Goal: Task Accomplishment & Management: Manage account settings

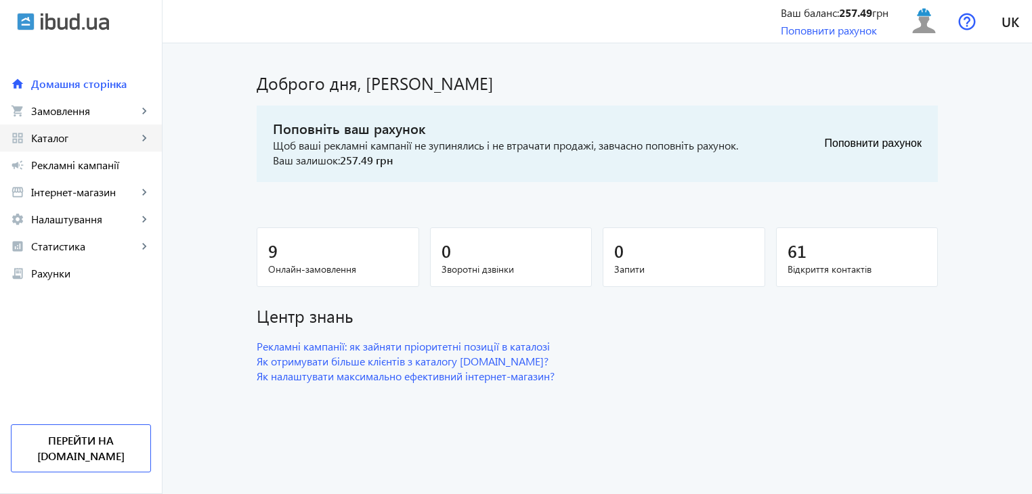
click at [75, 141] on span "Каталог" at bounding box center [84, 138] width 106 height 14
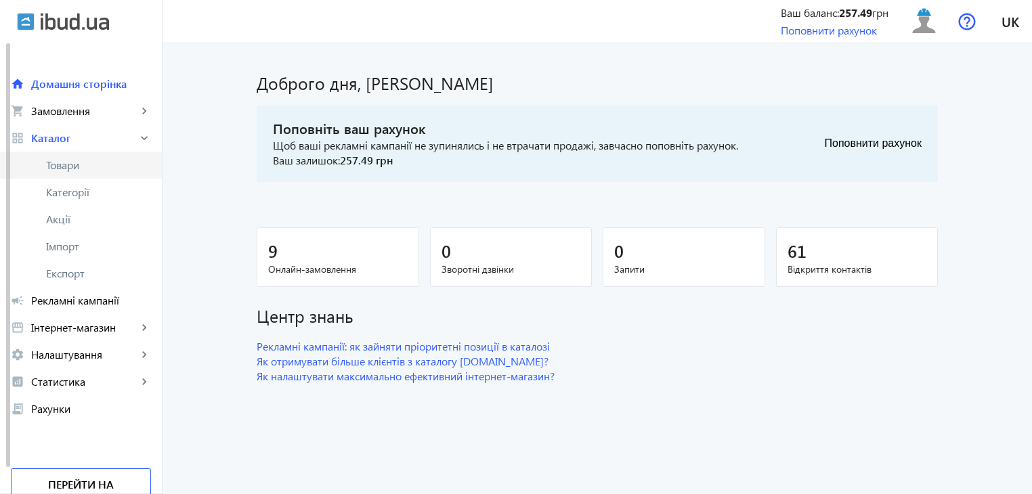
click at [102, 171] on span "Товари" at bounding box center [98, 165] width 105 height 14
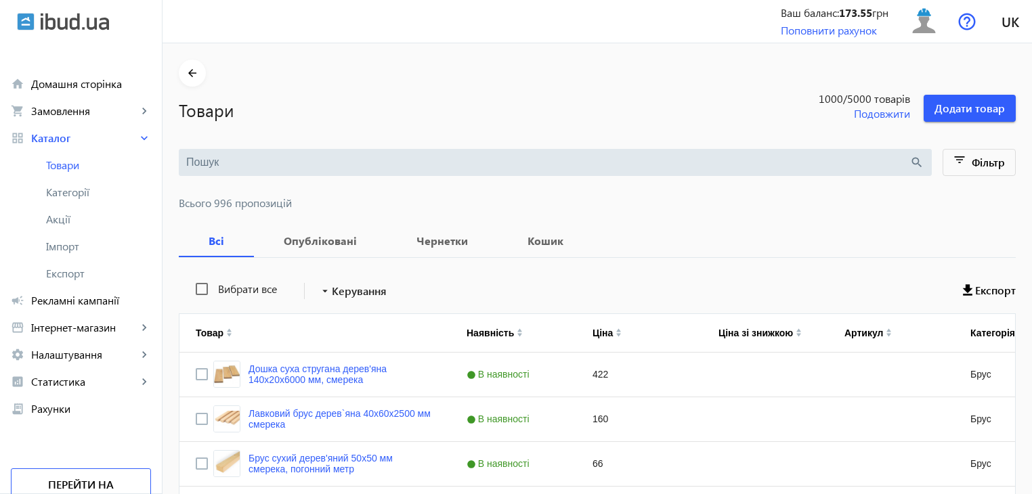
click at [211, 164] on input "search" at bounding box center [547, 162] width 723 height 15
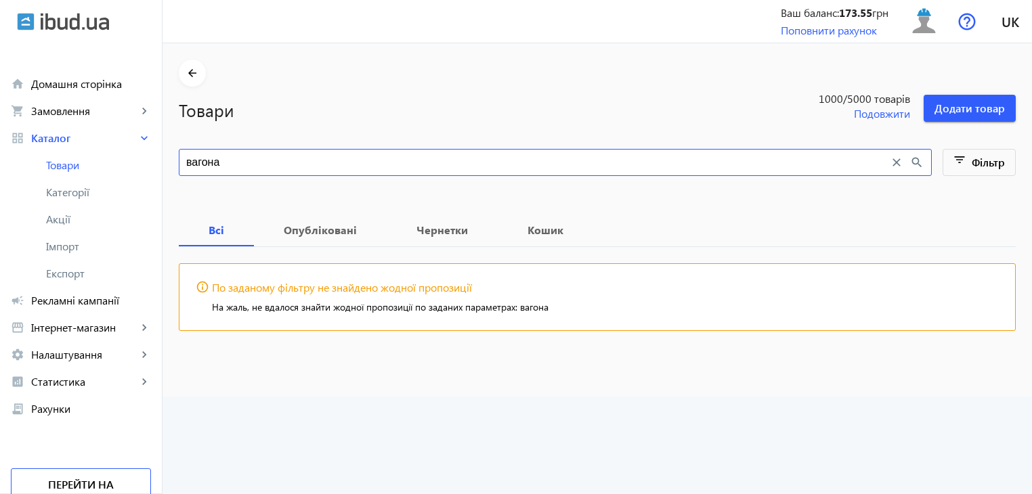
click at [204, 162] on input "вагона" at bounding box center [537, 162] width 703 height 15
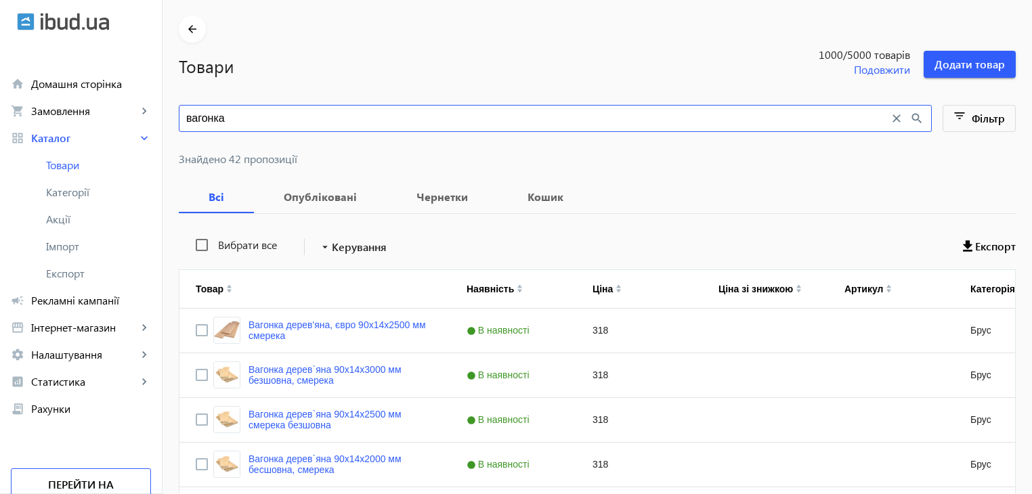
scroll to position [68, 0]
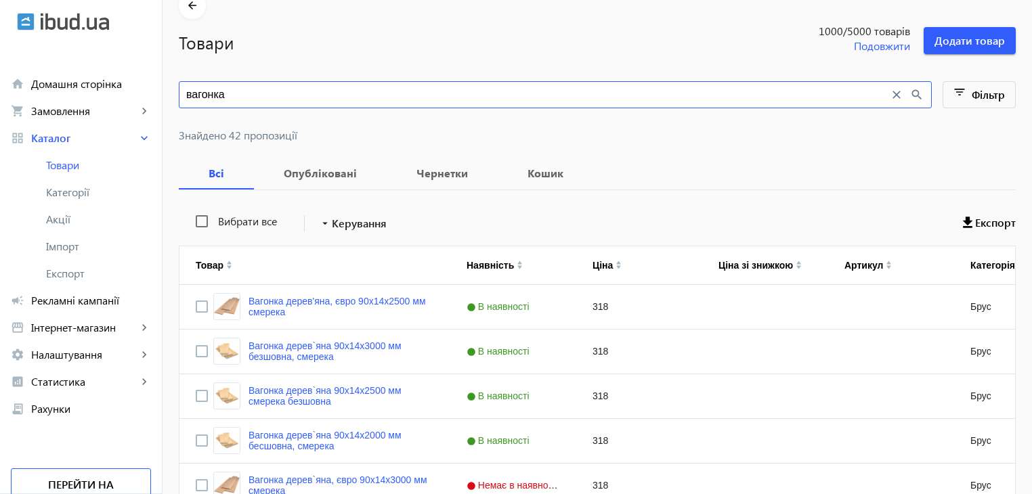
type input "вагонка"
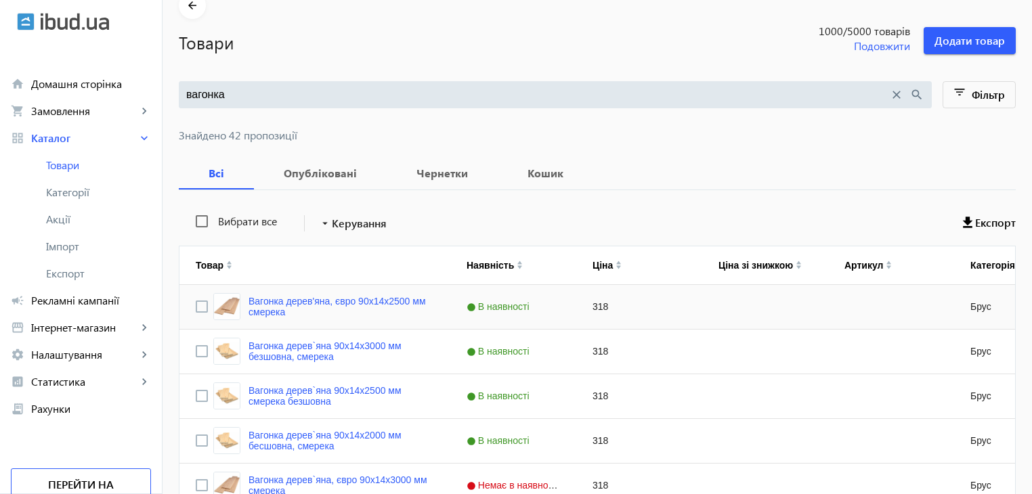
click at [702, 308] on div "Press SPACE to select this row." at bounding box center [765, 307] width 126 height 44
click at [196, 305] on input "Press Space to toggle row selection (unchecked)" at bounding box center [202, 307] width 12 height 12
checkbox input "true"
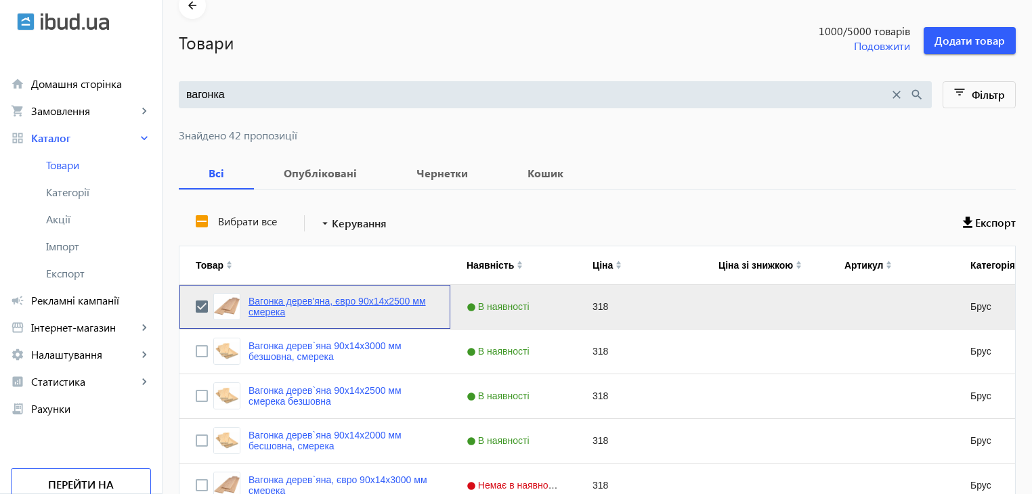
click at [272, 304] on link "Вагонка дерев'яна, євро 90x14x2500 мм смерека" at bounding box center [342, 307] width 186 height 22
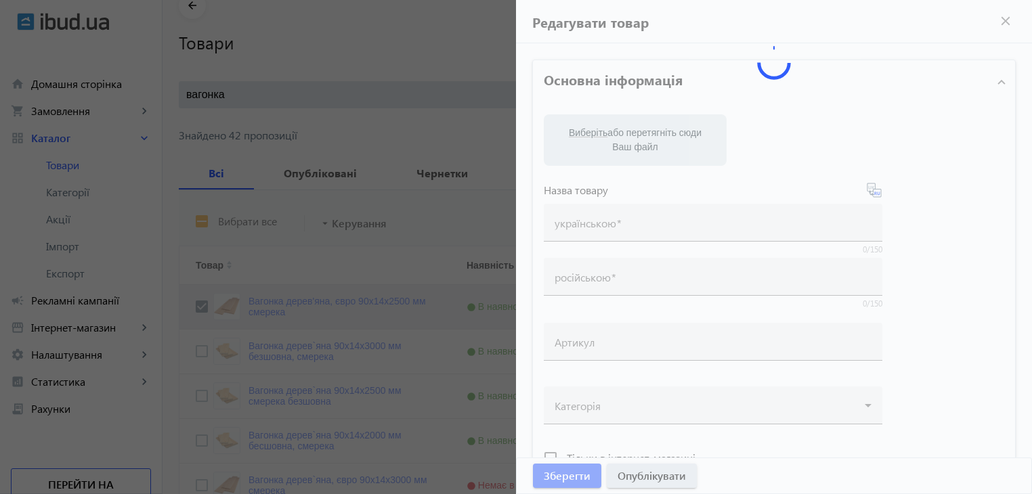
type input "Вагонка дерев'яна, євро 90x14x2500 мм смерека"
type input "Вагонка деревянная, евро 90x14x2500 мм"
type input "318"
type input "loremip dolorsit, ametcon, adipisc eli seddoe, tempo incidi, utlaboreetdol, mag…"
type input "loremip dolorsita, consect, adipisc eli seddoe, temp incidi, utlaboreetdol, mag…"
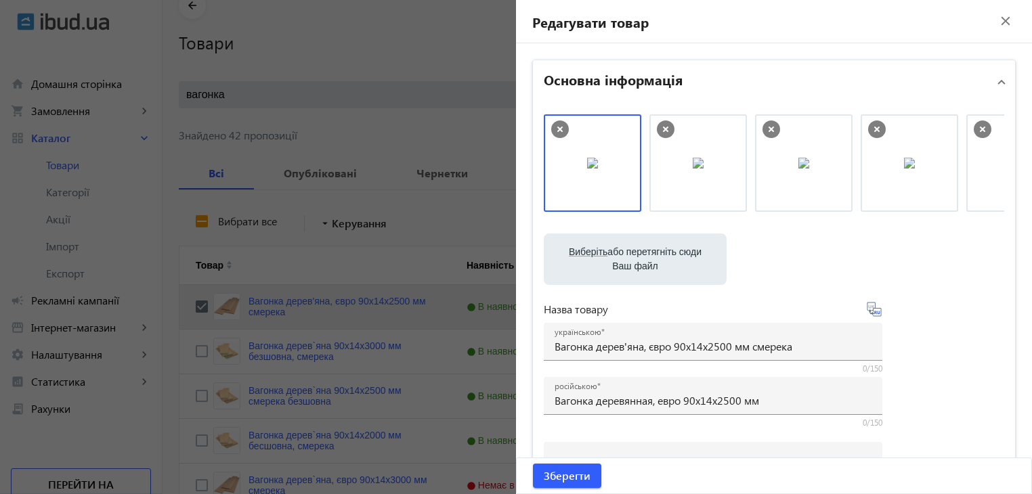
click at [785, 276] on file-loader "Виберіть або перетягніть сюди Ваш файл 2255765a14c39de51b1604331726109-c3457567…" at bounding box center [774, 259] width 461 height 51
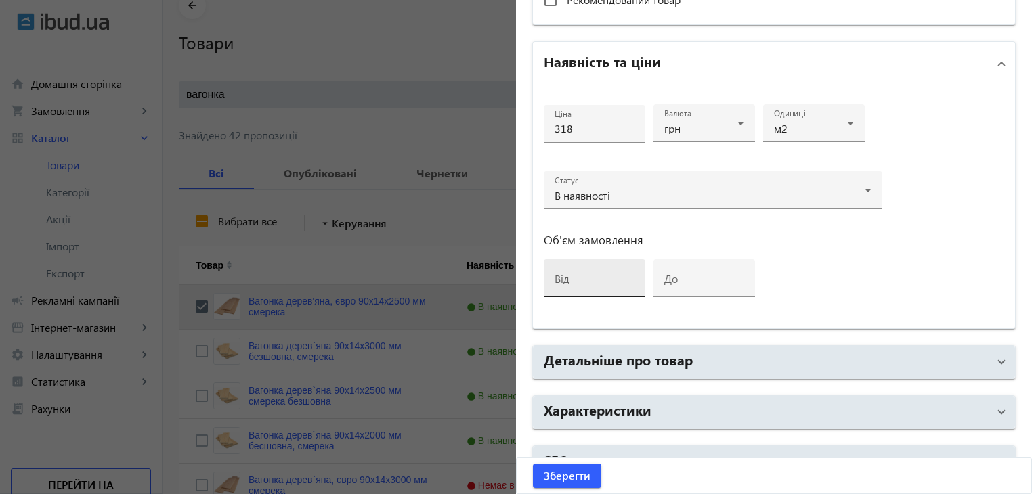
scroll to position [610, 0]
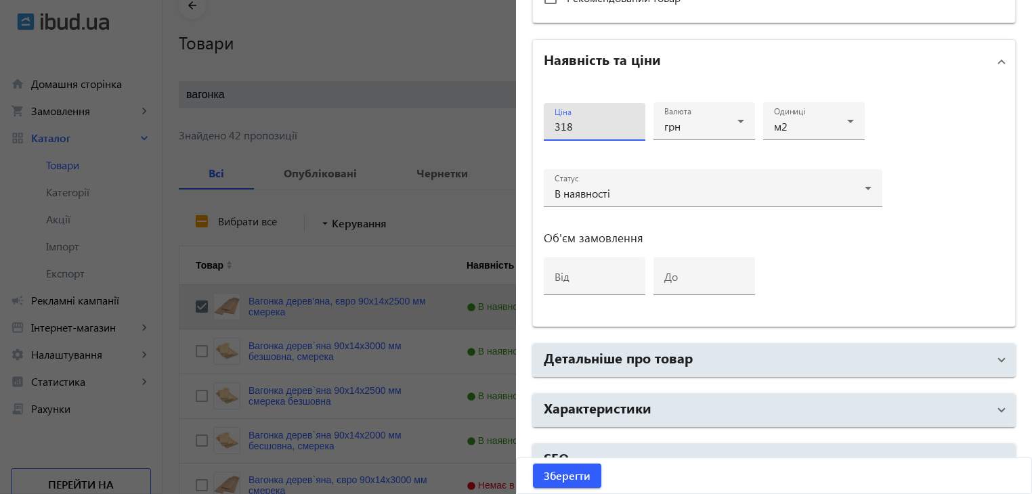
drag, startPoint x: 559, startPoint y: 125, endPoint x: 533, endPoint y: 123, distance: 26.5
click at [533, 123] on div "Ціна 318 Валюта грн Одиниці м2 Статус В наявності Об'єм замовлення від до" at bounding box center [774, 204] width 482 height 243
type input "338"
click at [558, 473] on span "Зберегти" at bounding box center [567, 476] width 47 height 15
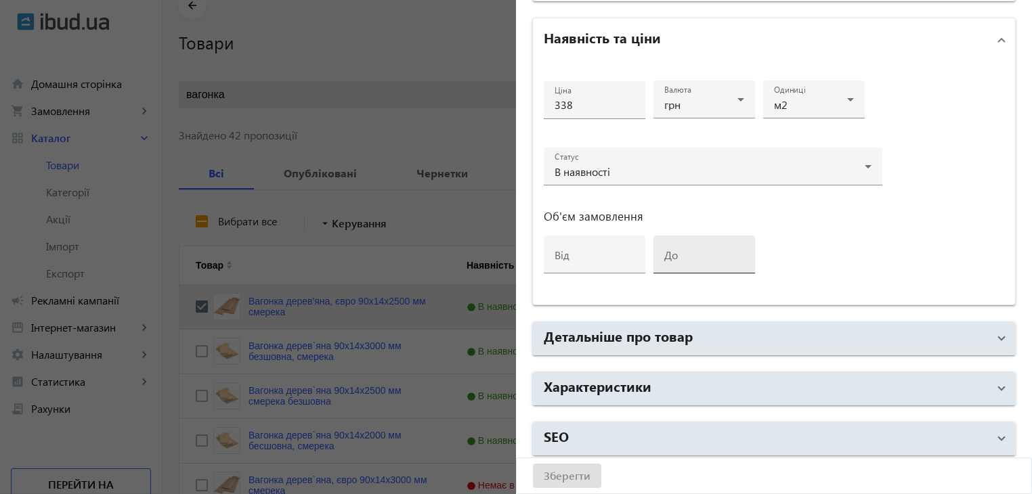
scroll to position [633, 0]
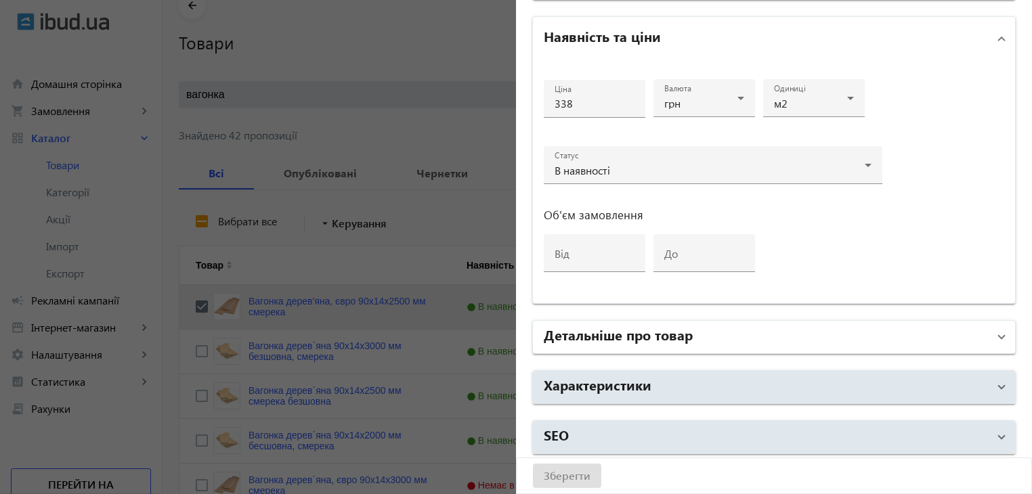
click at [665, 345] on mat-panel-title "Детальніше про товар" at bounding box center [766, 337] width 444 height 24
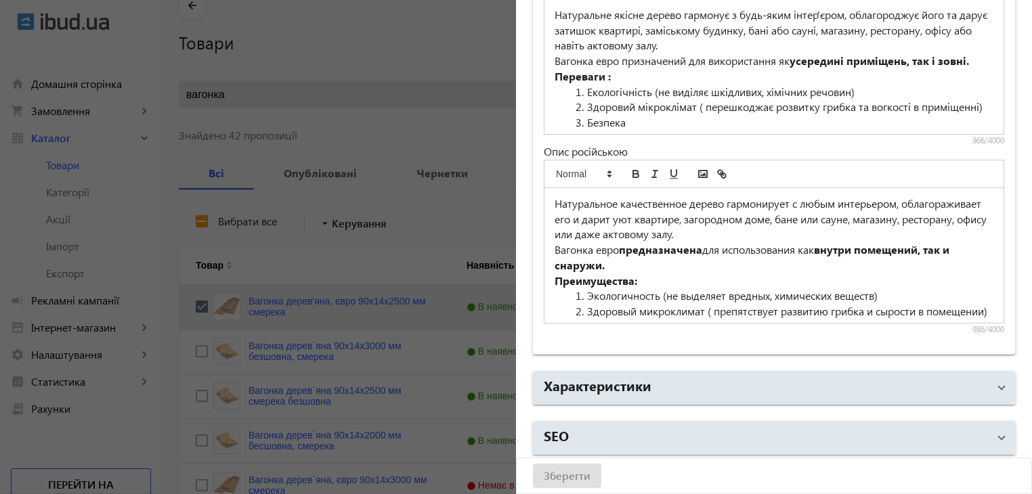
scroll to position [204, 0]
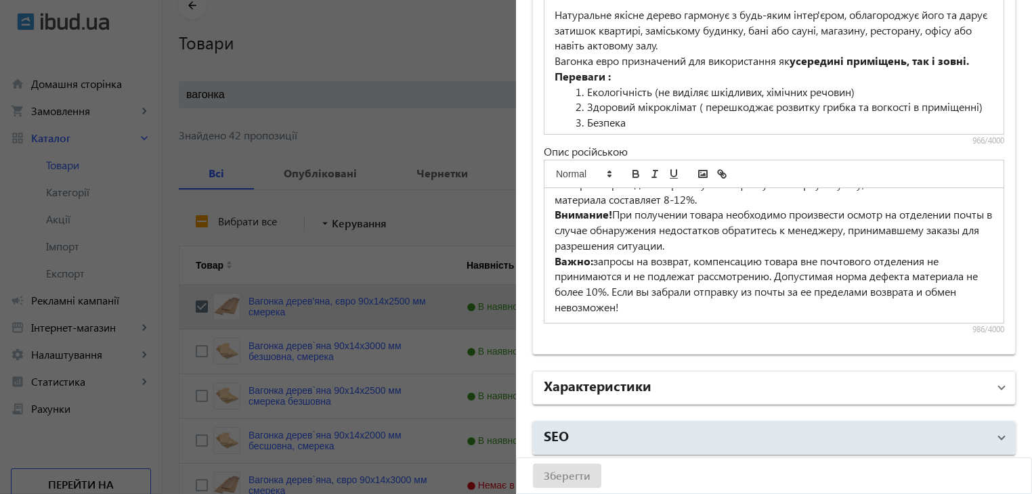
click at [663, 397] on mat-expansion-panel-header "Характеристики" at bounding box center [774, 388] width 482 height 33
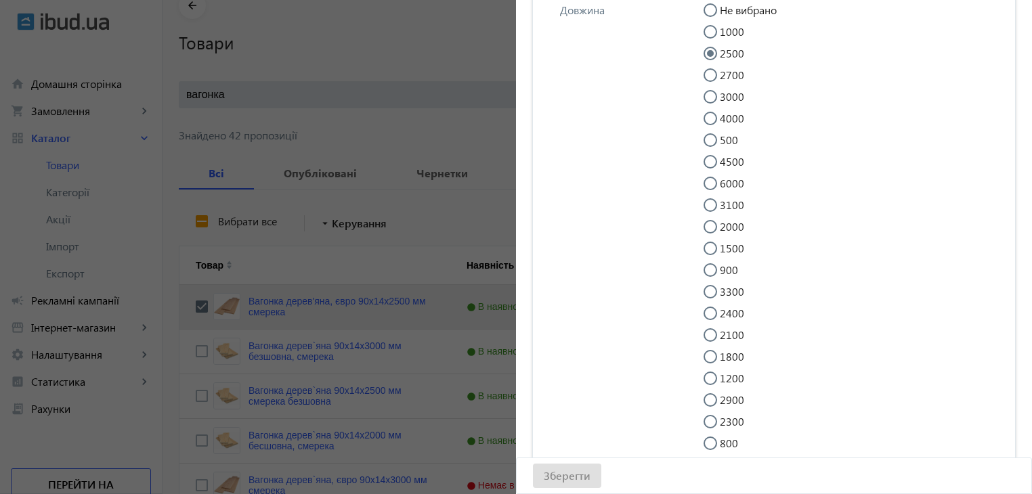
scroll to position [3183, 0]
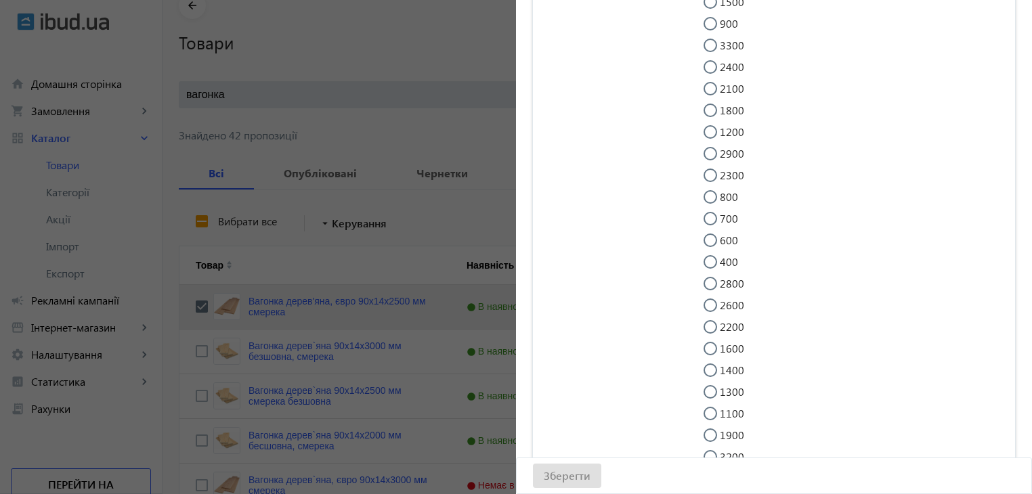
click at [543, 478] on div "Зберегти" at bounding box center [774, 476] width 515 height 35
click at [406, 133] on div at bounding box center [516, 247] width 1032 height 494
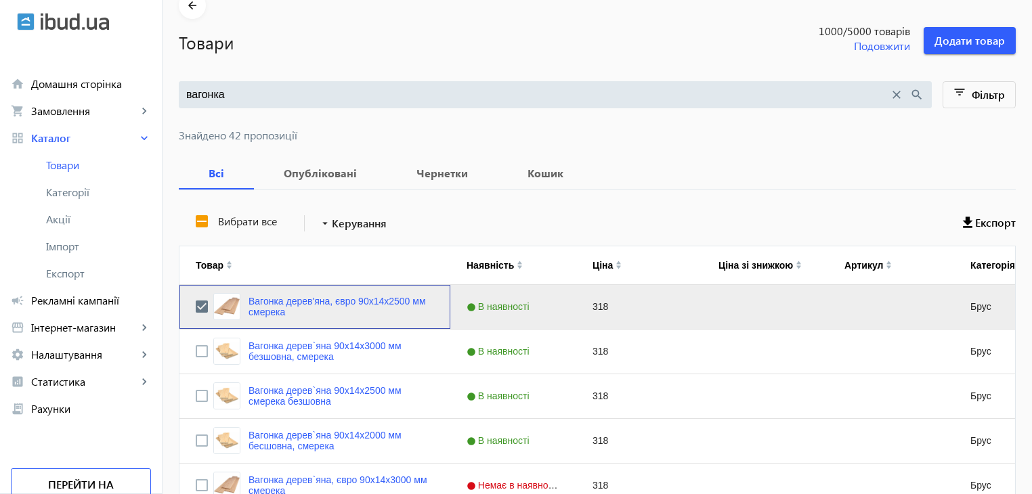
scroll to position [0, 0]
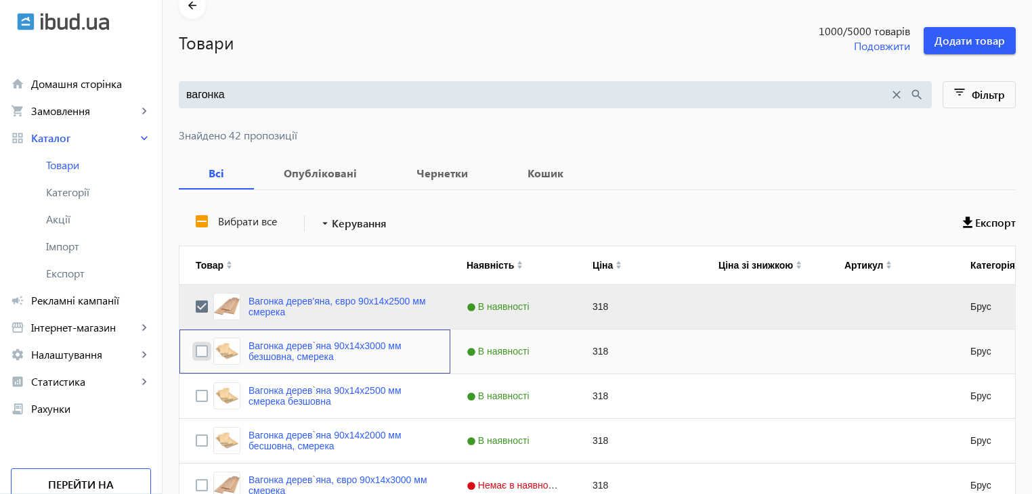
click at [196, 352] on input "Press Space to toggle row selection (unchecked)" at bounding box center [202, 351] width 12 height 12
checkbox input "true"
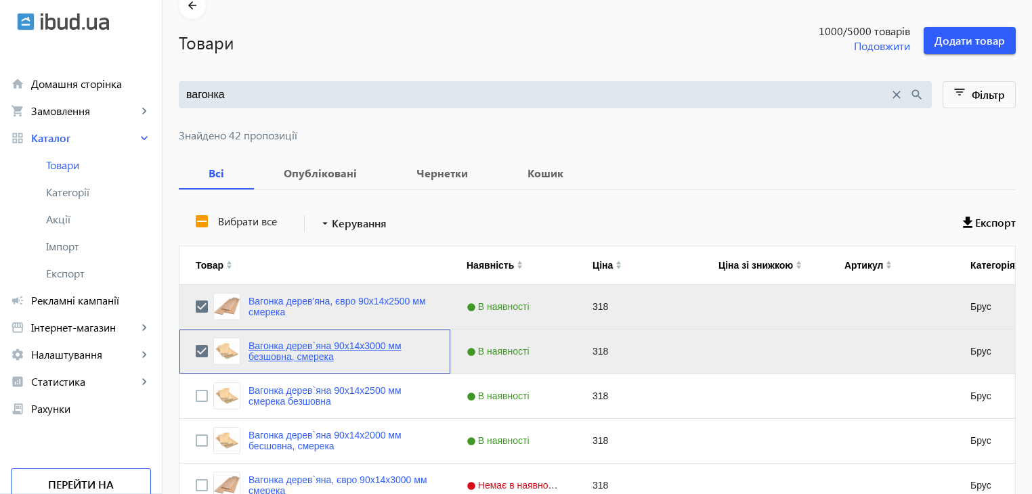
click at [374, 345] on link "Вагонка дерев`яна 90x14x3000 мм безшовна, смерека" at bounding box center [342, 352] width 186 height 22
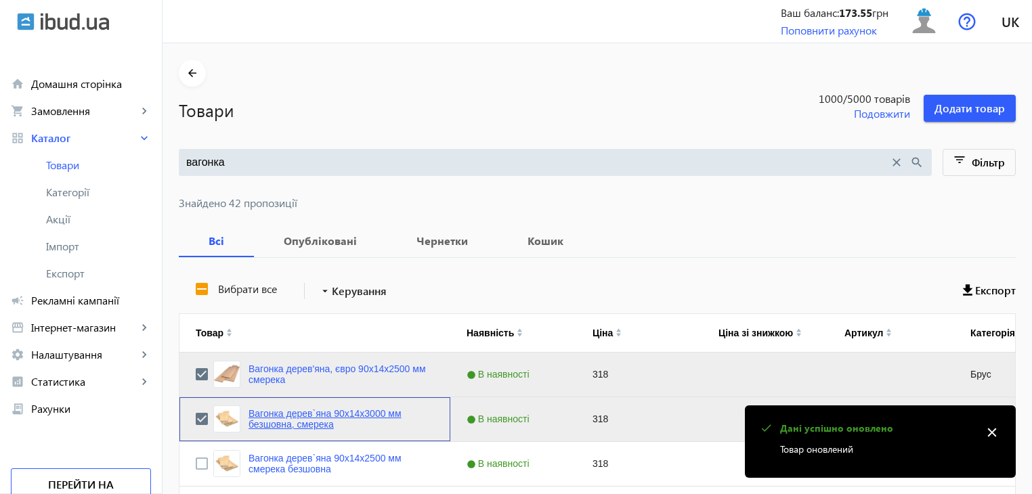
click at [356, 419] on link "Вагонка дерев`яна 90x14x3000 мм безшовна, смерека" at bounding box center [342, 419] width 186 height 22
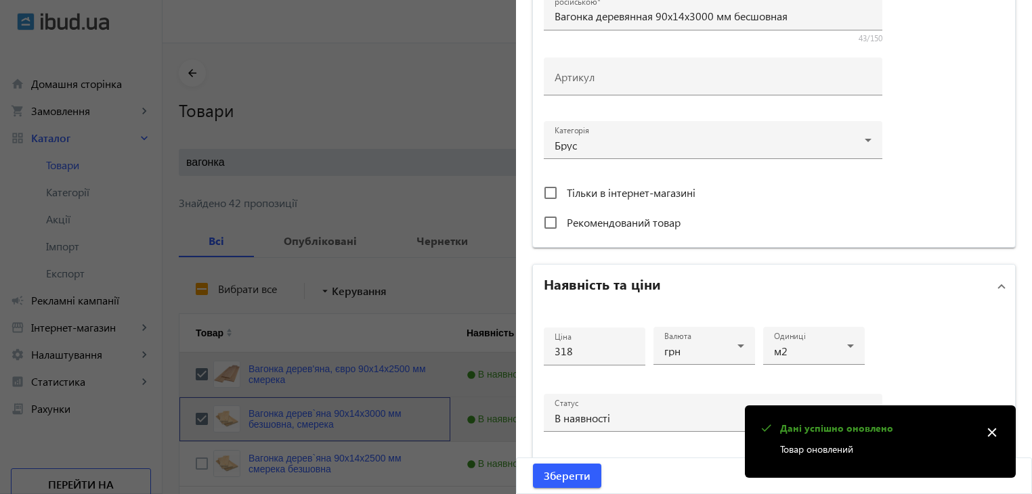
scroll to position [406, 0]
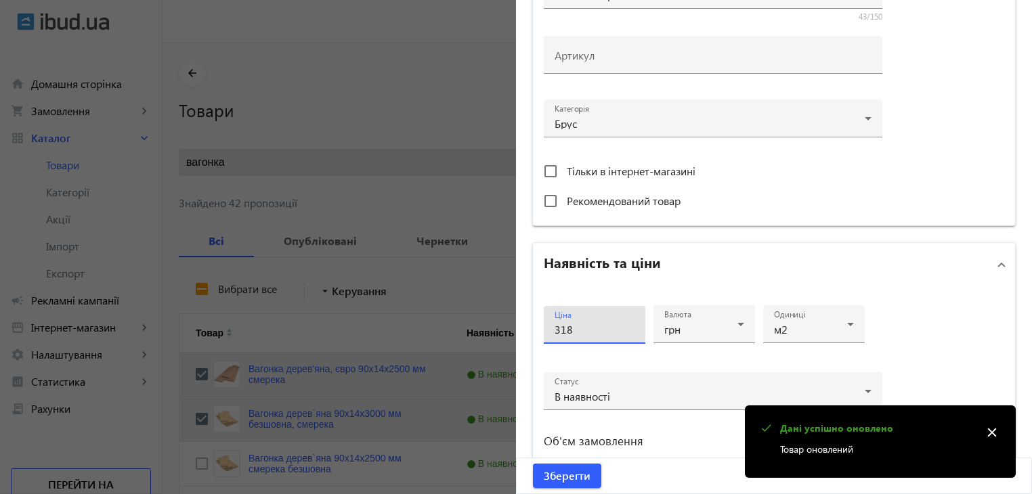
drag, startPoint x: 574, startPoint y: 329, endPoint x: 534, endPoint y: 332, distance: 40.7
click at [534, 332] on div "Ціна 318 Валюта грн Одиниці м2 Статус В наявності Об'єм замовлення від до" at bounding box center [774, 408] width 482 height 243
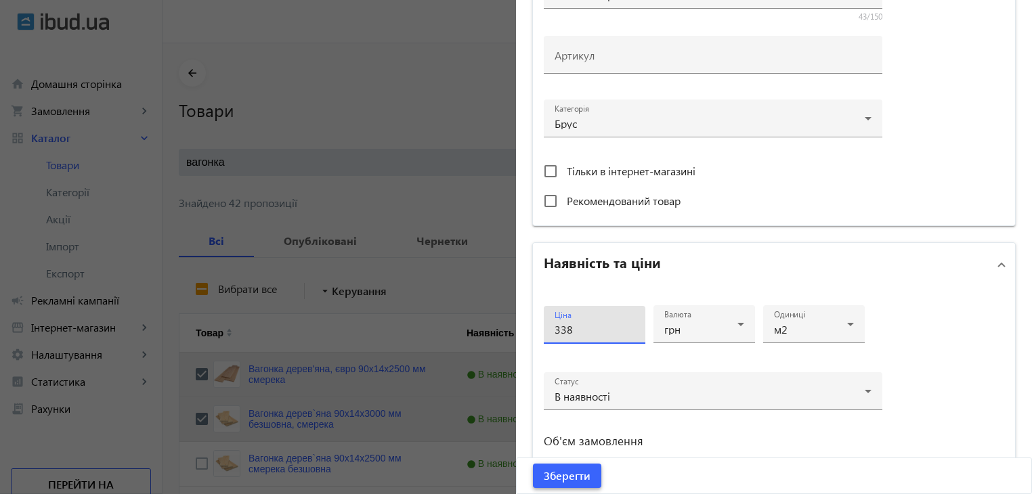
type input "338"
click at [566, 478] on span "Зберегти" at bounding box center [567, 476] width 47 height 15
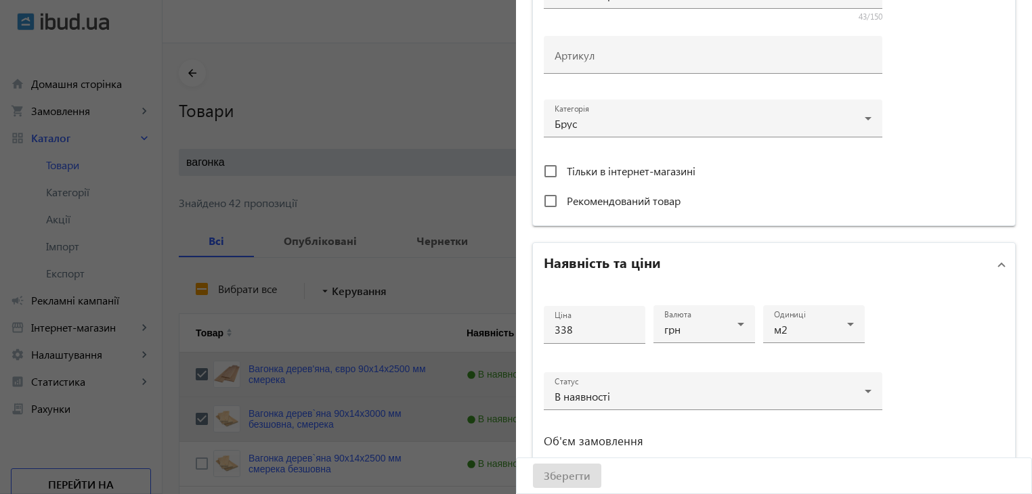
click at [553, 480] on div "Зберегти" at bounding box center [774, 476] width 515 height 35
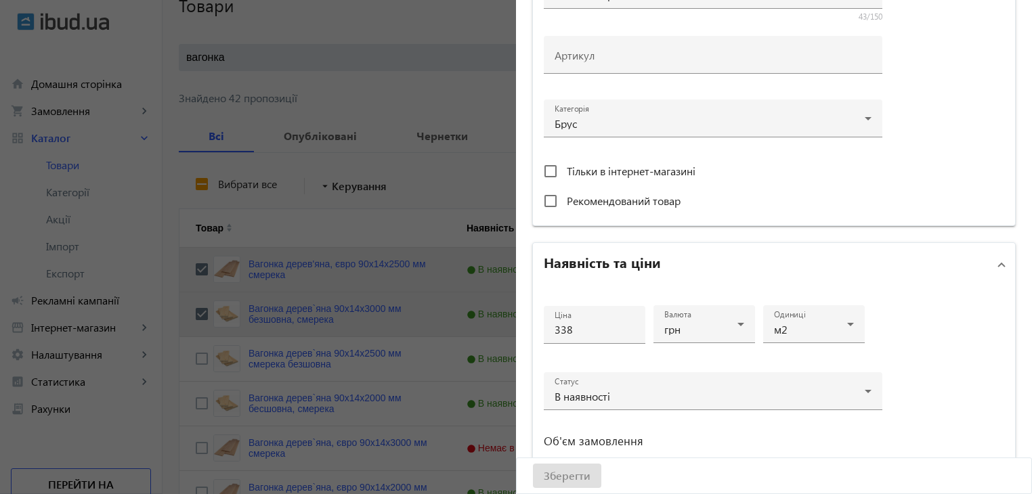
scroll to position [203, 0]
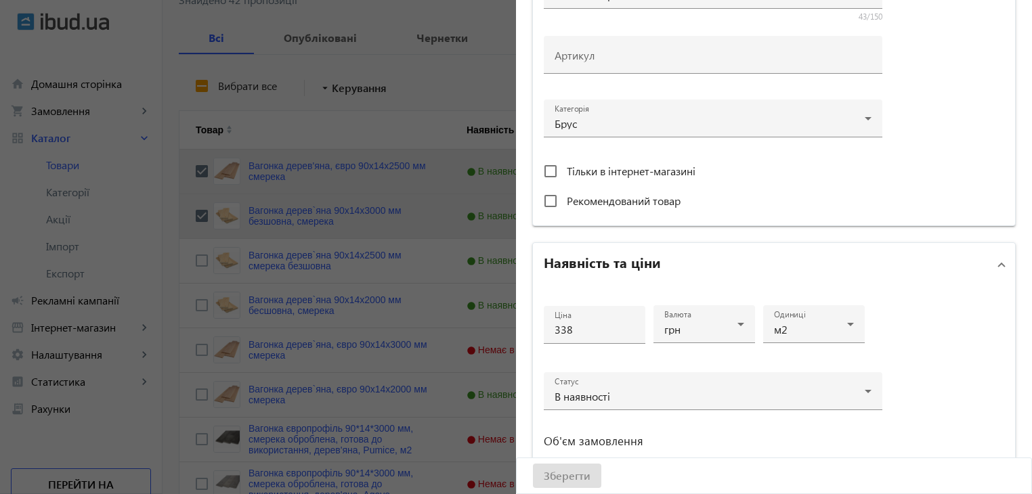
click at [302, 260] on div at bounding box center [516, 247] width 1032 height 494
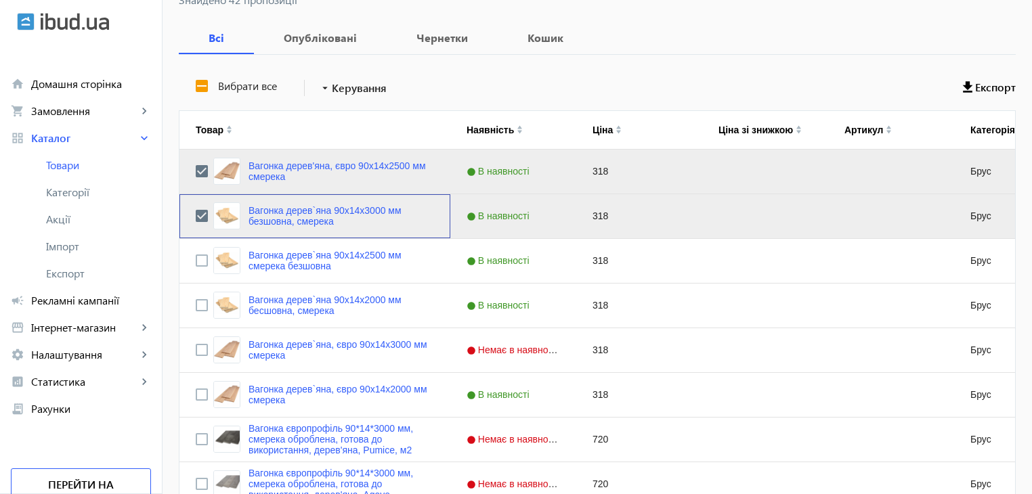
scroll to position [0, 0]
click at [196, 261] on input "Press Space to toggle row selection (unchecked)" at bounding box center [202, 261] width 12 height 12
checkbox input "true"
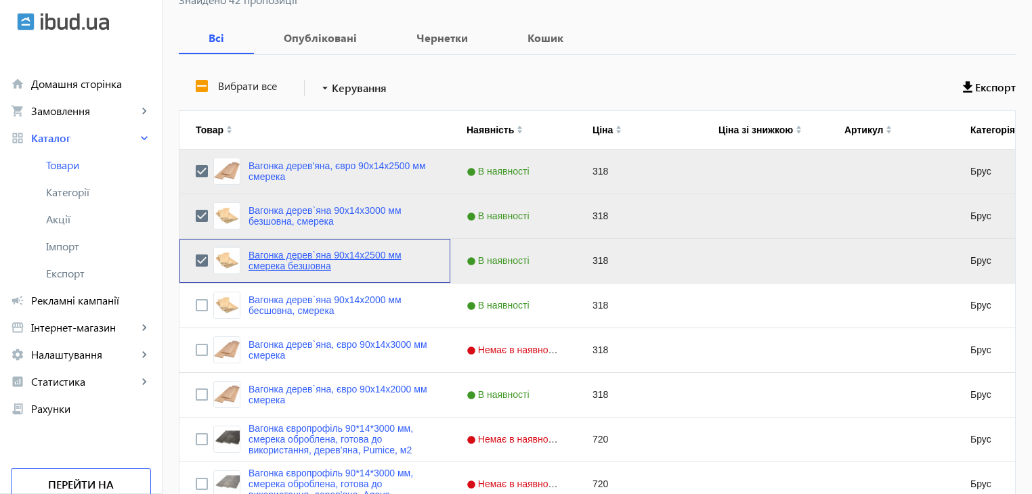
click at [274, 263] on link "Вагонка дерев`яна 90x14x2500 мм смерека безшовна" at bounding box center [342, 261] width 186 height 22
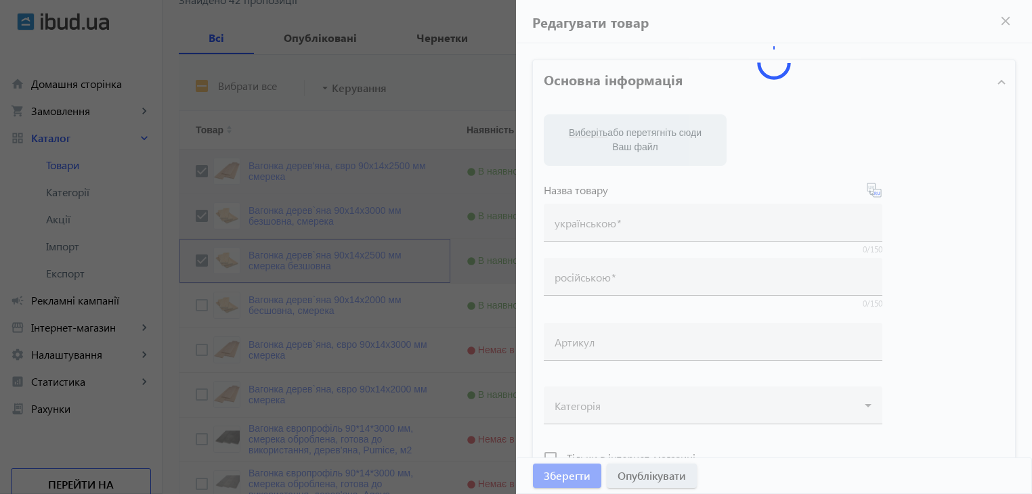
type input "Вагонка дерев`яна 90x14x2500 мм смерека безшовна"
type input "Вагонка деревянная 90x14x2500 мм бесшовная"
type input "318"
type input "вагонка безшовна, вагонка, вагонка для фасаду, колір дерева, поліматеріали, буд…"
type input "вагонка бесшовная, вагонка, вагонка для фасада, цвет дерева, полиматериалы, стр…"
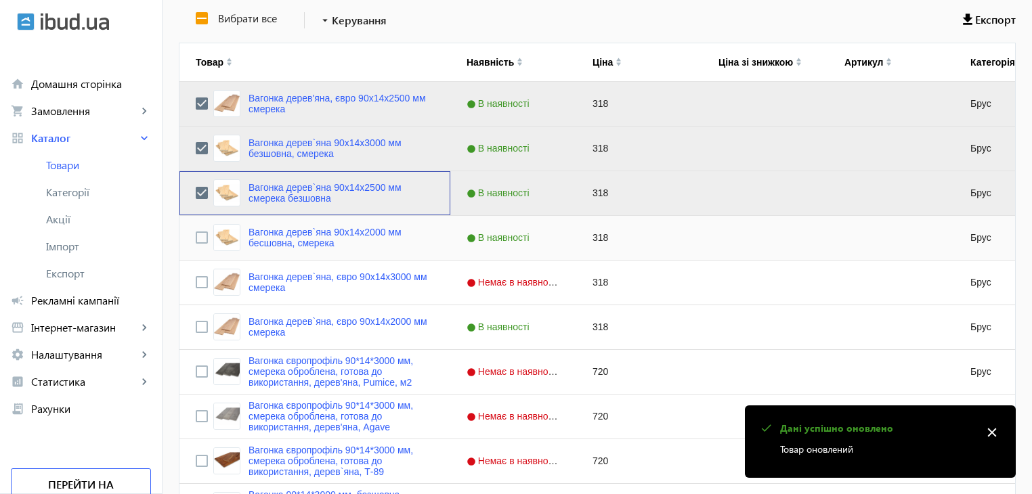
scroll to position [203, 0]
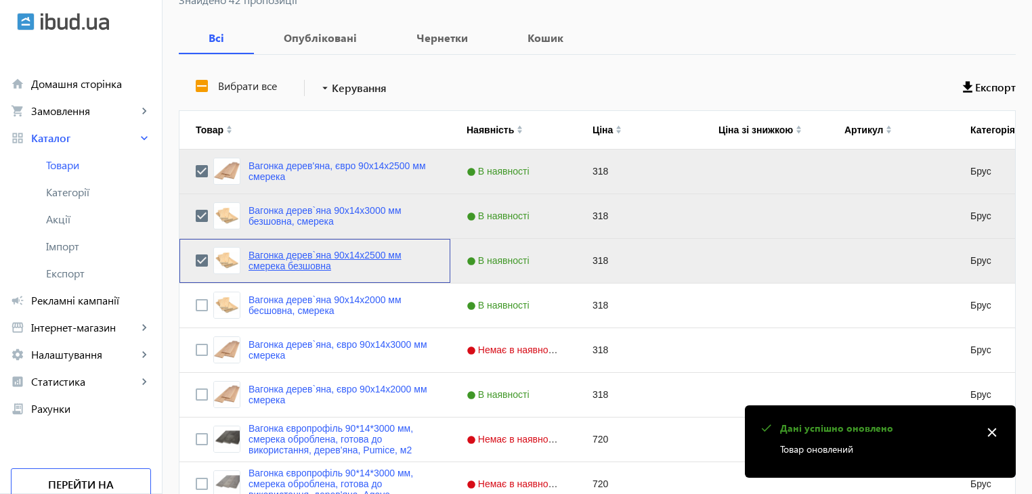
click at [333, 257] on link "Вагонка дерев`яна 90x14x2500 мм смерека безшовна" at bounding box center [342, 261] width 186 height 22
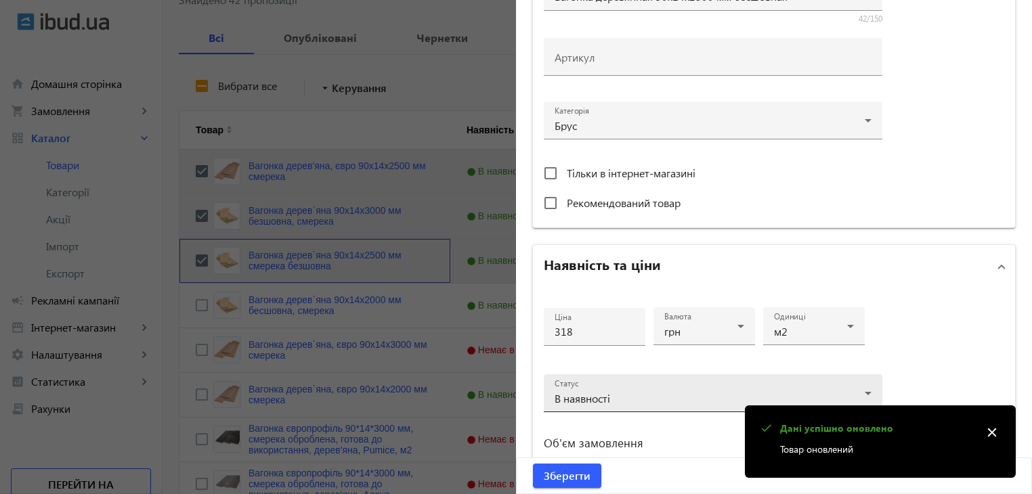
scroll to position [406, 0]
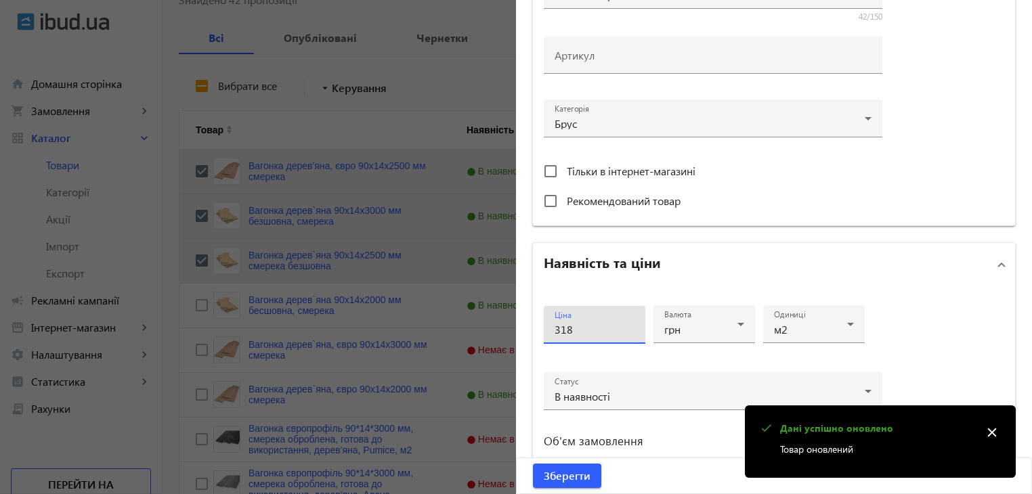
drag, startPoint x: 577, startPoint y: 323, endPoint x: 507, endPoint y: 323, distance: 70.4
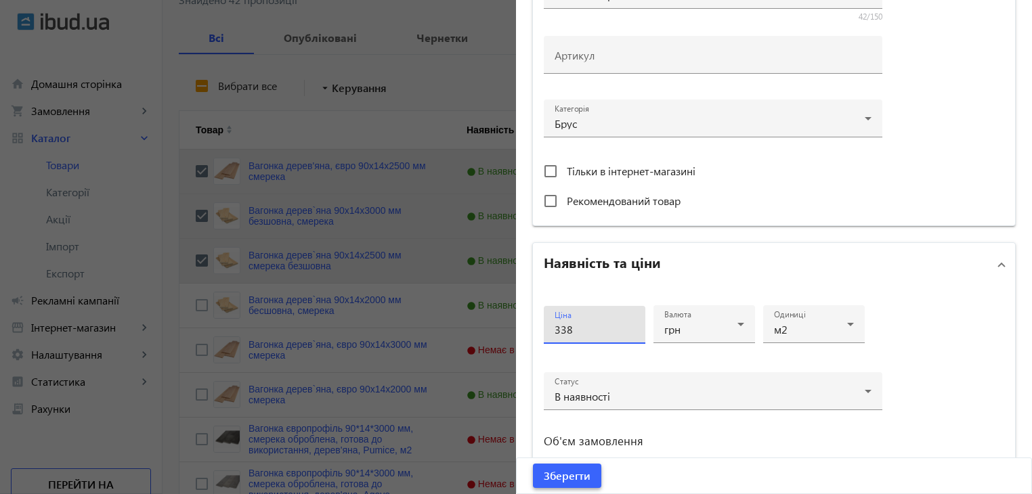
type input "338"
click at [547, 472] on span "Зберегти" at bounding box center [567, 476] width 47 height 15
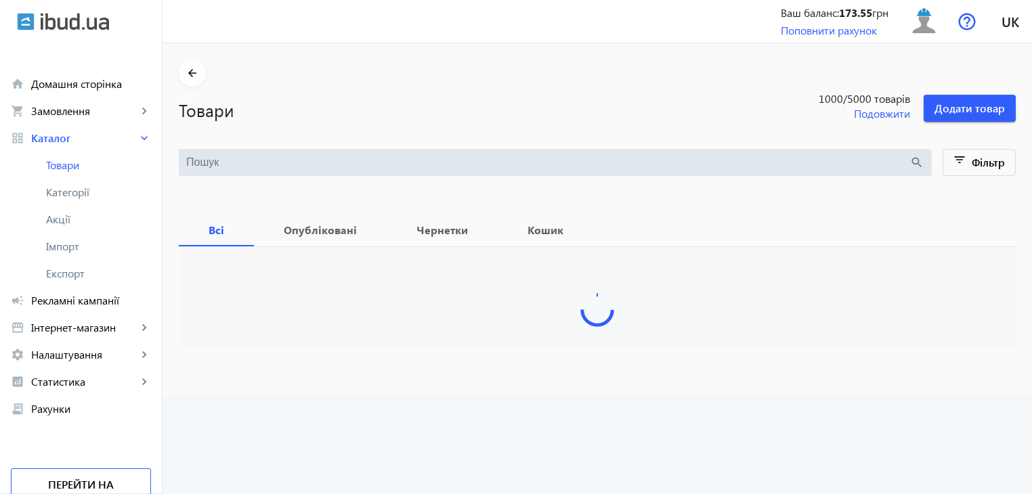
type input "вагонка"
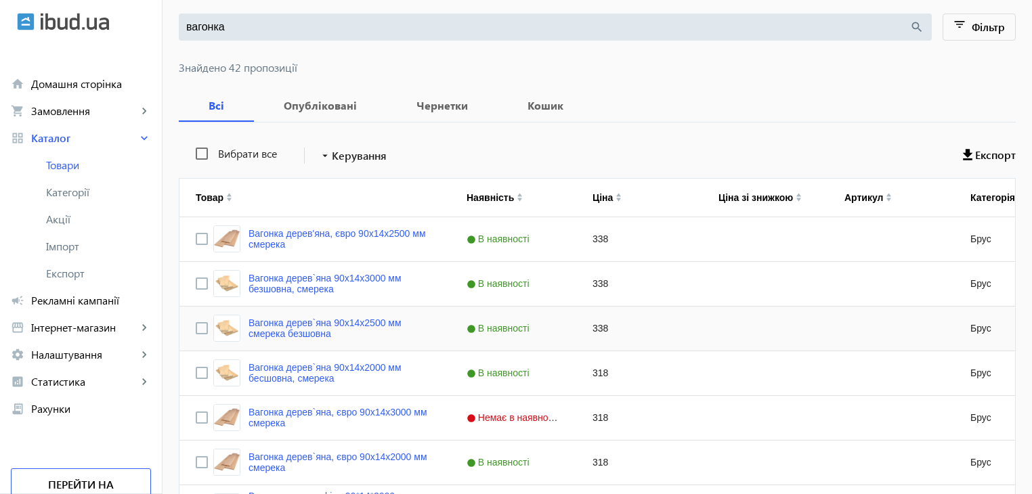
scroll to position [203, 0]
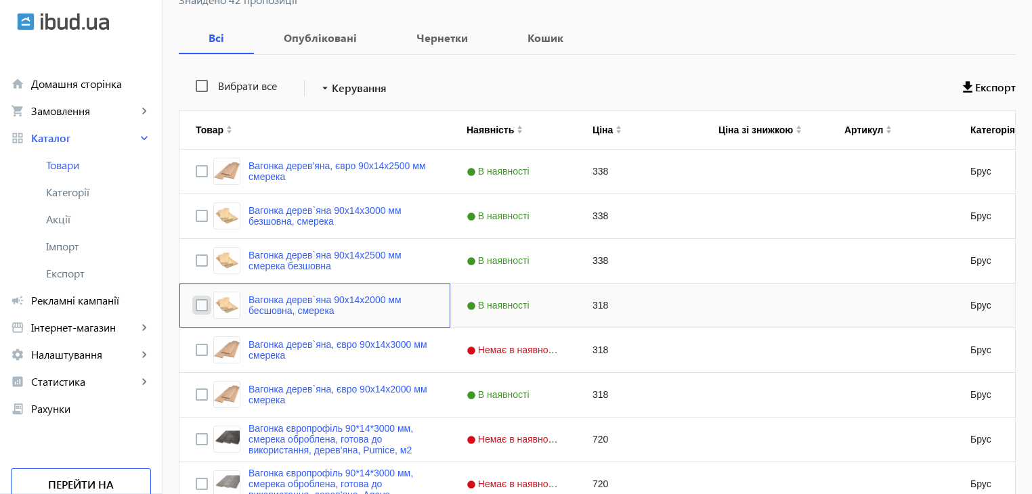
click at [197, 303] on input "Press Space to toggle row selection (unchecked)" at bounding box center [202, 305] width 12 height 12
checkbox input "true"
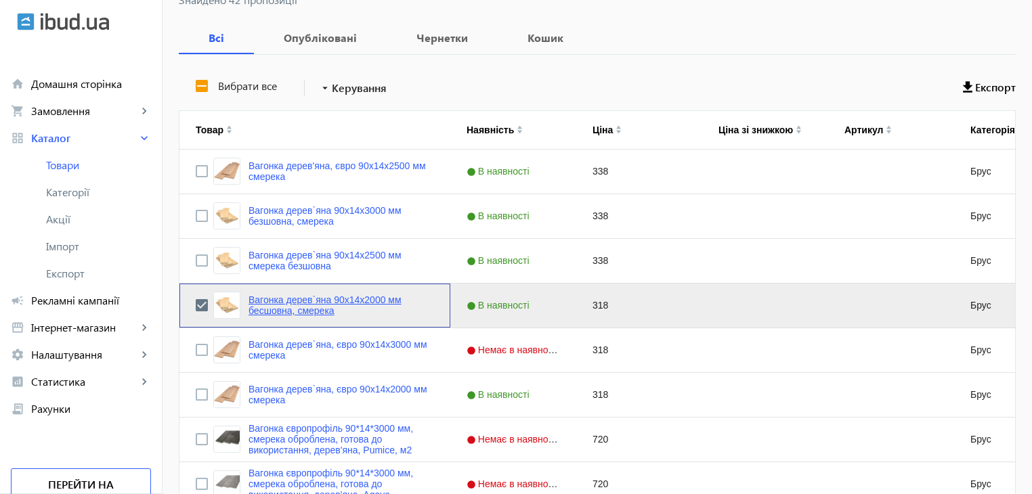
click at [279, 303] on link "Вагонка дерев`яна 90x14x2000 мм бесшовна, смерека" at bounding box center [342, 306] width 186 height 22
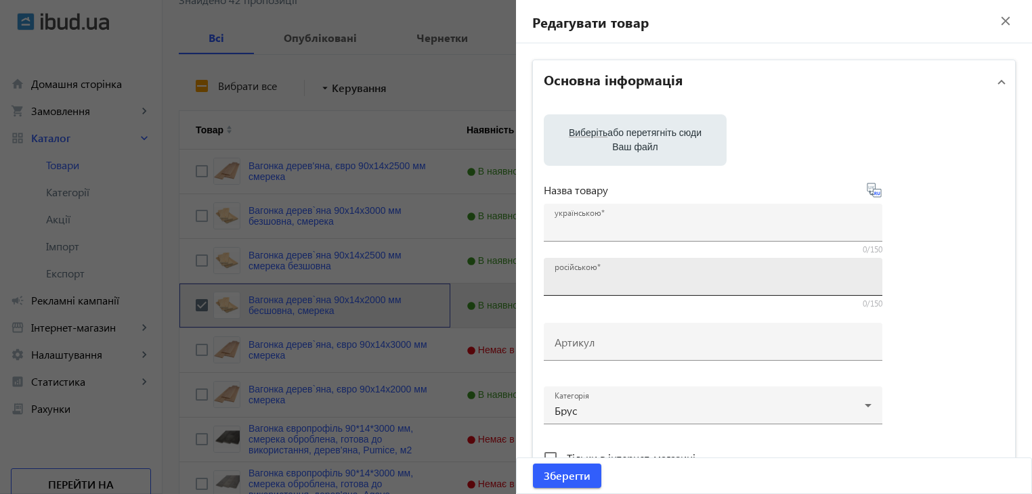
type input "Вагонка дерев`яна 90x14x2000 мм бесшовна, смерека"
type input "Вагонка деревянная 90x14x2000 мм бесшовная"
type input "318"
type input "loremip dolorsit, ametcon, adipisc eli seddoe, tempo incidi, utlaboreetdol, mag…"
type input "loremip dolorsita, consect, adipisc eli seddoe, temp incidi, utlaboreetdol, mag…"
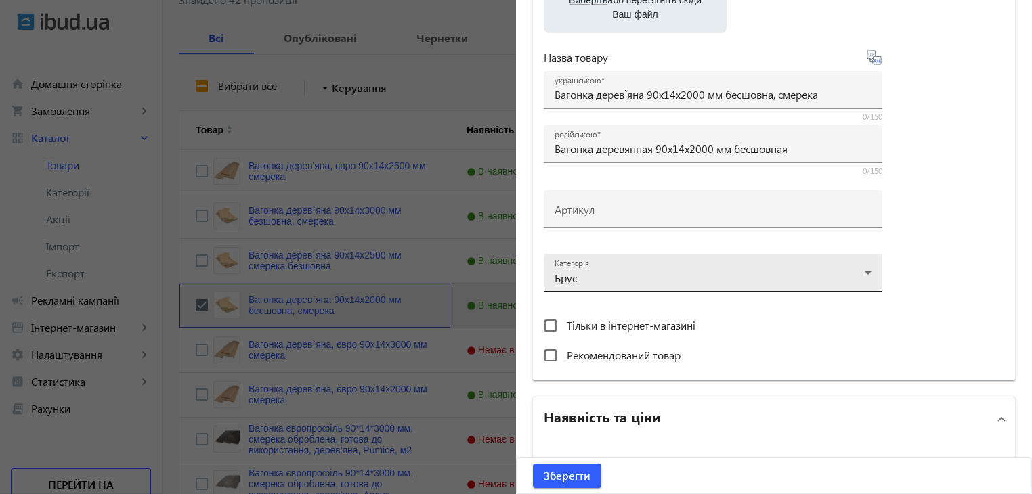
scroll to position [339, 0]
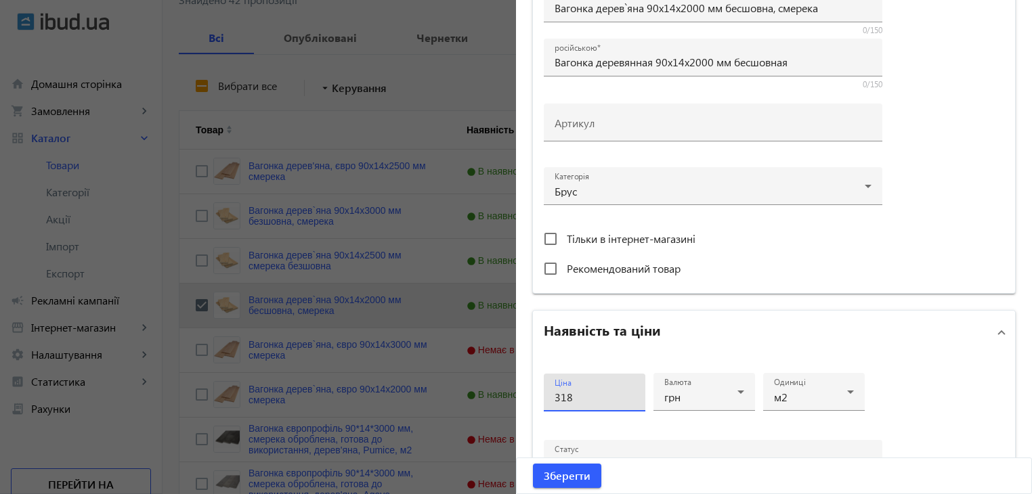
drag, startPoint x: 571, startPoint y: 395, endPoint x: 523, endPoint y: 402, distance: 48.6
click at [525, 402] on div "Основна інформація Виберіть або перетягніть сюди Ваш файл 2760965a14c4cdcfbe970…" at bounding box center [774, 248] width 516 height 1087
type input "338"
click at [561, 475] on span "Зберегти" at bounding box center [567, 476] width 47 height 15
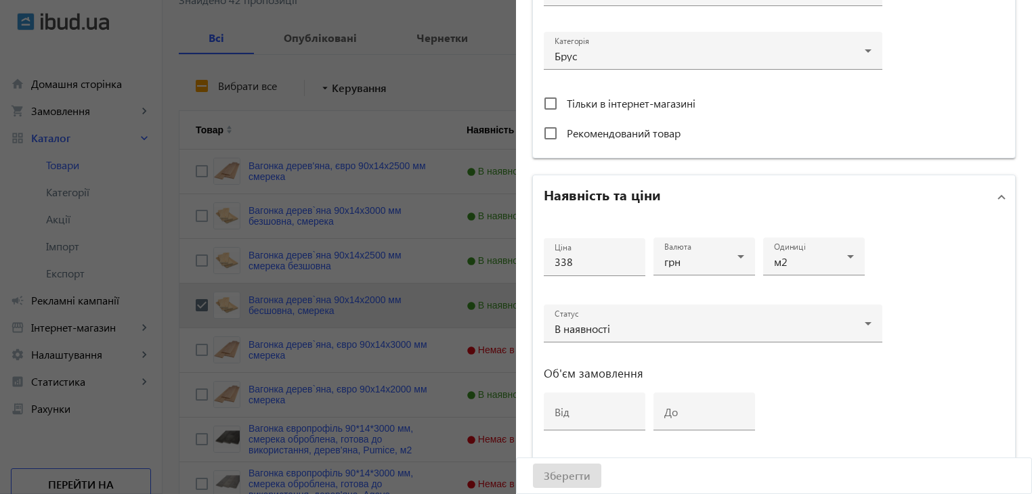
scroll to position [633, 0]
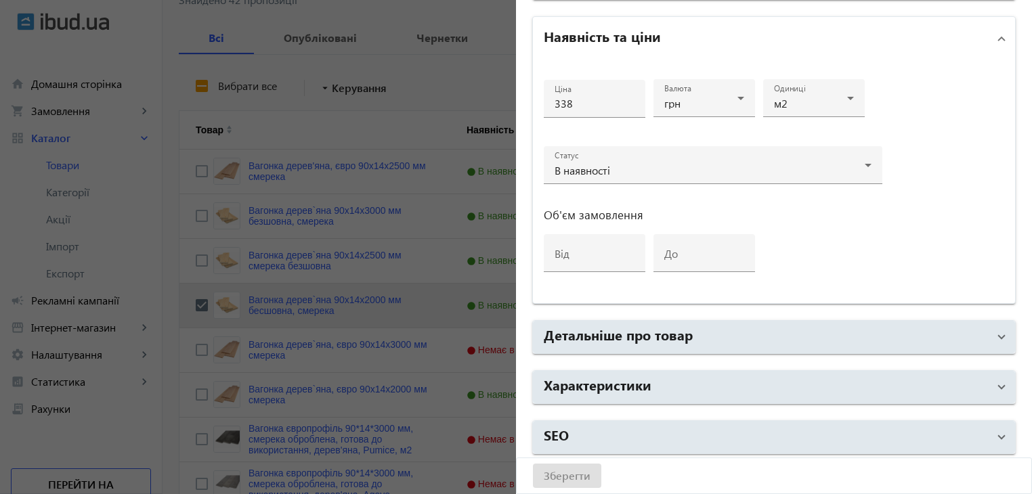
click at [285, 352] on div at bounding box center [516, 247] width 1032 height 494
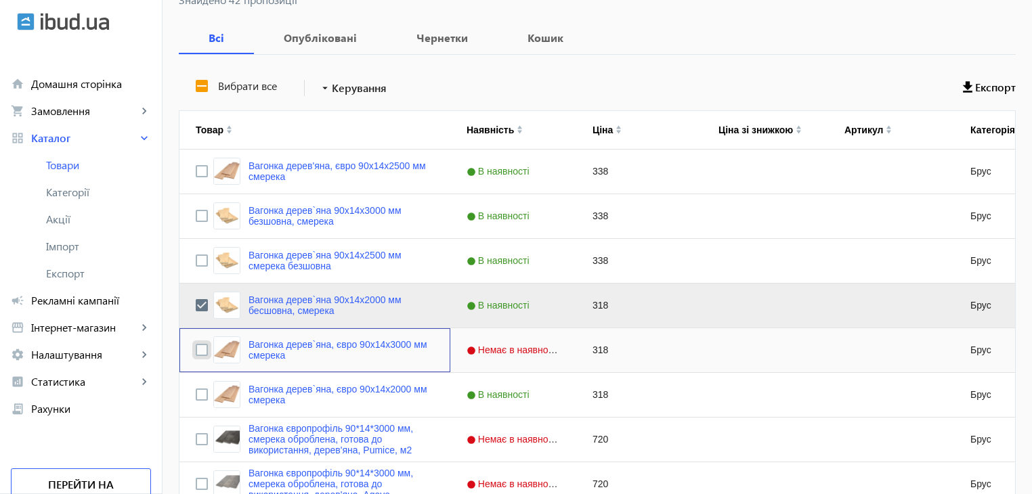
click at [196, 345] on input "Press Space to toggle row selection (unchecked)" at bounding box center [202, 350] width 12 height 12
checkbox input "true"
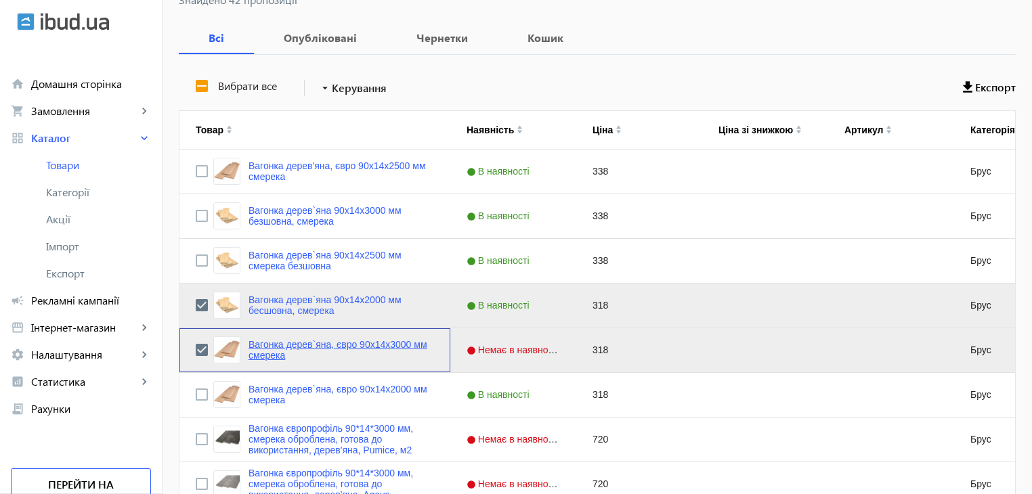
click at [259, 345] on link "Вагонка дерев`яна, євро 90x14x3000 мм смерека" at bounding box center [342, 350] width 186 height 22
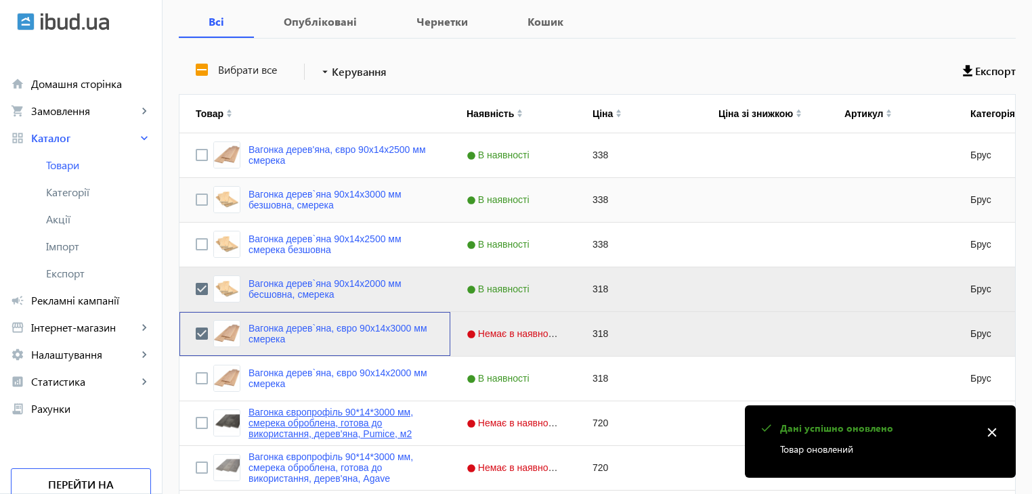
scroll to position [271, 0]
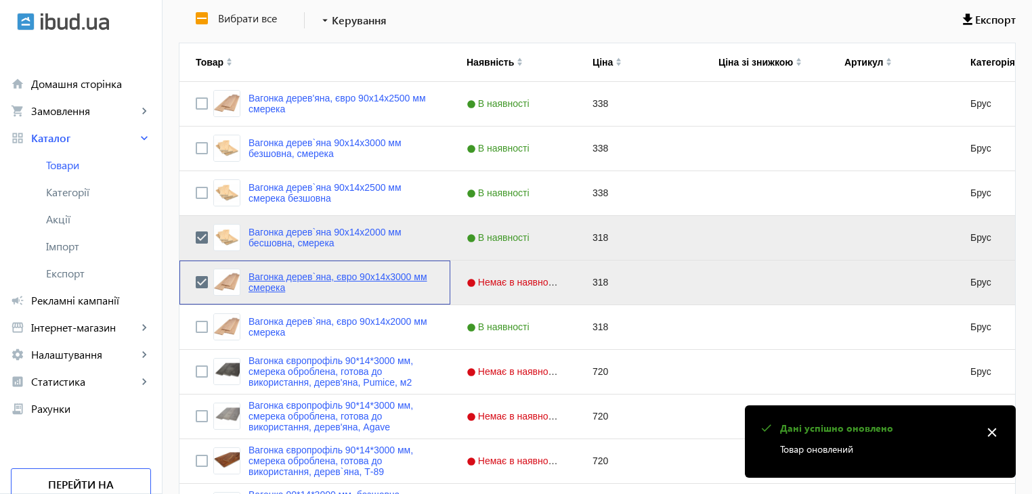
click at [312, 277] on link "Вагонка дерев`яна, євро 90x14x3000 мм смерека" at bounding box center [342, 283] width 186 height 22
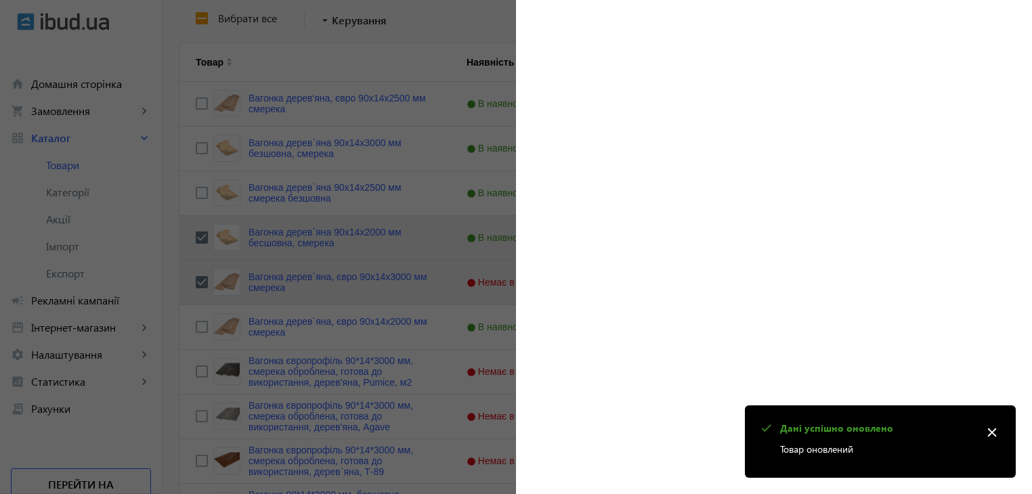
click at [992, 431] on mat-icon "close" at bounding box center [992, 433] width 20 height 20
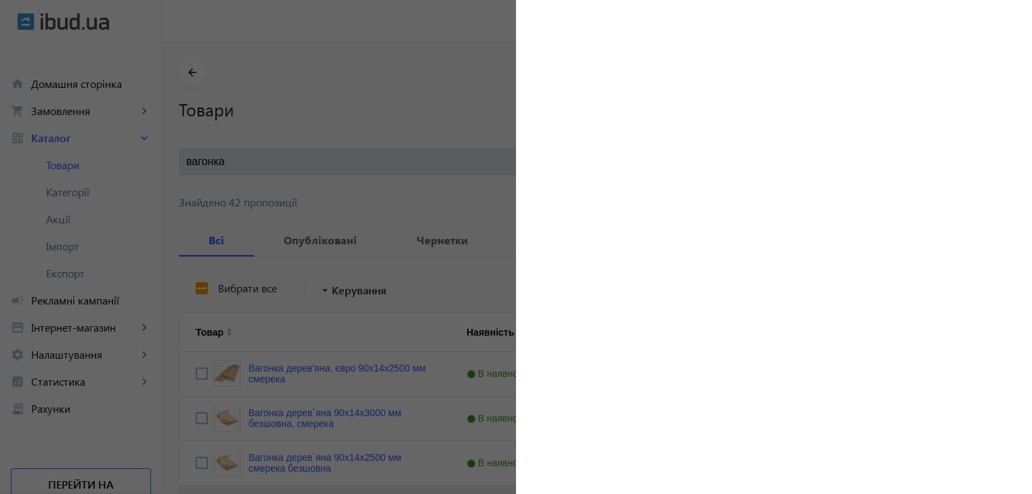
scroll to position [0, 0]
click at [325, 407] on div at bounding box center [516, 247] width 1032 height 494
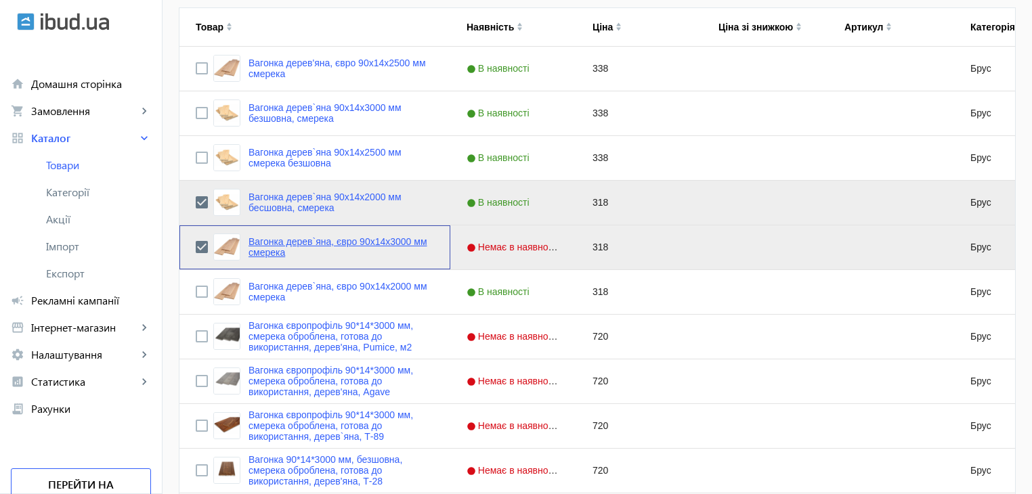
click at [305, 241] on link "Вагонка дерев`яна, євро 90x14x3000 мм смерека" at bounding box center [342, 247] width 186 height 22
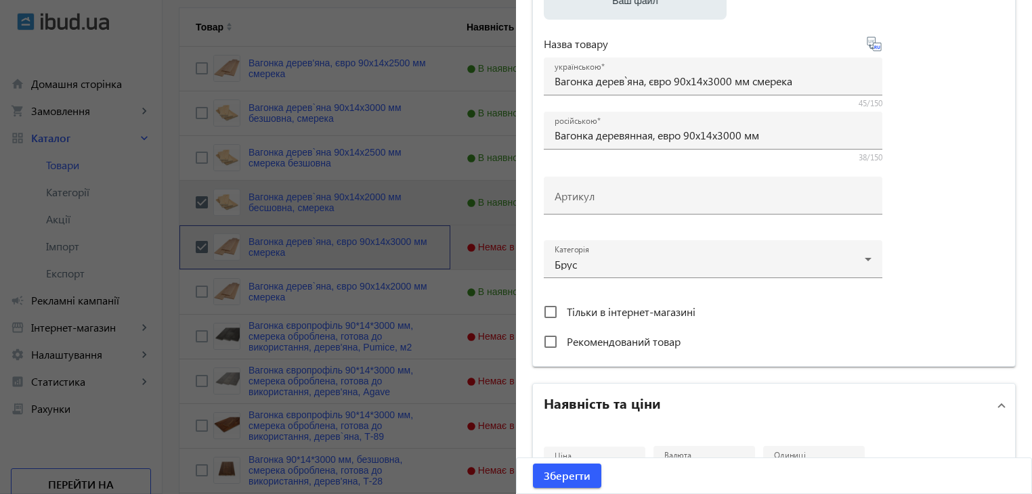
scroll to position [339, 0]
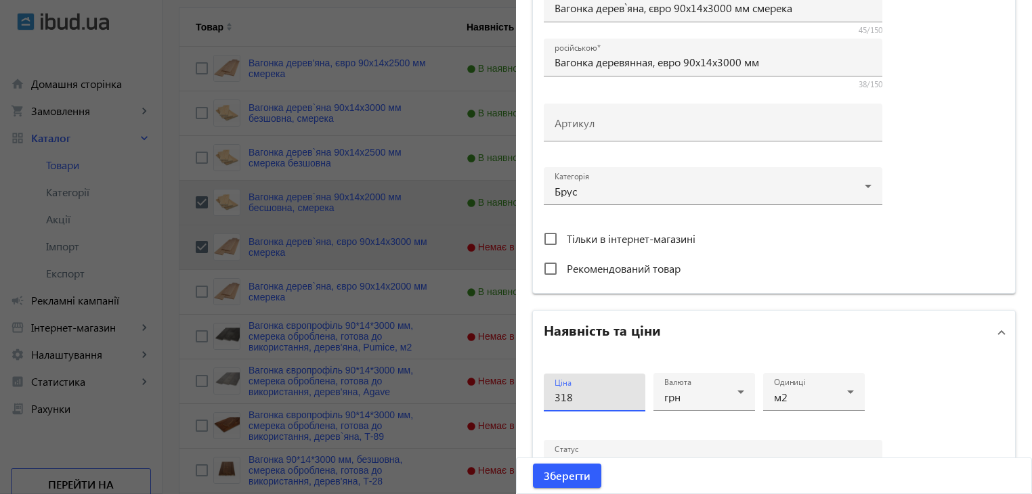
drag, startPoint x: 574, startPoint y: 395, endPoint x: 536, endPoint y: 402, distance: 38.5
click at [536, 402] on div "Ціна 318 Валюта грн Одиниці м2 Статус Немає в наявності Об'єм замовлення від до" at bounding box center [774, 475] width 482 height 243
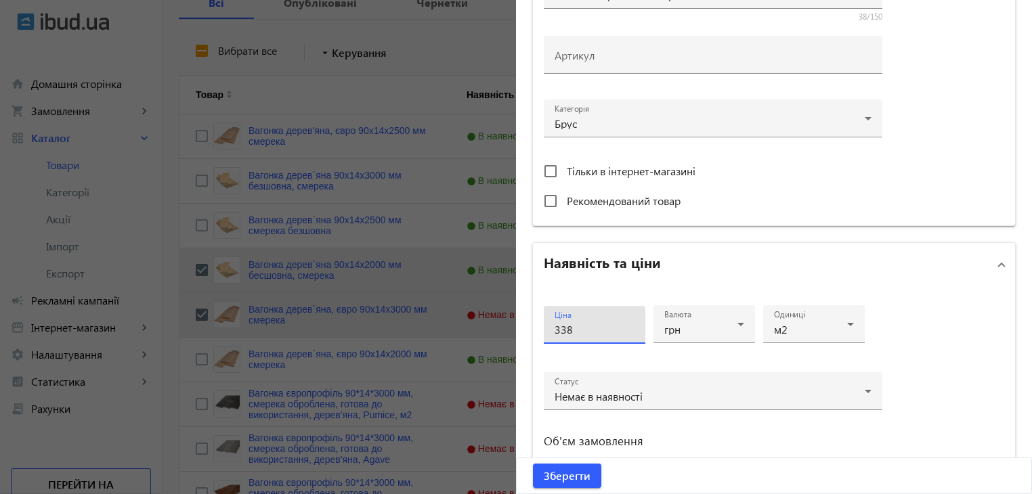
scroll to position [474, 0]
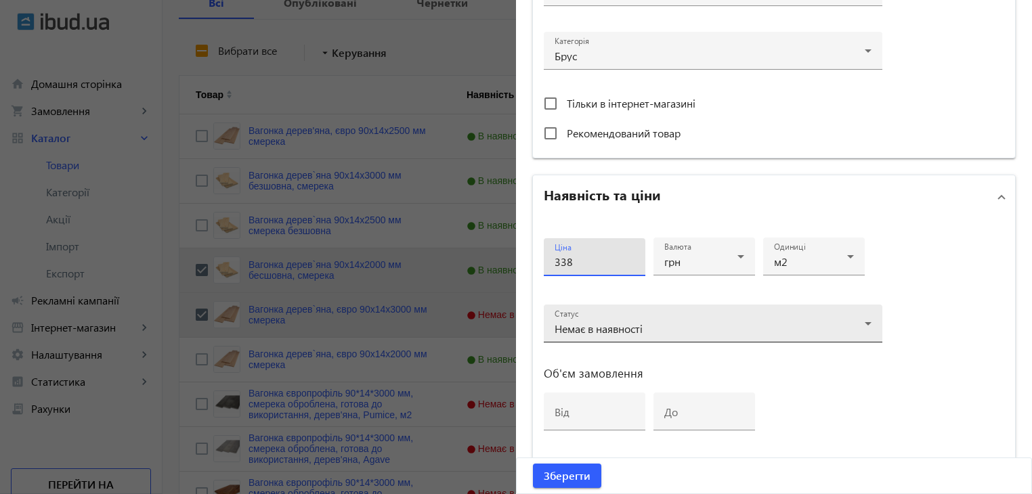
type input "338"
click at [627, 322] on span "Немає в наявності" at bounding box center [599, 329] width 88 height 14
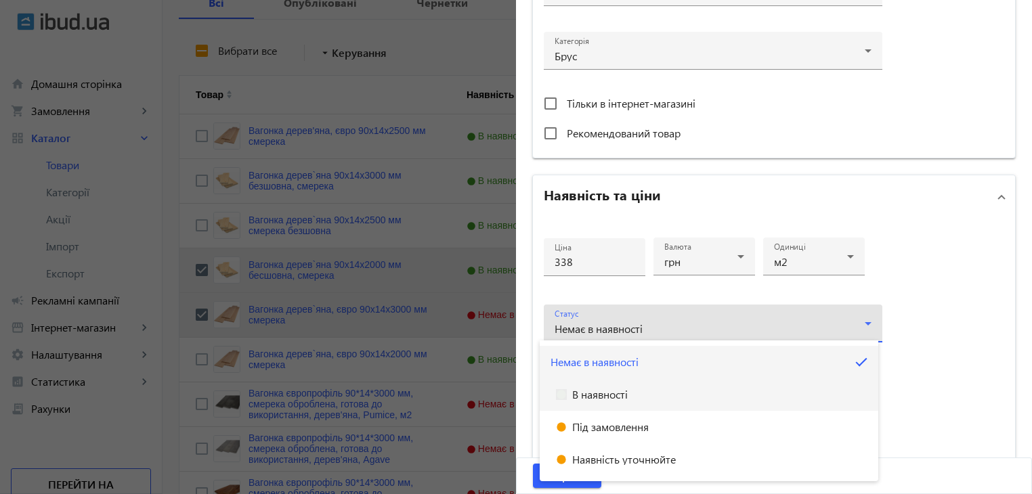
click at [615, 392] on span "В наявності" at bounding box center [600, 394] width 56 height 11
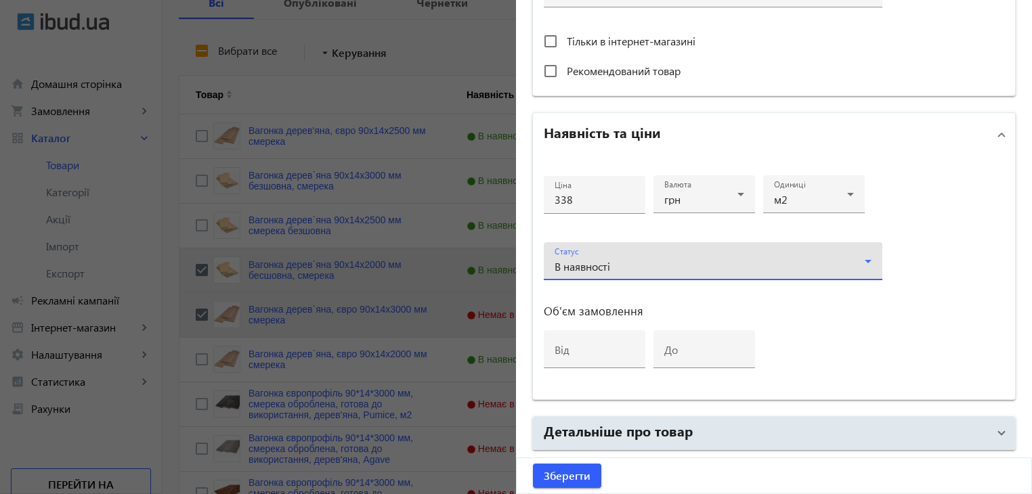
scroll to position [610, 0]
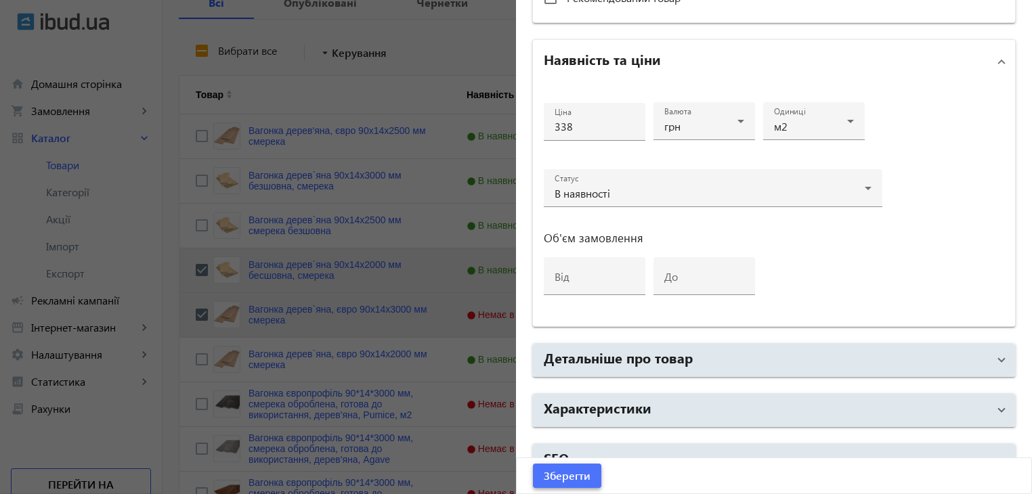
click at [550, 475] on span "Зберегти" at bounding box center [567, 476] width 47 height 15
click at [299, 353] on div at bounding box center [516, 247] width 1032 height 494
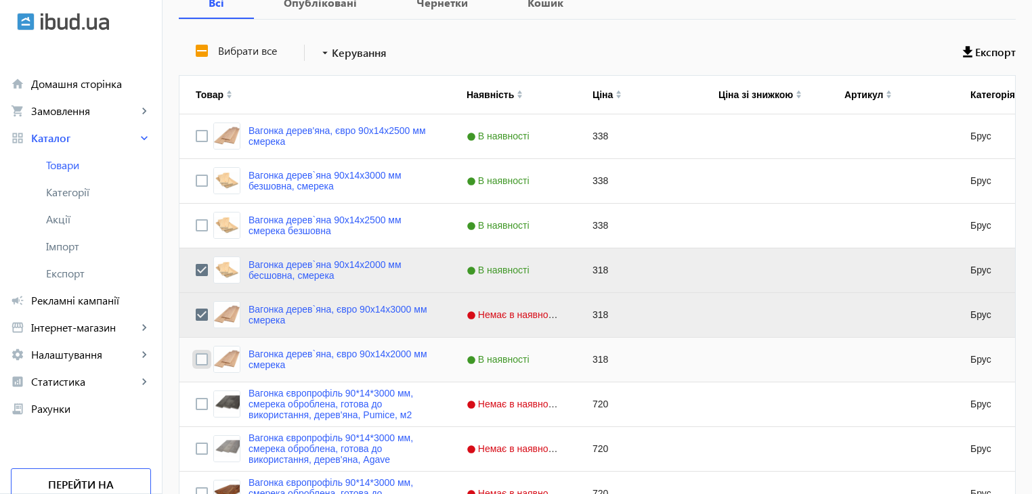
click at [196, 360] on input "Press Space to toggle row selection (unchecked)" at bounding box center [202, 360] width 12 height 12
checkbox input "true"
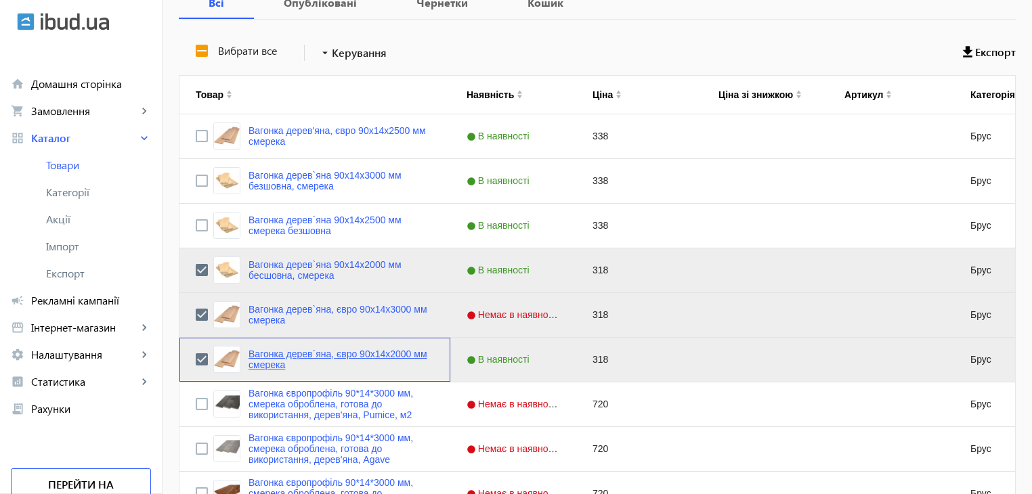
click at [265, 352] on link "Вагонка дерев`яна, євро 90x14x2000 мм смерека" at bounding box center [342, 360] width 186 height 22
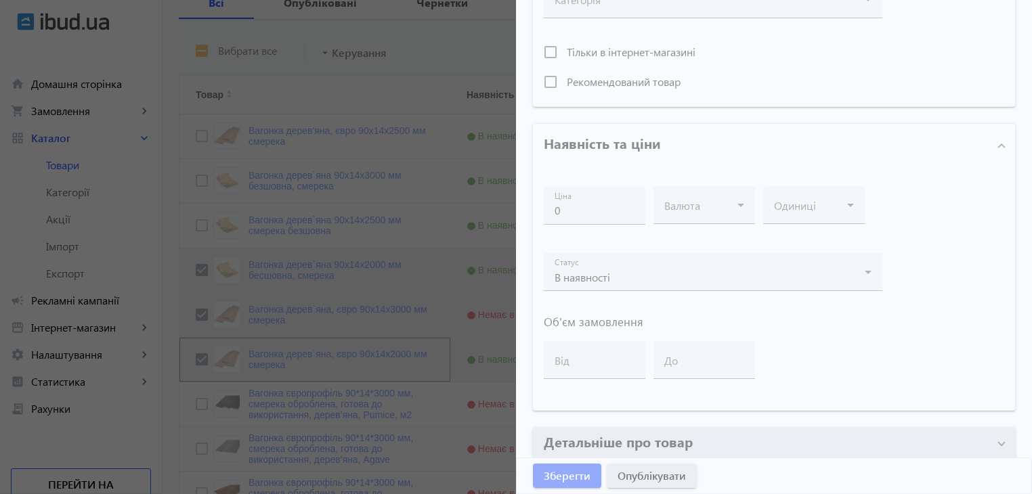
type input "Вагонка дерев`яна, євро 90x14x2000 мм смерека"
type input "Вагонка деревянная, евро 90x14x2000 мм"
type input "318"
type input "вагонка безшовна, вагонка, вагонка для фасаду, колір дерева, поліматеріали, буд…"
type input "вагонка бесшовная, вагонка, вагонка для фасада, цвет дерева, полиматериалы, стр…"
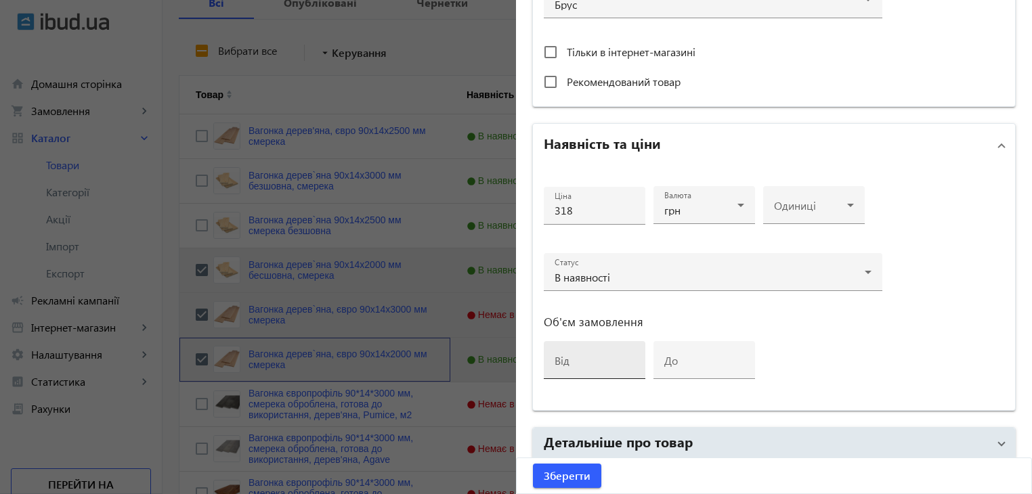
scroll to position [526, 0]
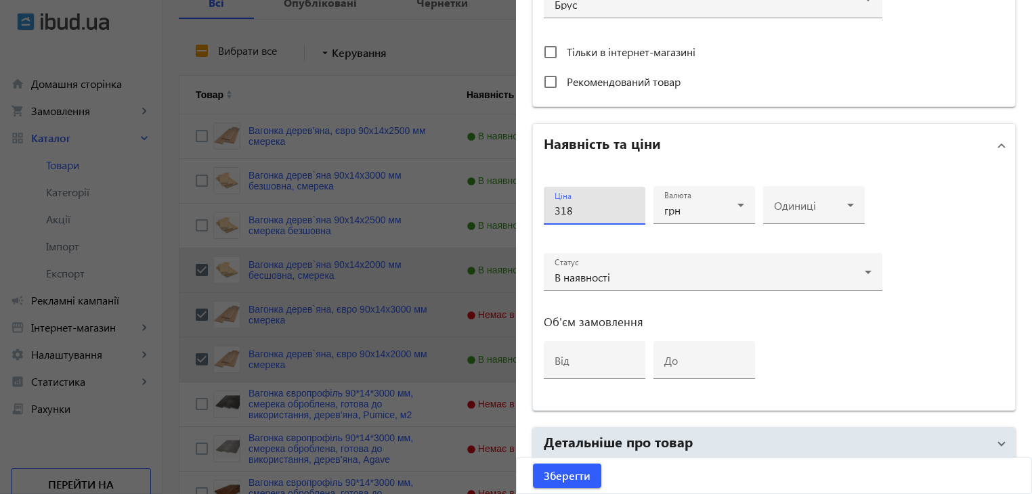
drag, startPoint x: 590, startPoint y: 205, endPoint x: 515, endPoint y: 207, distance: 75.2
click at [516, 207] on div "Основна інформація Виберіть або перетягніть сюди Ваш файл 2819865a9511d16ace505…" at bounding box center [774, 61] width 516 height 1087
type input "338"
click at [573, 475] on span "Зберегти" at bounding box center [567, 476] width 47 height 15
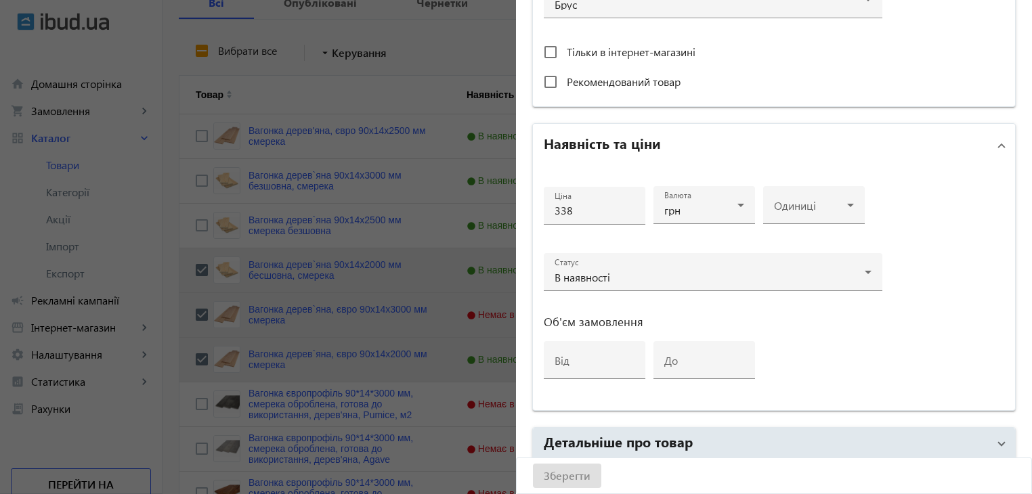
click at [566, 475] on div "Зберегти" at bounding box center [774, 476] width 515 height 35
click at [244, 395] on div at bounding box center [516, 247] width 1032 height 494
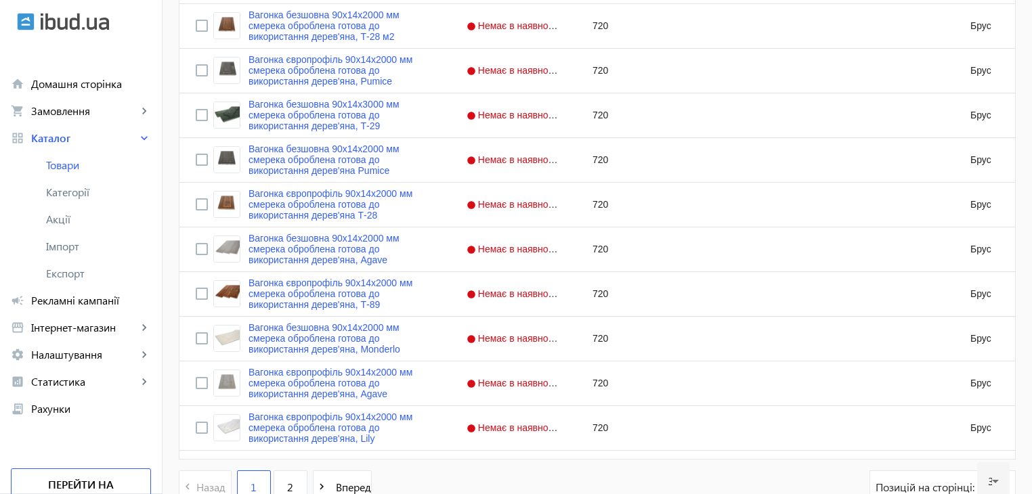
scroll to position [1322, 0]
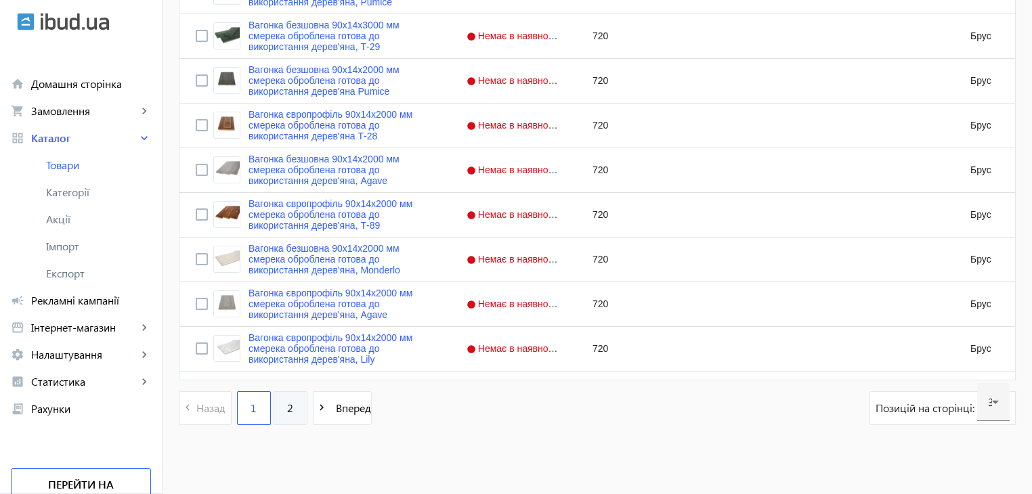
click at [287, 406] on span "2" at bounding box center [290, 408] width 6 height 15
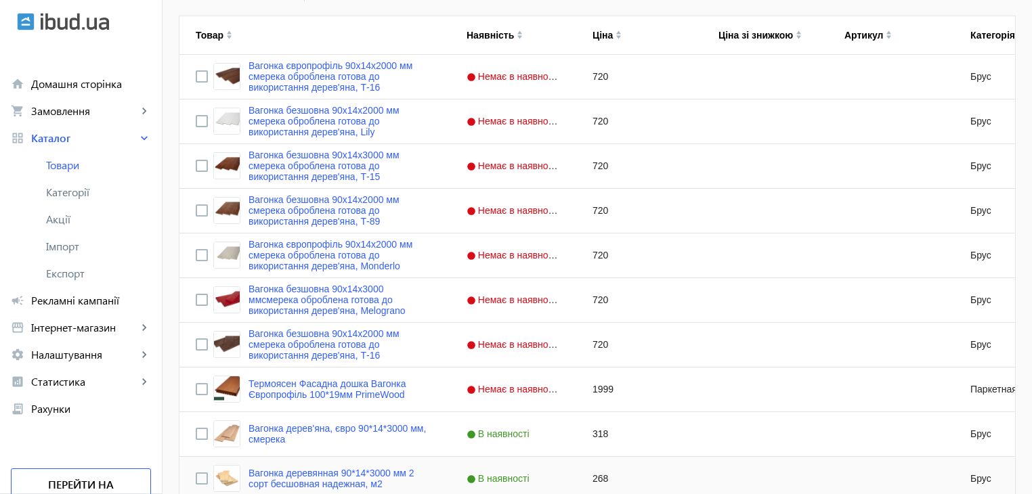
scroll to position [474, 0]
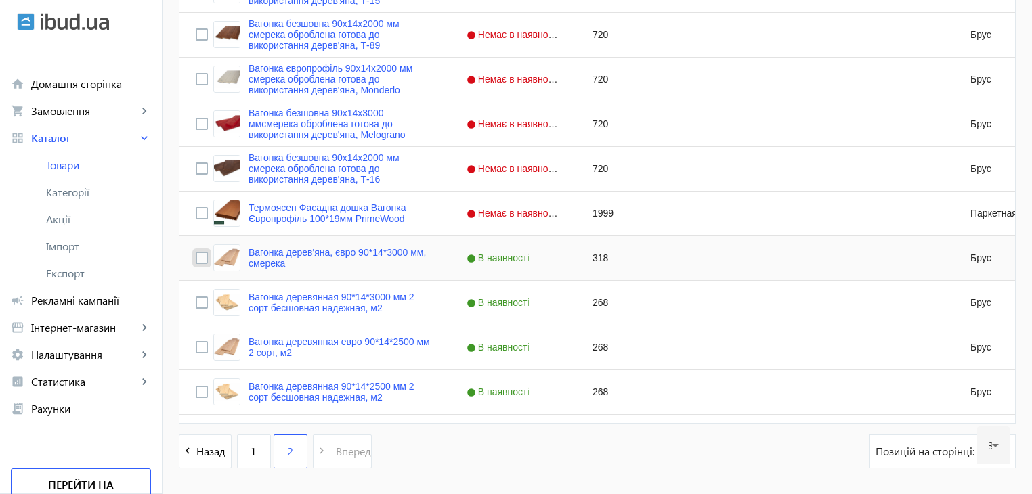
click at [196, 256] on input "Press Space to toggle row selection (unchecked)" at bounding box center [202, 258] width 12 height 12
checkbox input "true"
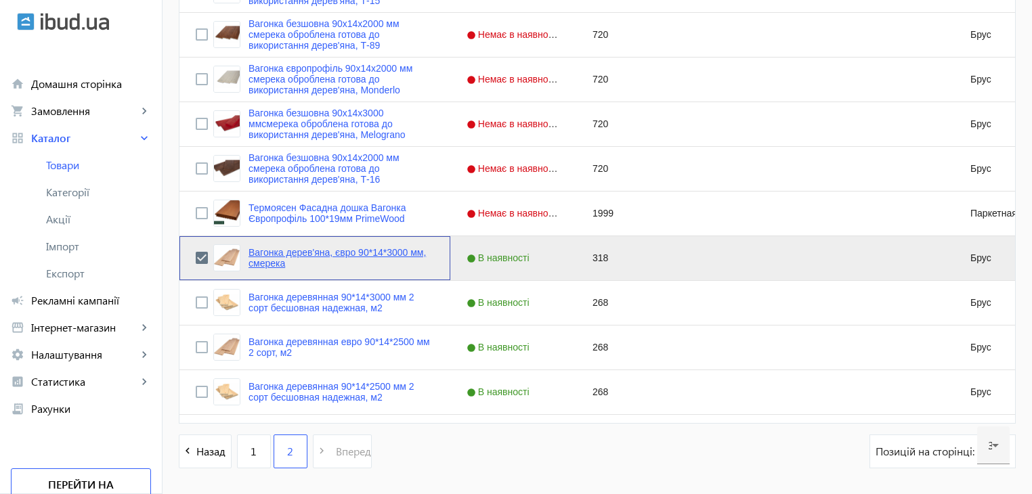
click at [272, 251] on link "Вагонка дерев'яна, євро 90*14*3000 мм, смерека" at bounding box center [342, 258] width 186 height 22
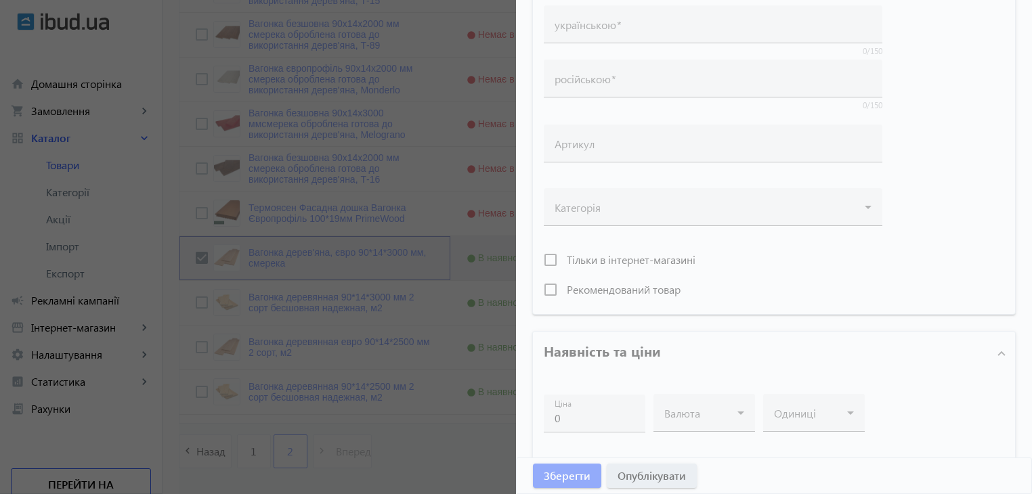
scroll to position [339, 0]
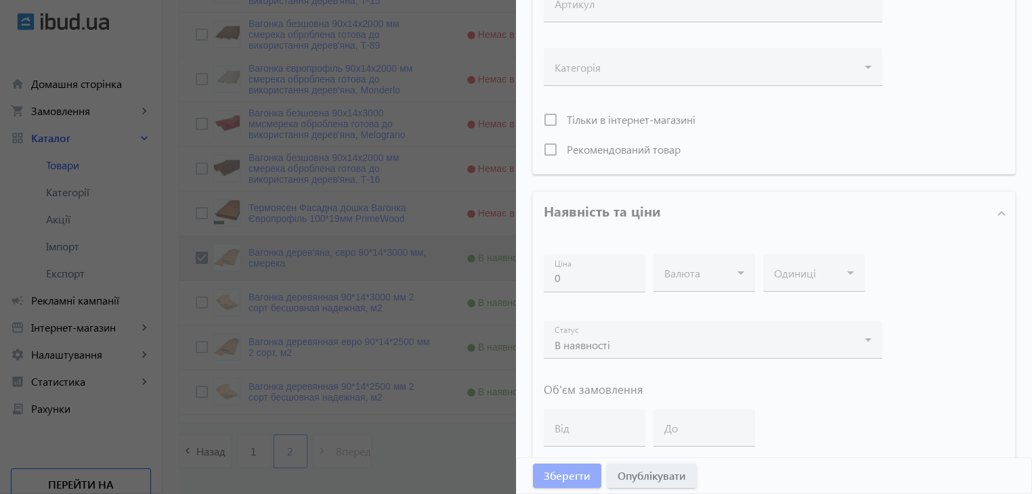
click at [574, 277] on div at bounding box center [774, 166] width 516 height 1011
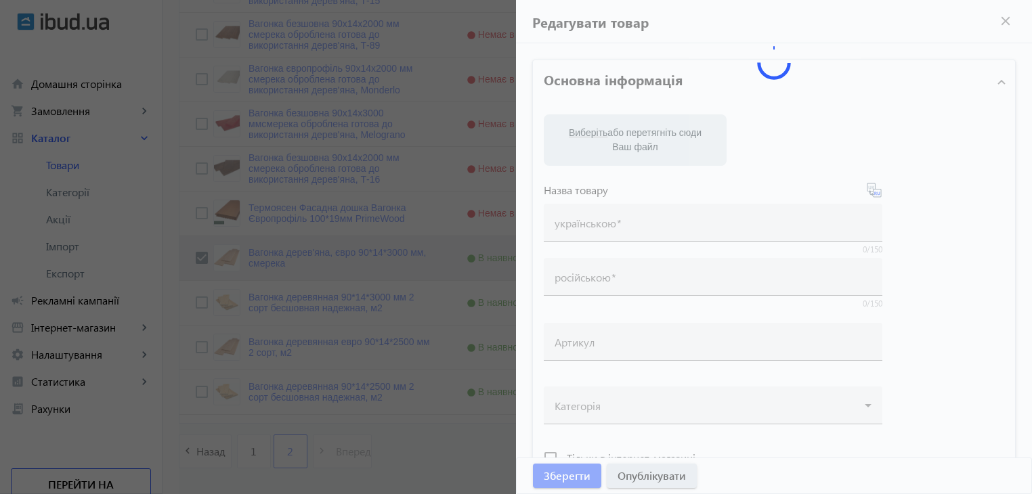
scroll to position [0, 0]
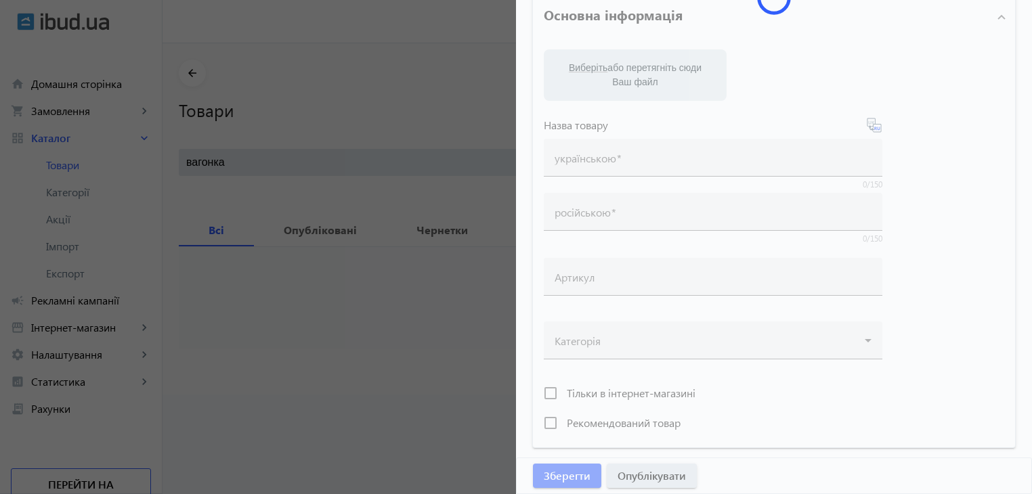
scroll to position [203, 0]
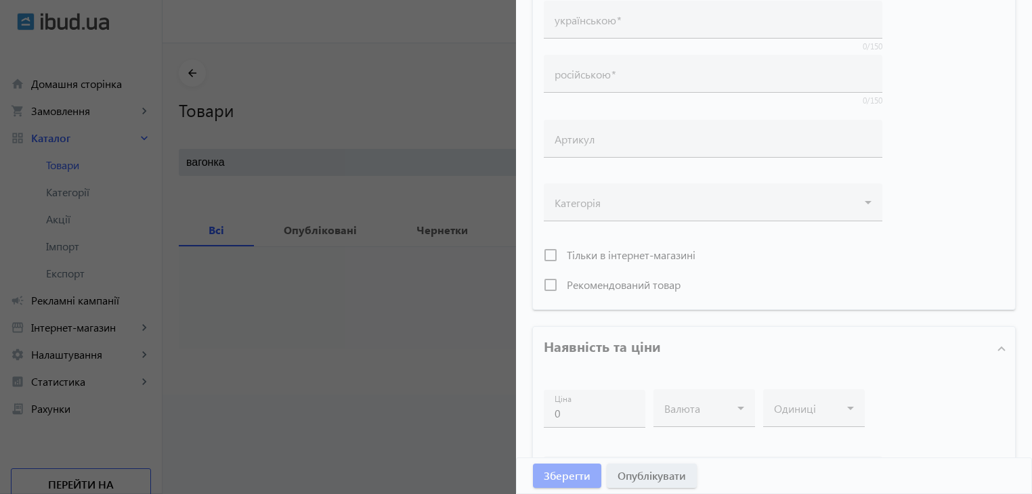
click at [377, 318] on div at bounding box center [516, 247] width 1032 height 494
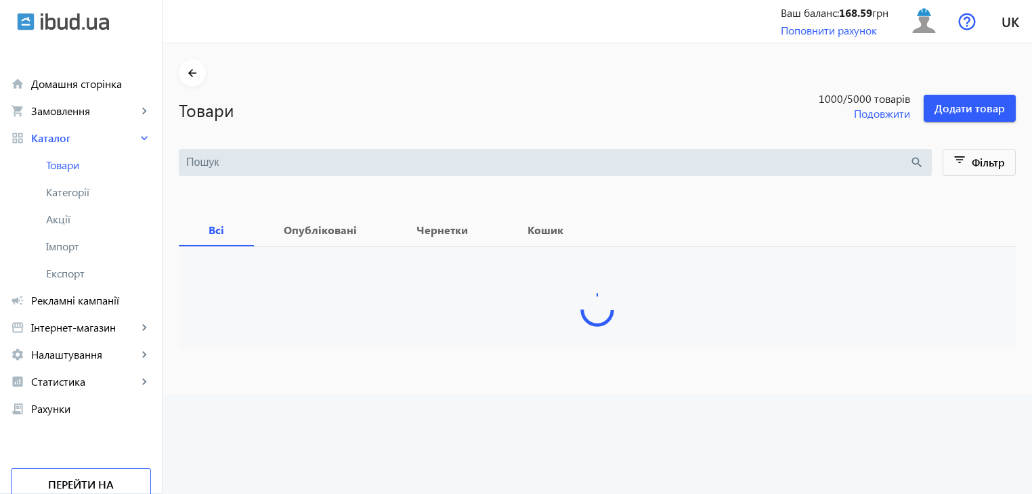
type input "вагонка"
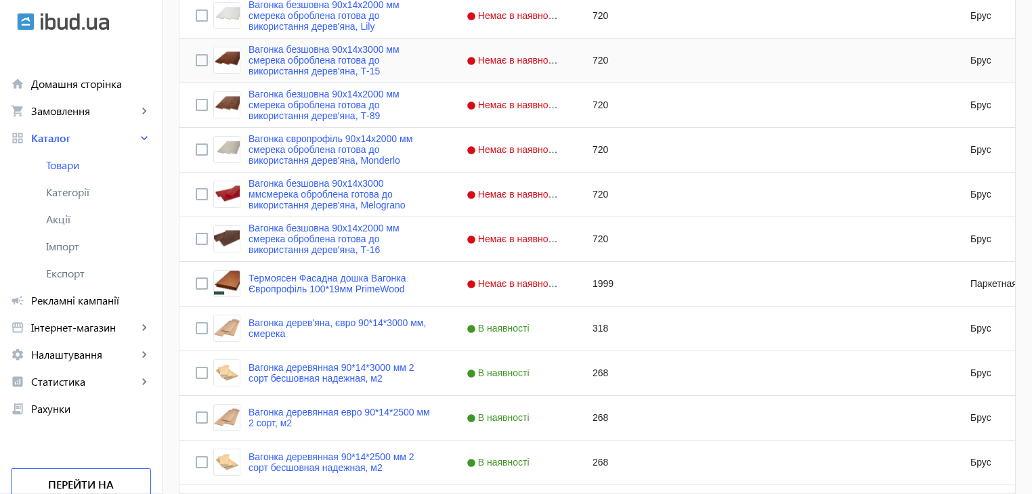
scroll to position [406, 0]
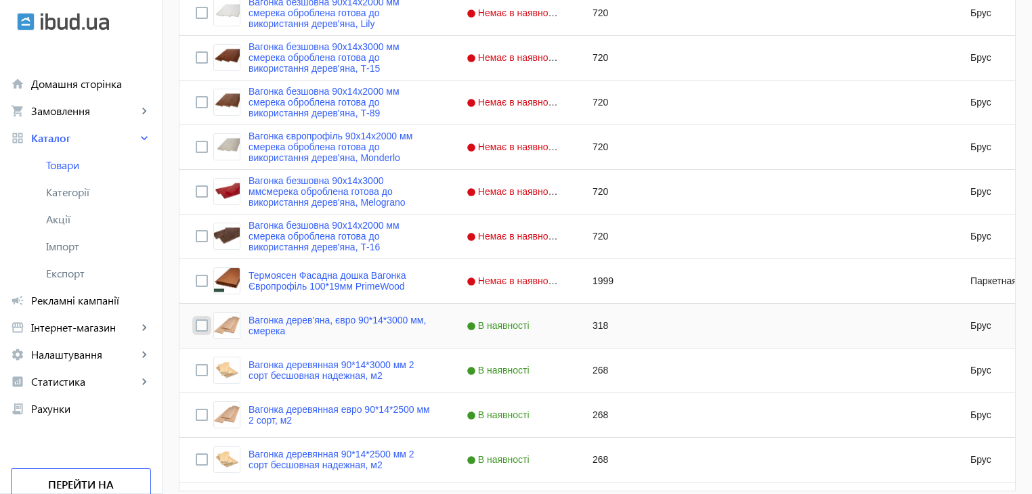
click at [196, 327] on input "Press Space to toggle row selection (unchecked)" at bounding box center [202, 326] width 12 height 12
checkbox input "true"
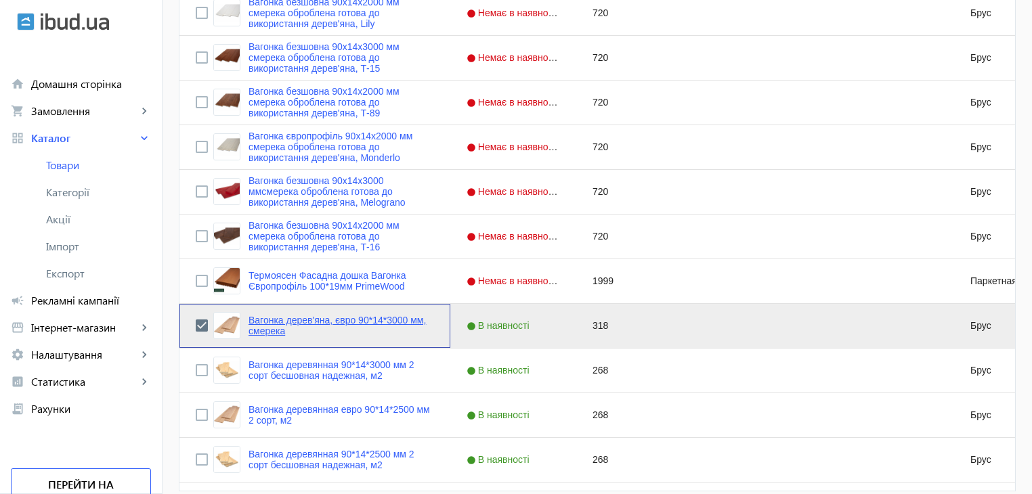
click at [258, 319] on link "Вагонка дерев'яна, євро 90*14*3000 мм, смерека" at bounding box center [342, 326] width 186 height 22
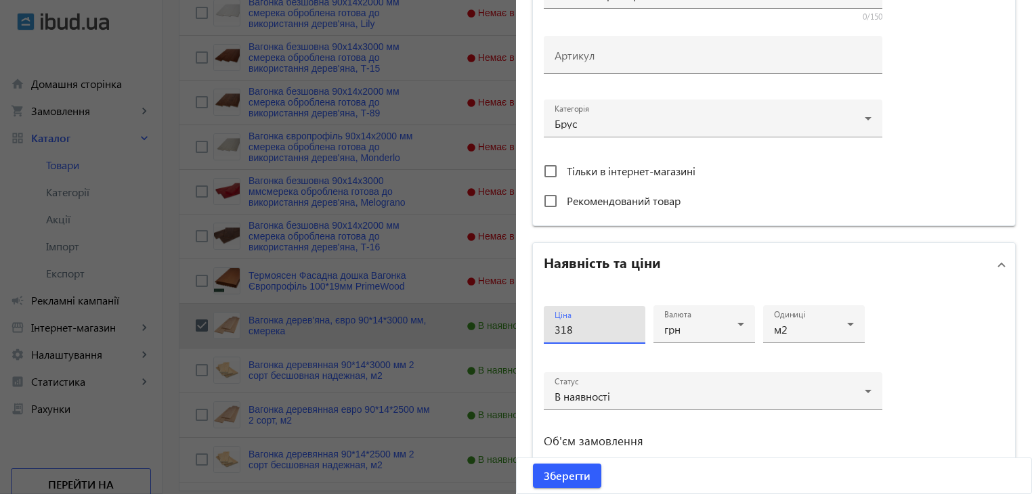
drag, startPoint x: 580, startPoint y: 329, endPoint x: 519, endPoint y: 329, distance: 61.0
click at [520, 329] on div "Основна інформація Виберіть або перетягніть сюди Ваш файл 838166a3742c0a2d99864…" at bounding box center [774, 180] width 516 height 1087
type input "338"
click at [555, 469] on span "Зберегти" at bounding box center [567, 476] width 47 height 15
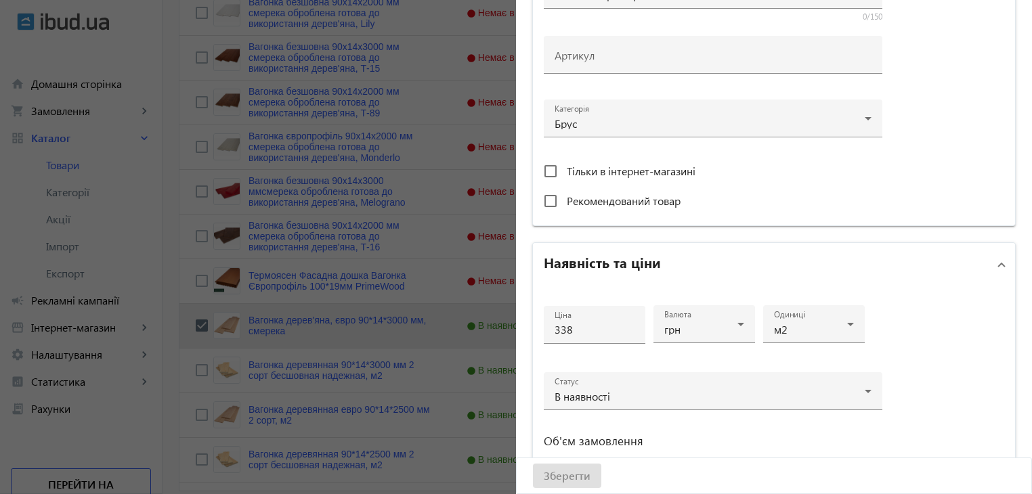
click at [333, 373] on div at bounding box center [516, 247] width 1032 height 494
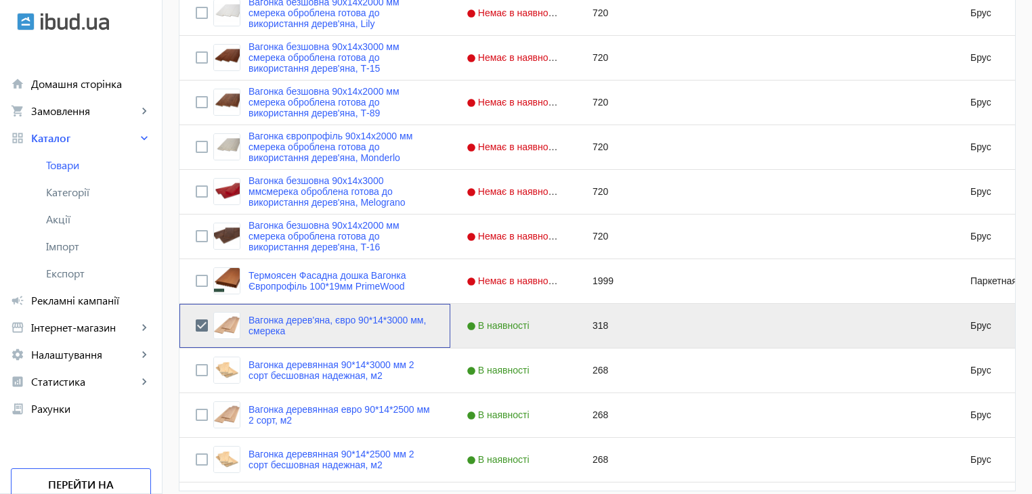
scroll to position [0, 0]
click at [196, 372] on input "Press Space to toggle row selection (unchecked)" at bounding box center [202, 370] width 12 height 12
checkbox input "true"
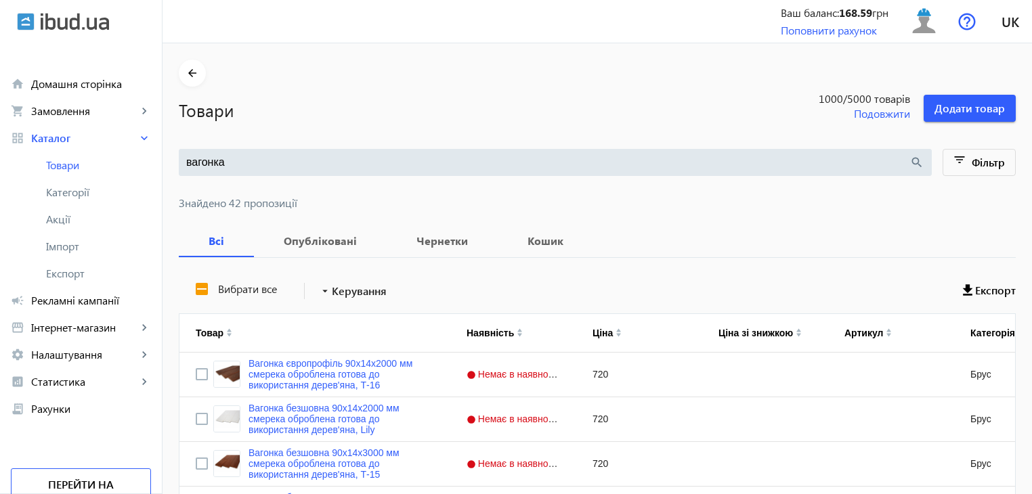
click at [306, 370] on link "Вагонка європрофіль 90x14x2000 мм смерека оброблена готова до використання дере…" at bounding box center [342, 374] width 186 height 33
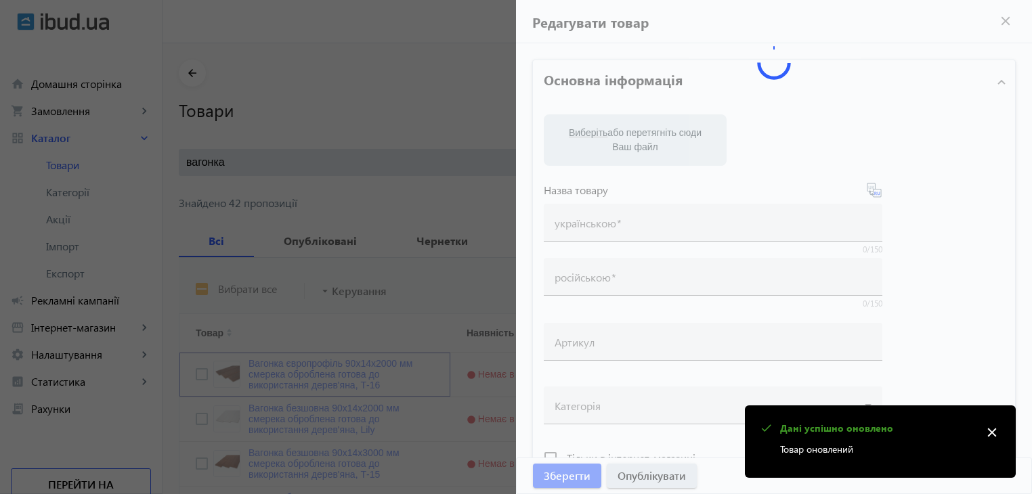
type input "Вагонка європрофіль 90x14x2000 мм смерека оброблена готова до використання дере…"
type input "Вагонка европрофиль 90x14x2000 мм ель обработанная готовая к использованию дере…"
type input "720"
type input "loremip dolorsit, ametcon, adipisc eli seddoe, tempo incidi, utlaboreetdol, mag…"
type input "loremip dolorsita, consect, adipisc eli seddoe, temp incidi, utlaboreetdol, mag…"
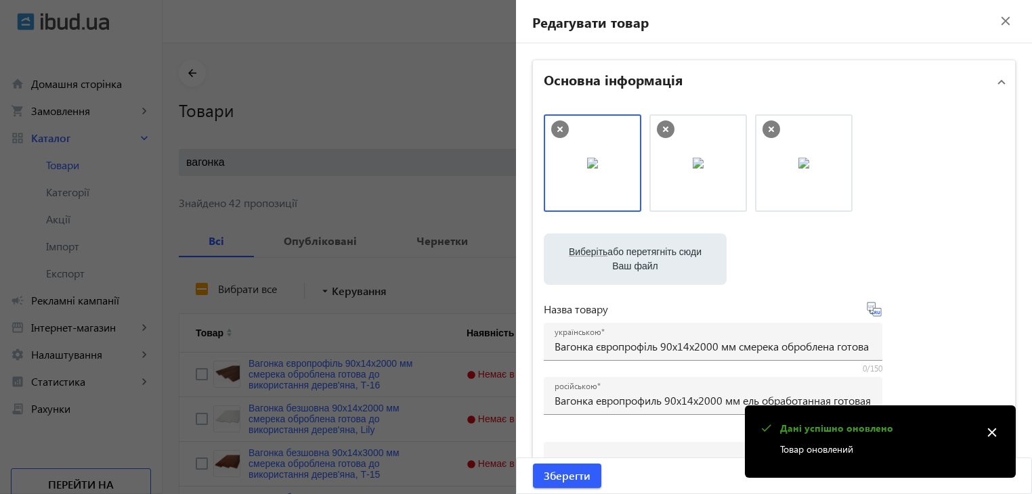
click at [318, 329] on div at bounding box center [516, 247] width 1032 height 494
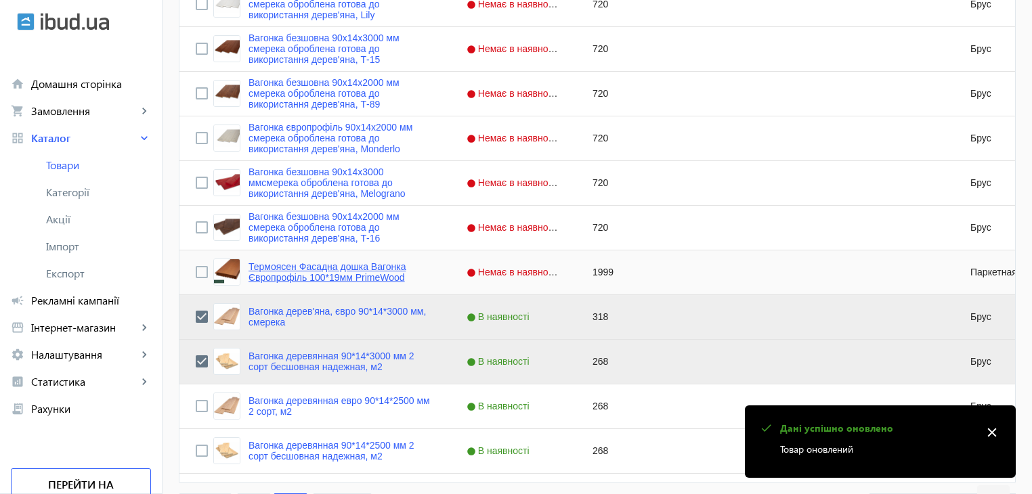
scroll to position [524, 0]
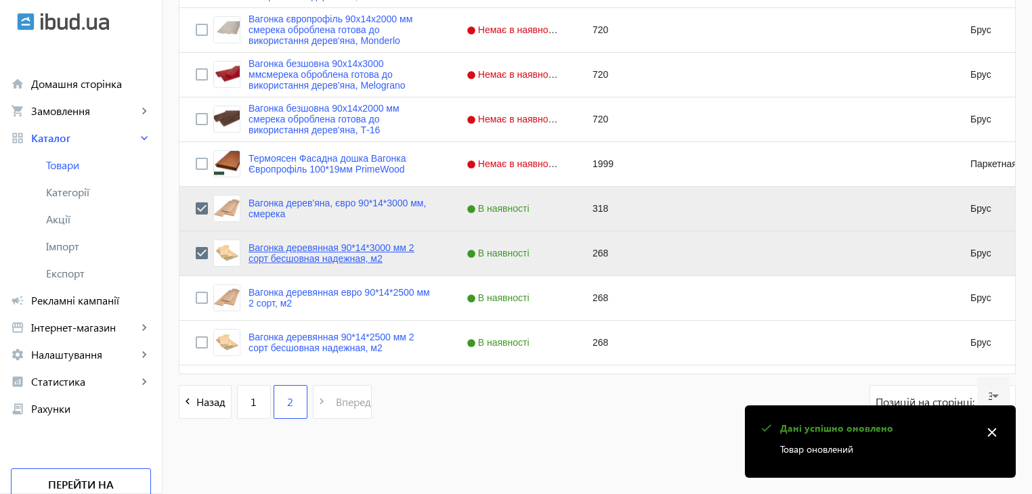
click at [288, 251] on link "Вагонка деревянная 90*14*3000 мм 2 сорт бесшовная надежная, м2" at bounding box center [342, 253] width 186 height 22
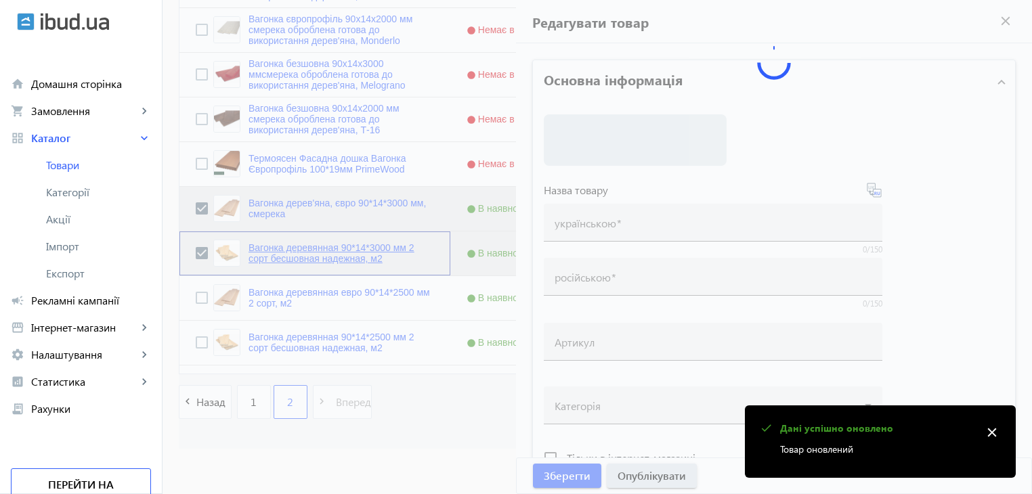
type input "Вагонка деревянная 90*14*3000 мм 2 сорт бесшовная надежная, м2"
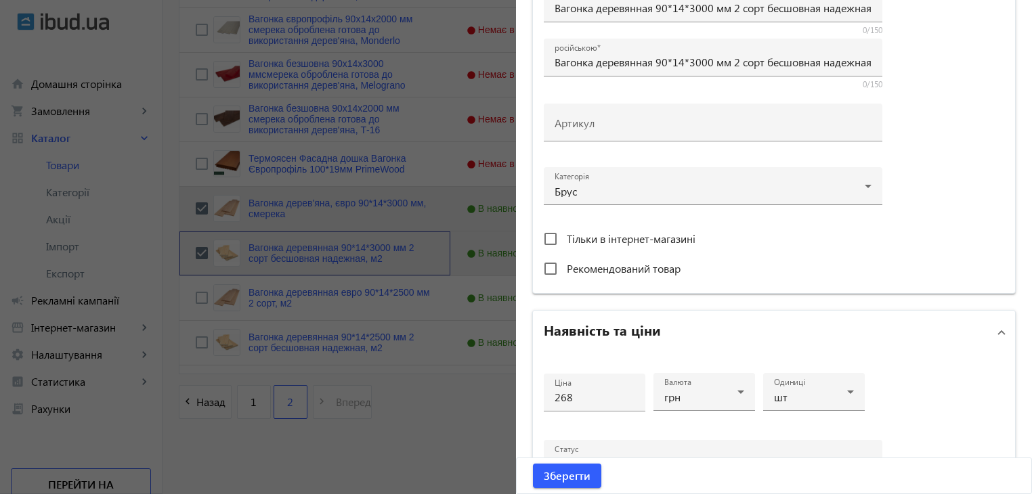
scroll to position [474, 0]
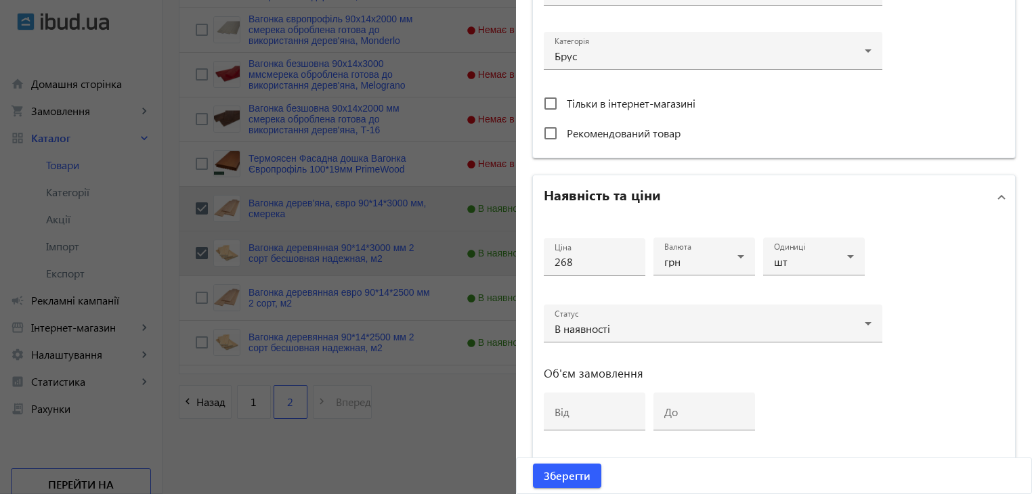
drag, startPoint x: 940, startPoint y: 404, endPoint x: 818, endPoint y: 370, distance: 126.5
click at [940, 404] on div "Ціна 268 Валюта грн Одиниці шт Статус В наявності Об'єм замовлення від до" at bounding box center [774, 340] width 482 height 243
drag, startPoint x: 575, startPoint y: 266, endPoint x: 515, endPoint y: 261, distance: 60.4
click at [516, 261] on div "Основна інформація Виберіть або перетягніть сюди Ваш файл 8561683982024750d1817…" at bounding box center [774, 112] width 516 height 1087
type input "288"
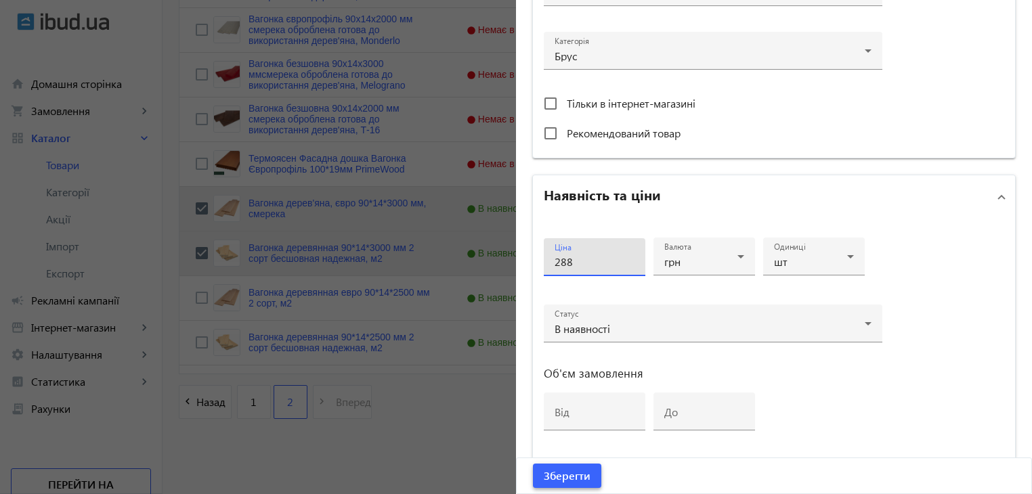
click at [560, 477] on span "Зберегти" at bounding box center [567, 476] width 47 height 15
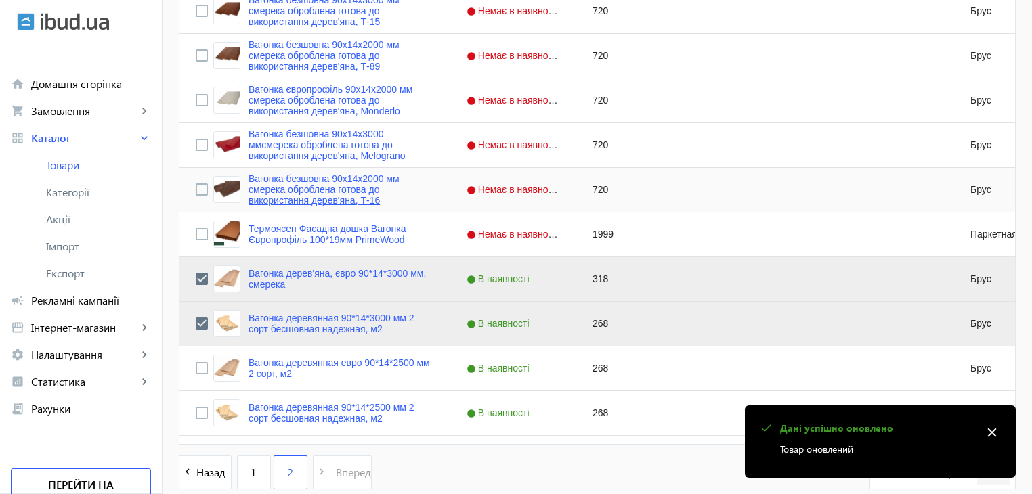
scroll to position [524, 0]
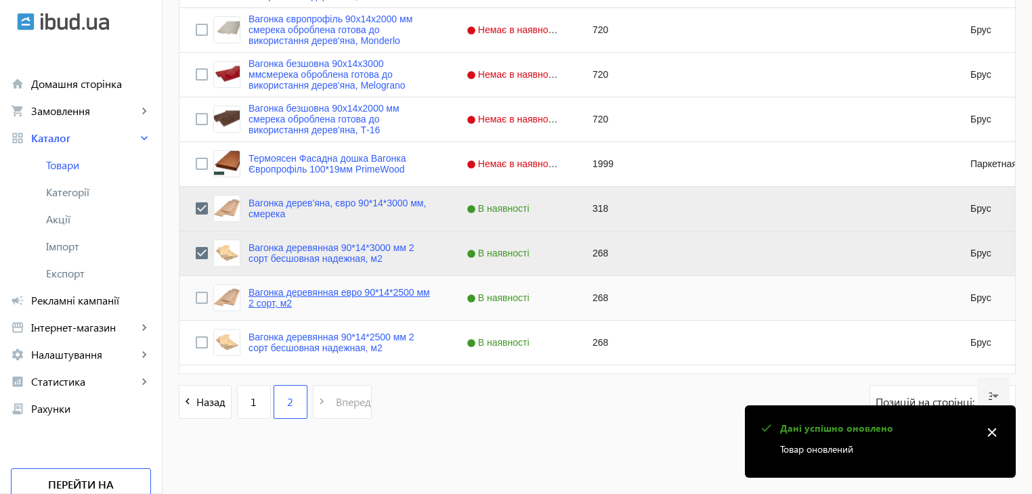
click at [275, 291] on link "Вагонка деревянная евро 90*14*2500 мм 2 сорт, м2" at bounding box center [342, 298] width 186 height 22
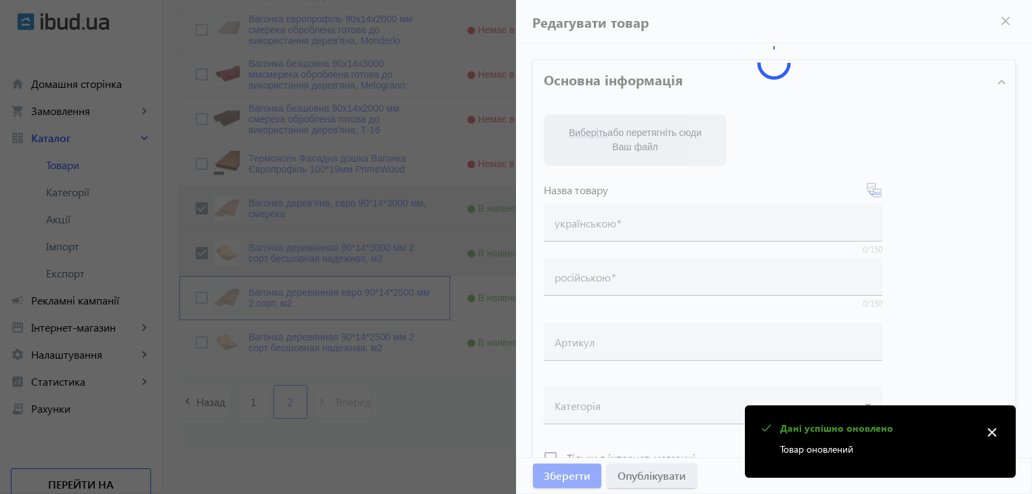
type input "Вагонка деревянная евро 90*14*2500 мм 2 сорт, м2"
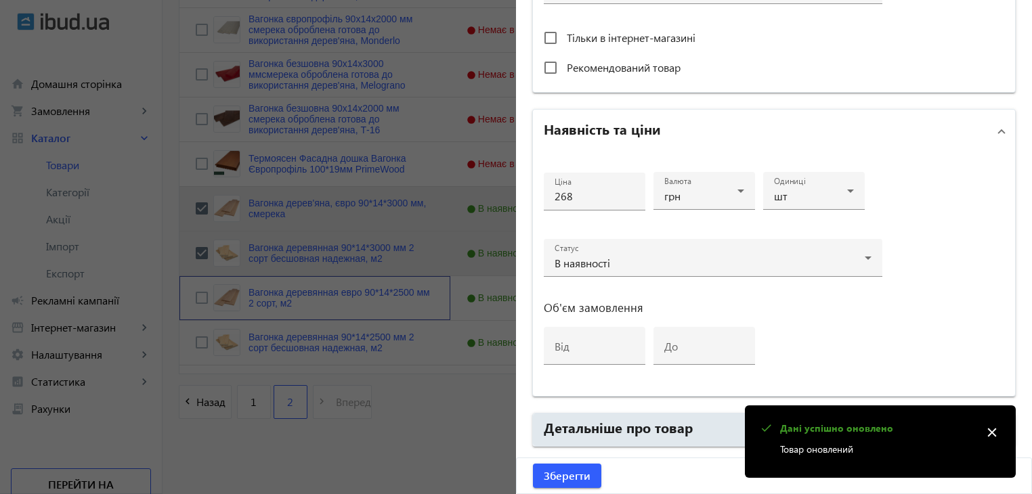
scroll to position [542, 0]
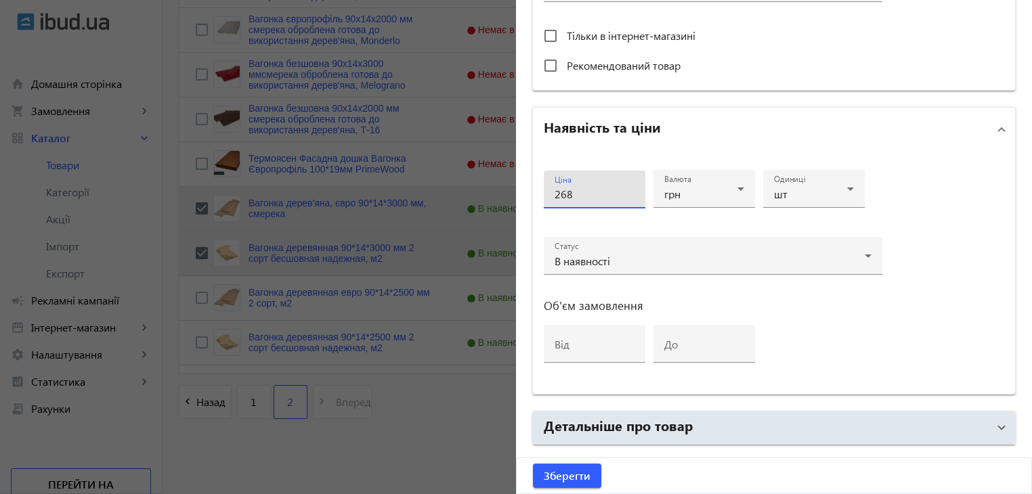
drag, startPoint x: 593, startPoint y: 190, endPoint x: 512, endPoint y: 191, distance: 80.6
click at [516, 191] on div "Основна інформація Виберіть або перетягніть сюди Ваш файл 8748683982036707e1552…" at bounding box center [774, 44] width 516 height 1087
type input "288"
click at [573, 478] on span "Зберегти" at bounding box center [567, 476] width 47 height 15
click at [274, 338] on div at bounding box center [516, 247] width 1032 height 494
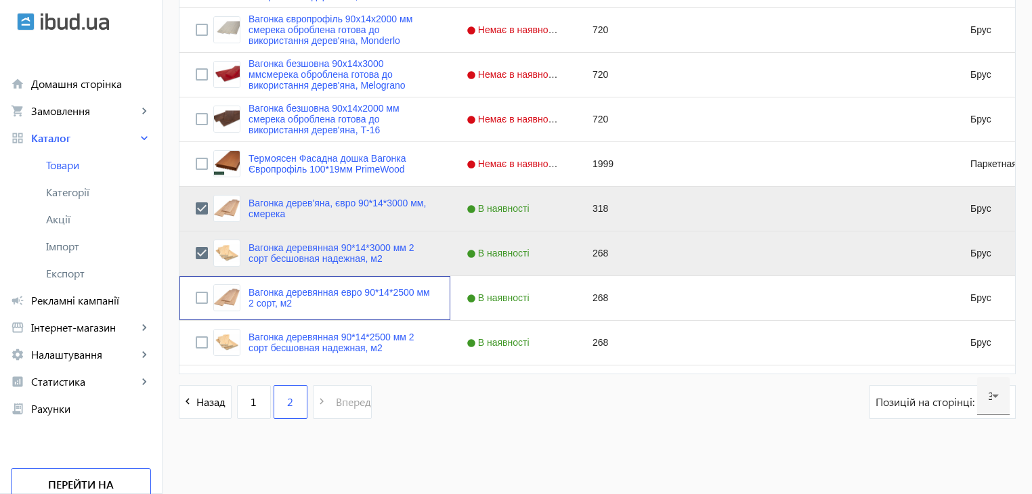
scroll to position [0, 0]
click at [276, 335] on link "Вагонка деревянная 90*14*2500 мм 2 сорт бесшовная надежная, м2" at bounding box center [342, 343] width 186 height 22
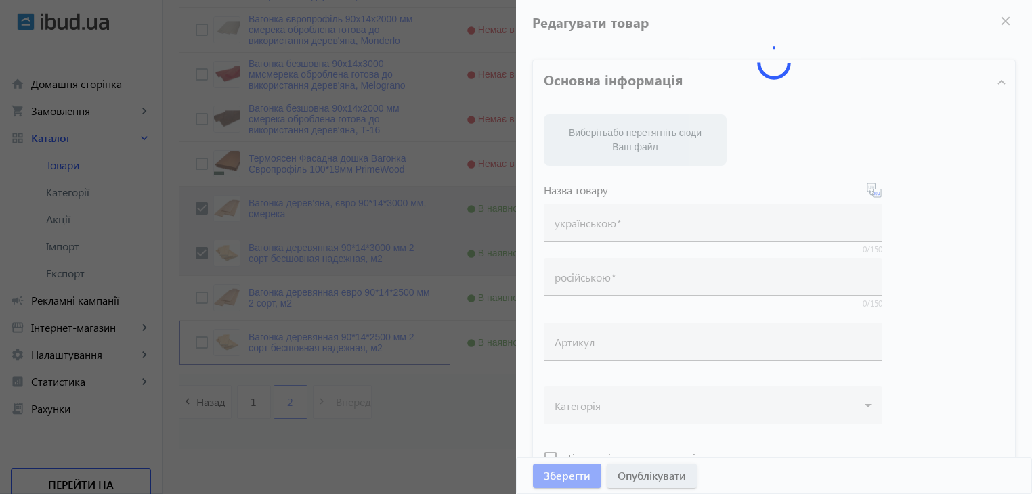
type input "Вагонка деревянная 90*14*2500 мм 2 сорт бесшовная надежная, м2"
type input "268"
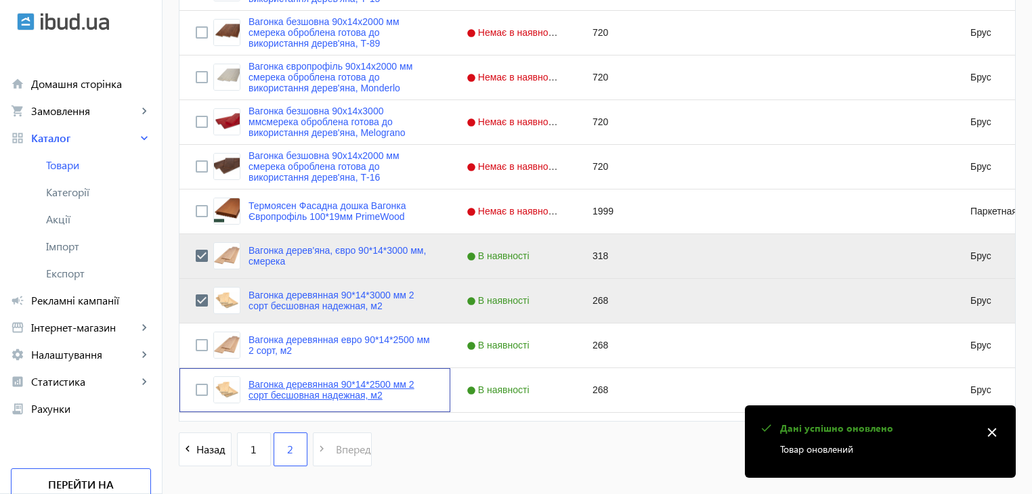
scroll to position [524, 0]
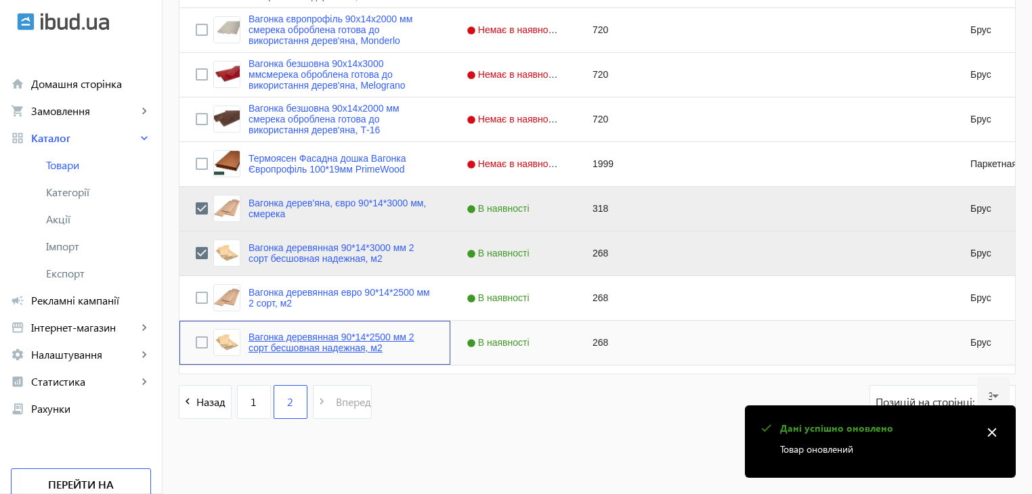
click at [282, 340] on link "Вагонка деревянная 90*14*2500 мм 2 сорт бесшовная надежная, м2" at bounding box center [342, 343] width 186 height 22
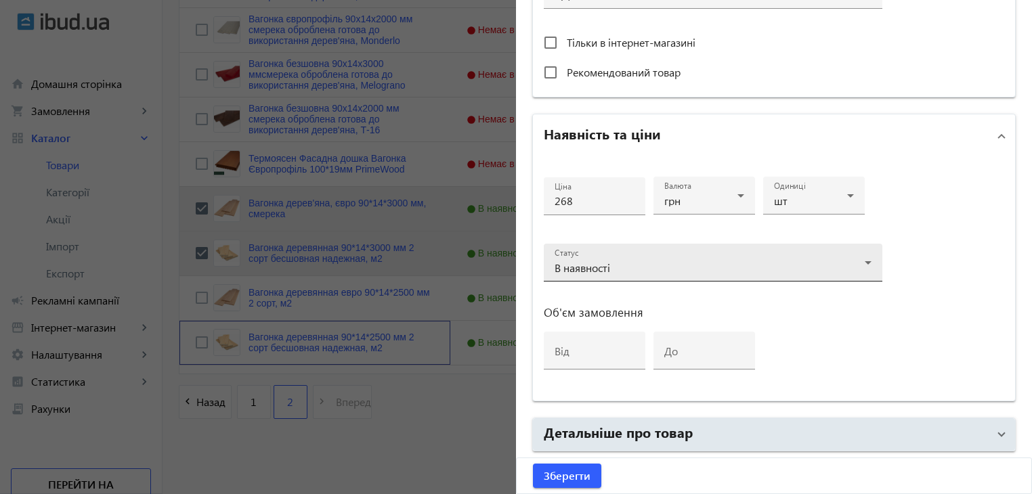
scroll to position [542, 0]
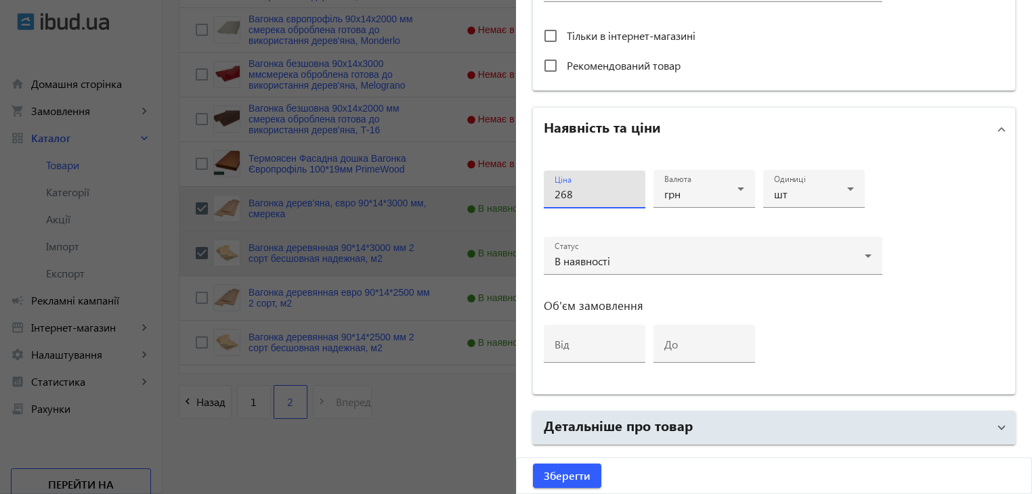
drag, startPoint x: 585, startPoint y: 196, endPoint x: 513, endPoint y: 196, distance: 72.5
click at [516, 196] on div "Основна інформація Виберіть або перетягніть сюди Ваш файл 10549683982035deb2498…" at bounding box center [774, 44] width 516 height 1087
type input "288"
click at [569, 477] on span "Зберегти" at bounding box center [567, 476] width 47 height 15
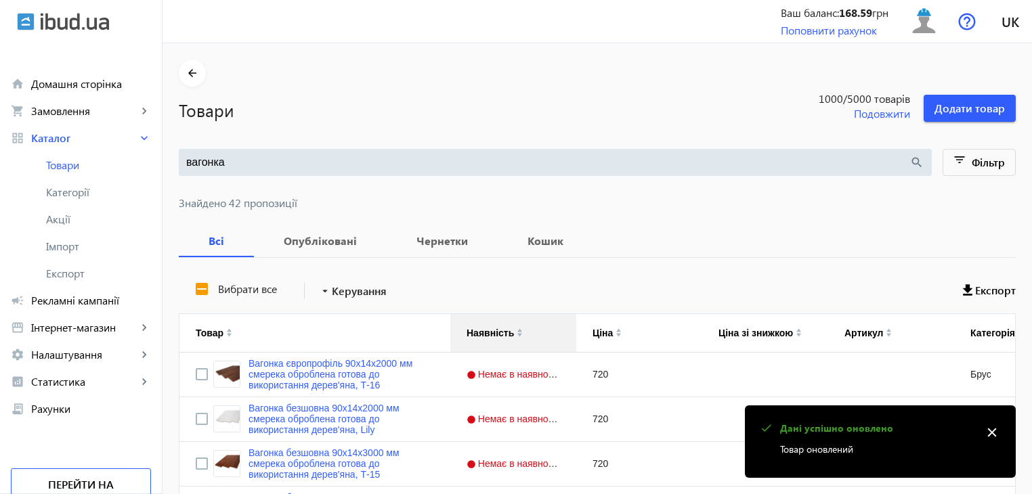
scroll to position [271, 0]
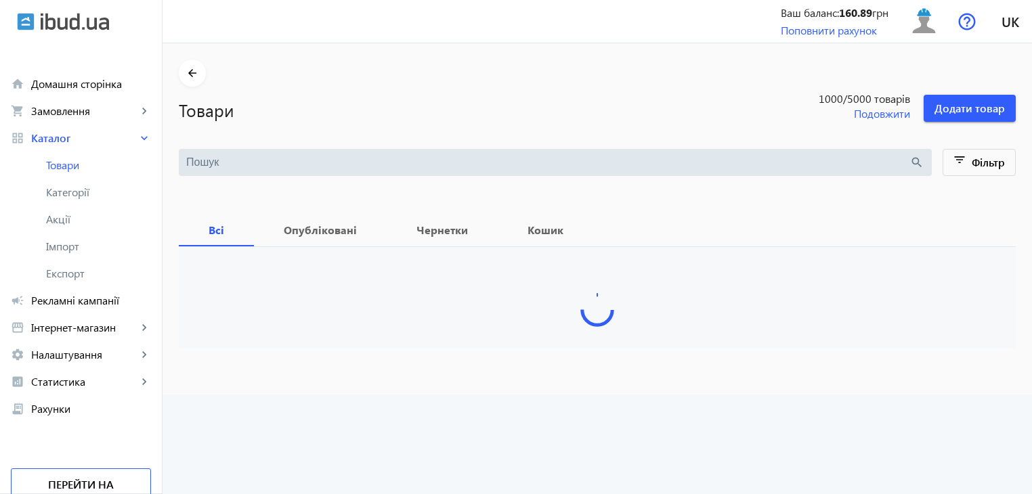
type input "вагонка"
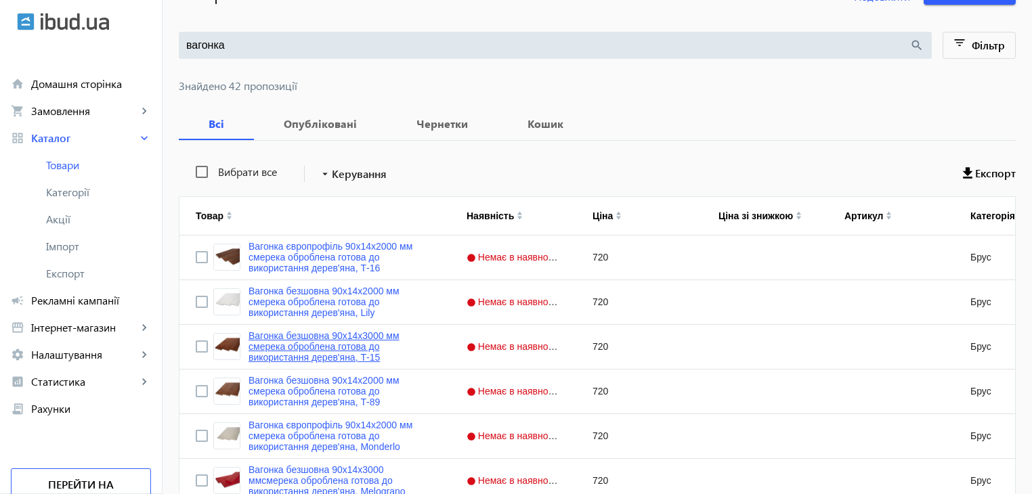
scroll to position [524, 0]
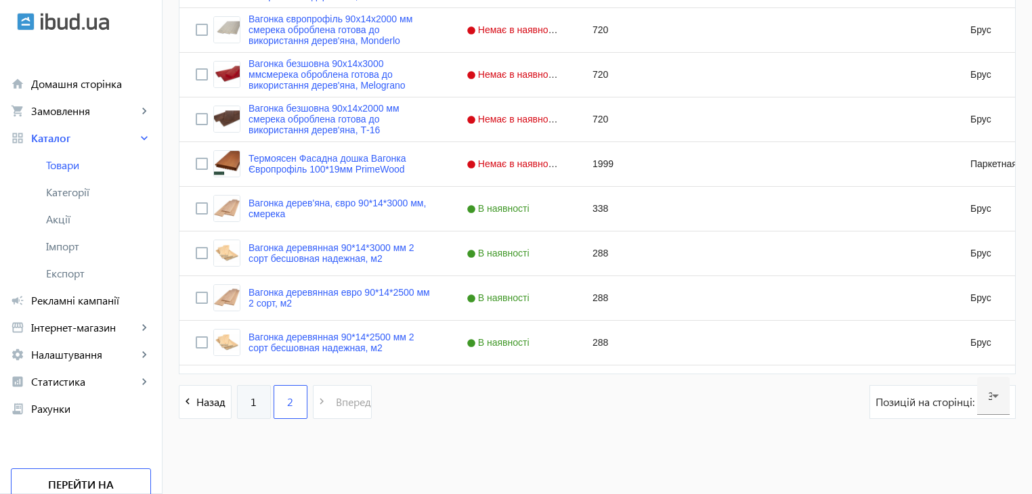
click at [254, 399] on link "1" at bounding box center [254, 402] width 34 height 34
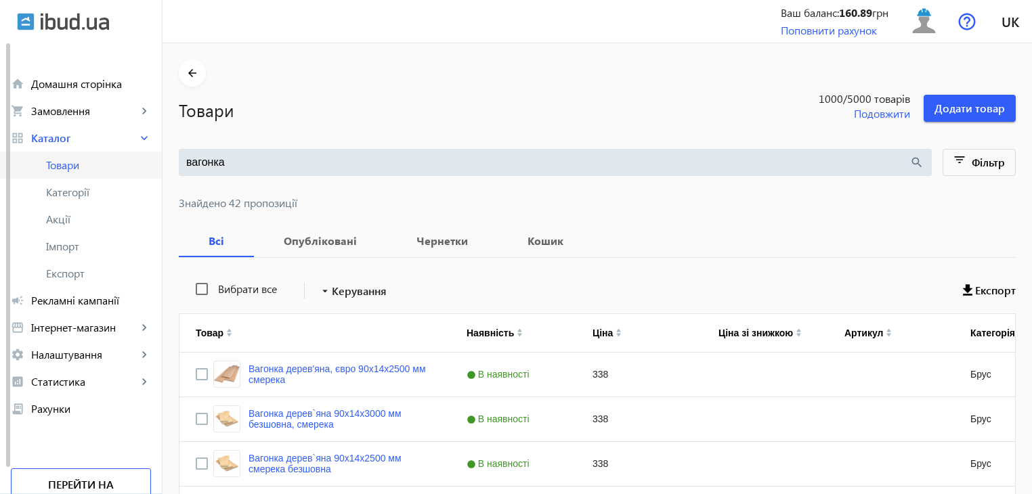
drag, startPoint x: 231, startPoint y: 168, endPoint x: 157, endPoint y: 161, distance: 74.2
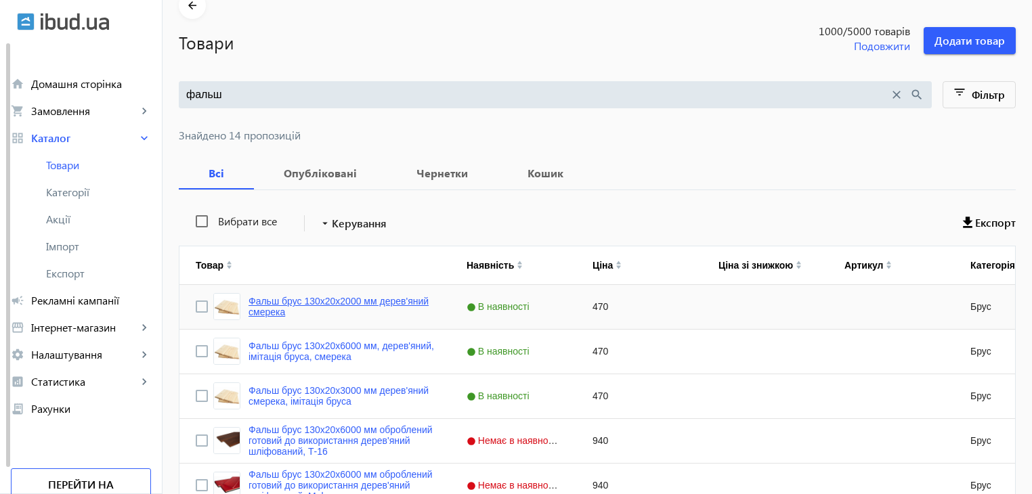
type input "фальш"
drag, startPoint x: 320, startPoint y: 297, endPoint x: 279, endPoint y: 301, distance: 41.6
click at [279, 301] on link "Фальш брус 130x20x2000 мм дерев'яний смерека" at bounding box center [342, 307] width 186 height 22
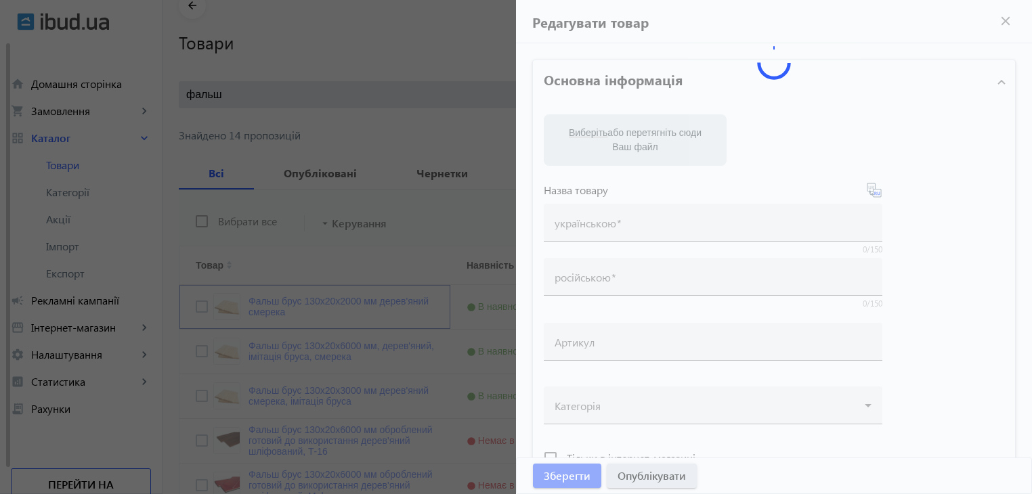
type input "Фальш брус 130x20x2000 мм дерев'яний смерека"
type input "Фальш брус 130x20x2000 мм деревянный ель"
type input "470"
type input "lore, ipsumdolors amet, cons adipis, elits doeiu, Temporinci, Utlaboreet dol ma…"
type input "lore, ipsumdolorsi amet, cons adipis, elits doeiu, Temporinci, Utlaboreet dol m…"
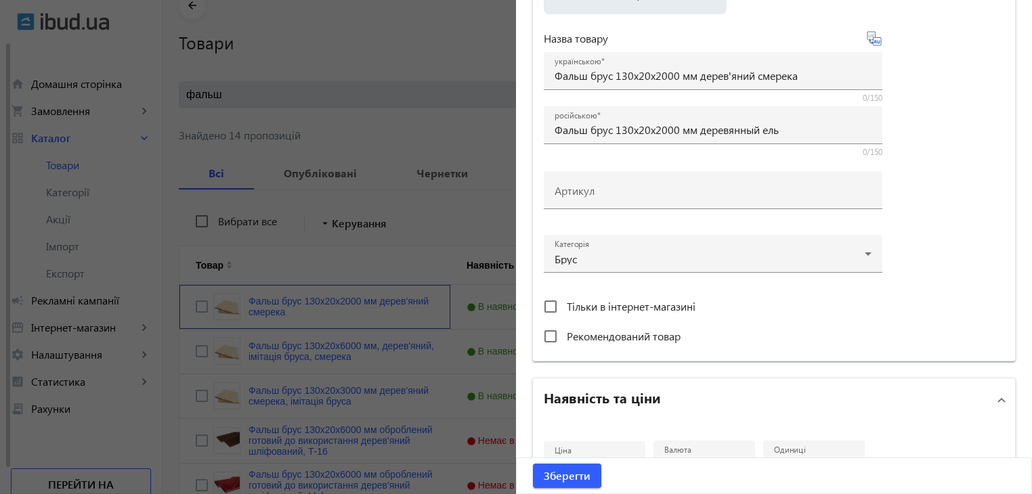
scroll to position [406, 0]
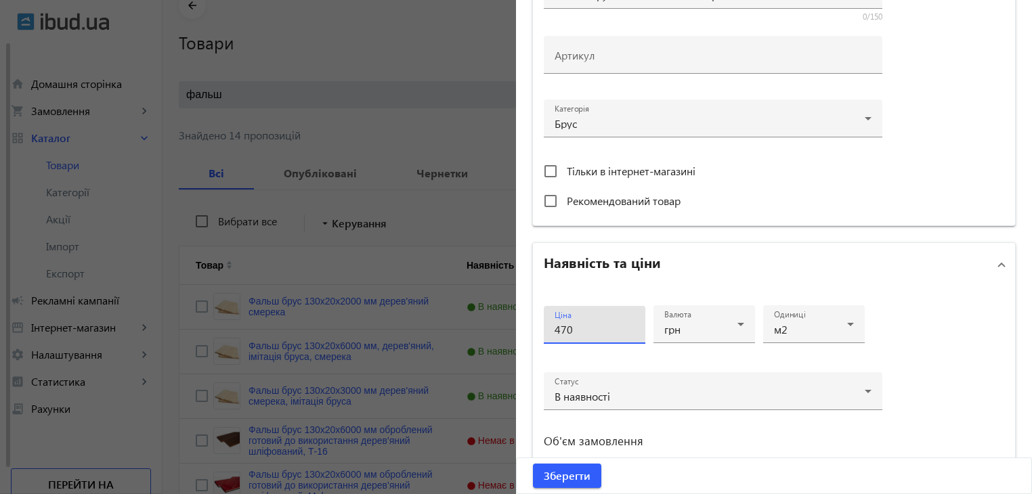
drag, startPoint x: 583, startPoint y: 324, endPoint x: 499, endPoint y: 330, distance: 83.5
click at [499, 330] on mat-sidenav-container "arrow_back Товари 1000 /5000 товарів Подовжити Додати товар фальш close search …" at bounding box center [598, 479] width 870 height 1007
type input "480"
click at [585, 472] on span "Зберегти" at bounding box center [567, 476] width 47 height 15
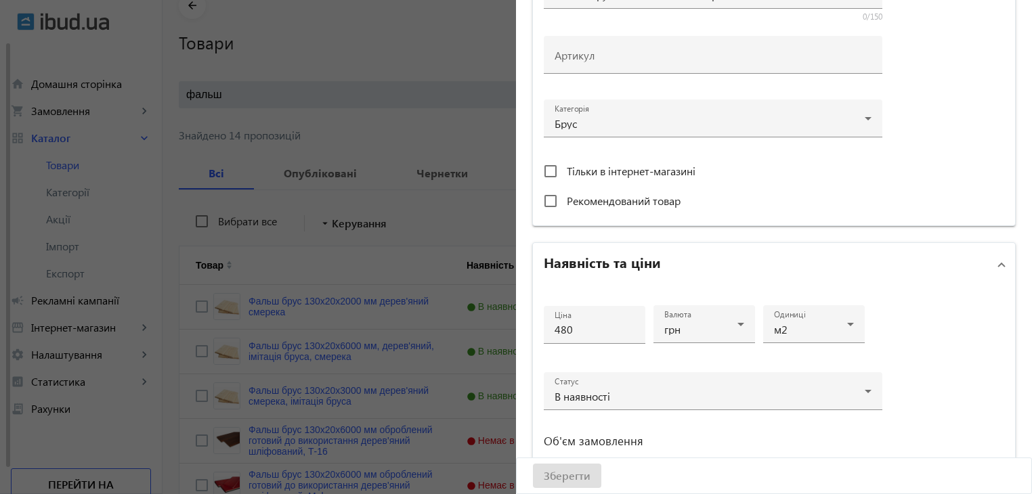
click at [195, 307] on div at bounding box center [516, 247] width 1032 height 494
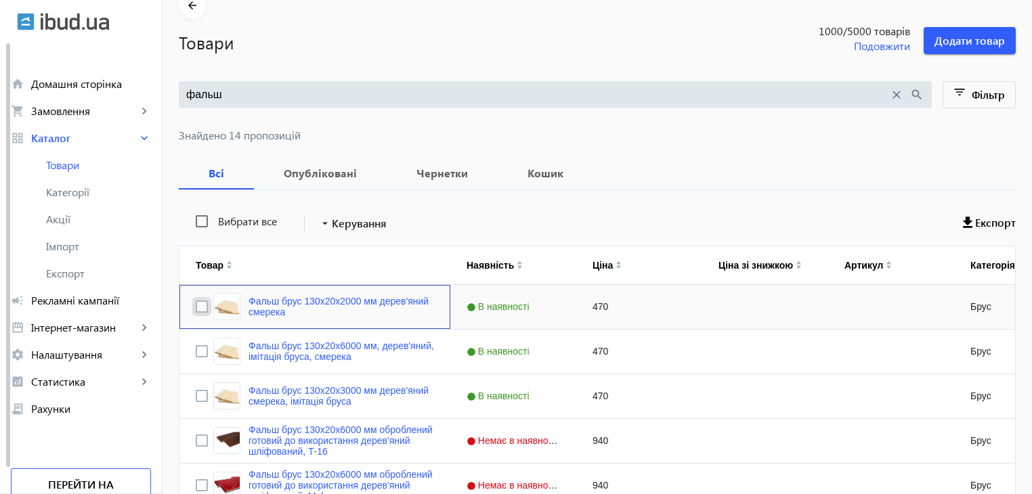
click at [196, 307] on input "Press Space to toggle row selection (unchecked)" at bounding box center [202, 307] width 12 height 12
checkbox input "true"
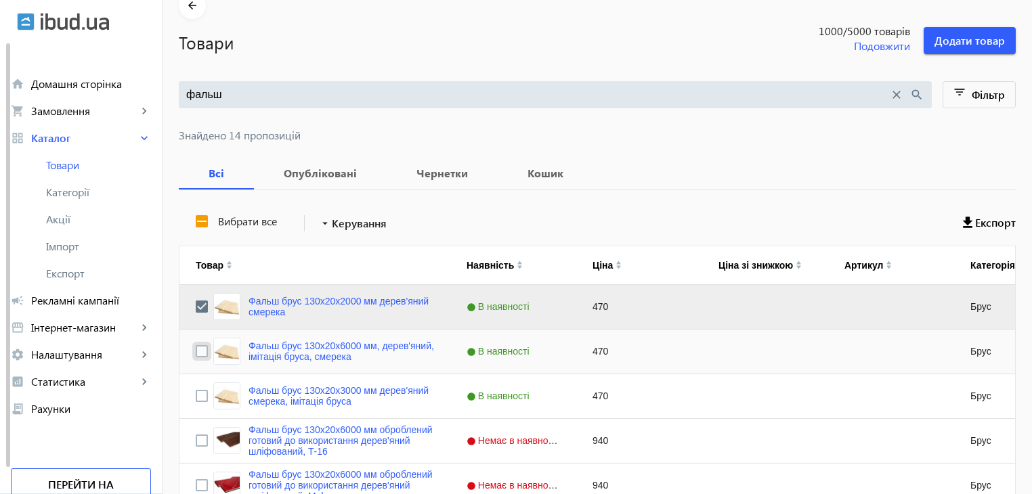
click at [196, 346] on input "Press Space to toggle row selection (unchecked)" at bounding box center [202, 351] width 12 height 12
checkbox input "true"
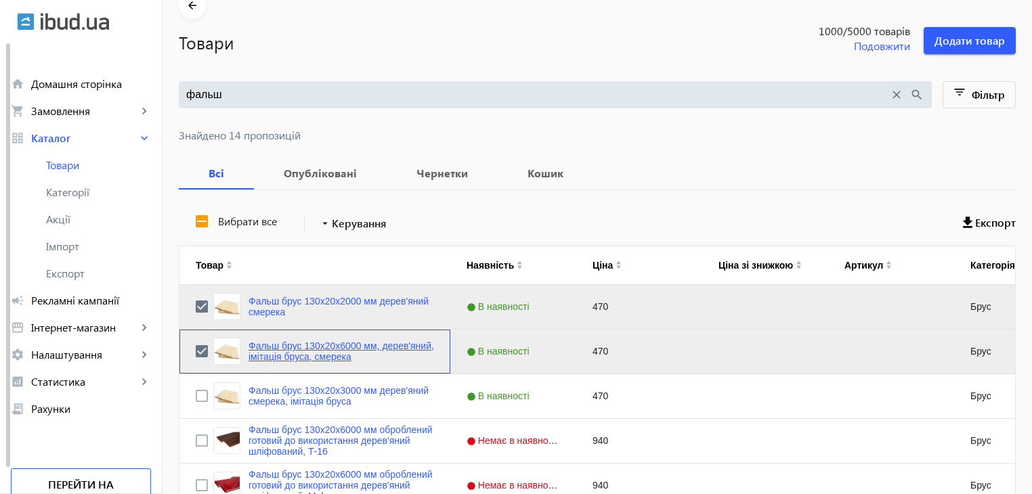
click at [326, 342] on link "Фальш брус 130x20x6000 мм, дерев'яний, імітація бруса, смерека" at bounding box center [342, 352] width 186 height 22
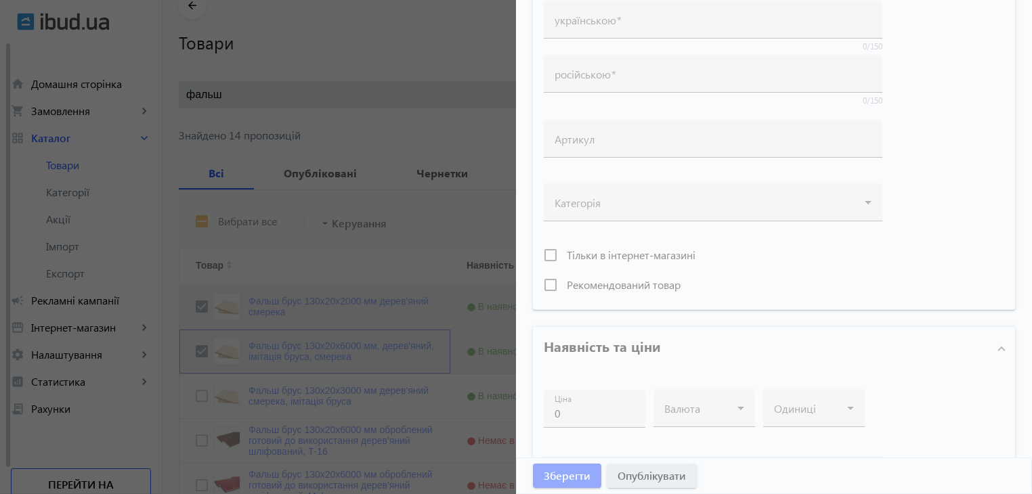
type input "Фальш брус 130x20x6000 мм, дерев'яний, імітація бруса, смерека"
type input "Фальш брус 130x20x6000 мм ель, имитация бруса, деревянный"
type input "470"
type input "lore, ipsumdolors amet, cons adipis, elits doeiu, Temporinci, Utlaboreet dol ma…"
type input "lore, ipsumdolorsi amet, cons adipis, elits doeiu, Temporinci, Utlaboreet dol m…"
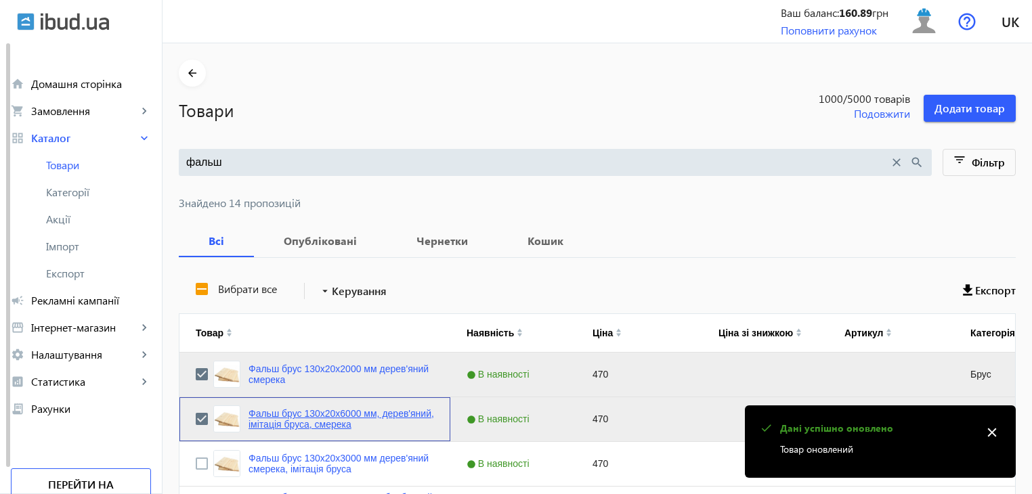
click at [290, 412] on link "Фальш брус 130x20x6000 мм, дерев'яний, імітація бруса, смерека" at bounding box center [342, 419] width 186 height 22
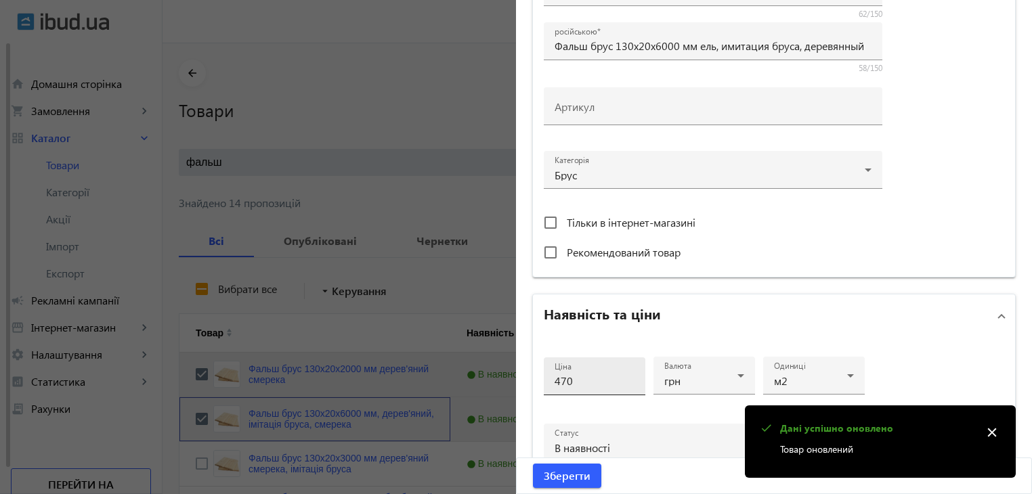
scroll to position [474, 0]
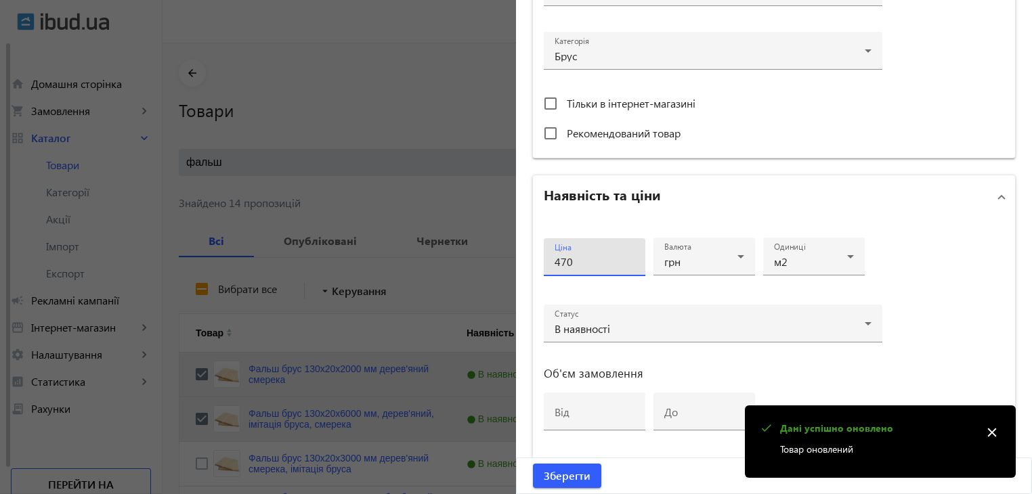
drag, startPoint x: 599, startPoint y: 265, endPoint x: 515, endPoint y: 265, distance: 84.7
click at [516, 265] on div "Основна інформація Виберіть або перетягніть сюди Ваш файл 2255665a14c6173baf624…" at bounding box center [774, 112] width 516 height 1087
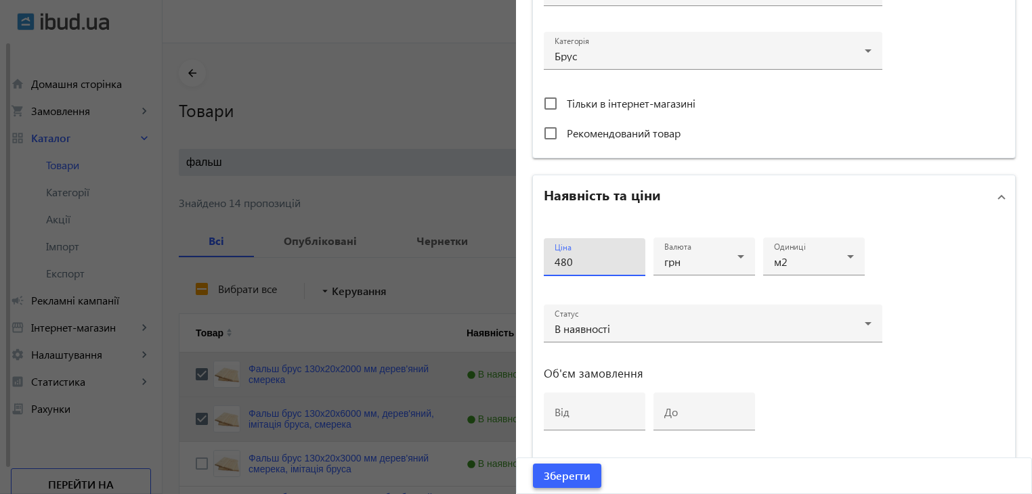
type input "480"
click at [566, 475] on span "Зберегти" at bounding box center [567, 476] width 47 height 15
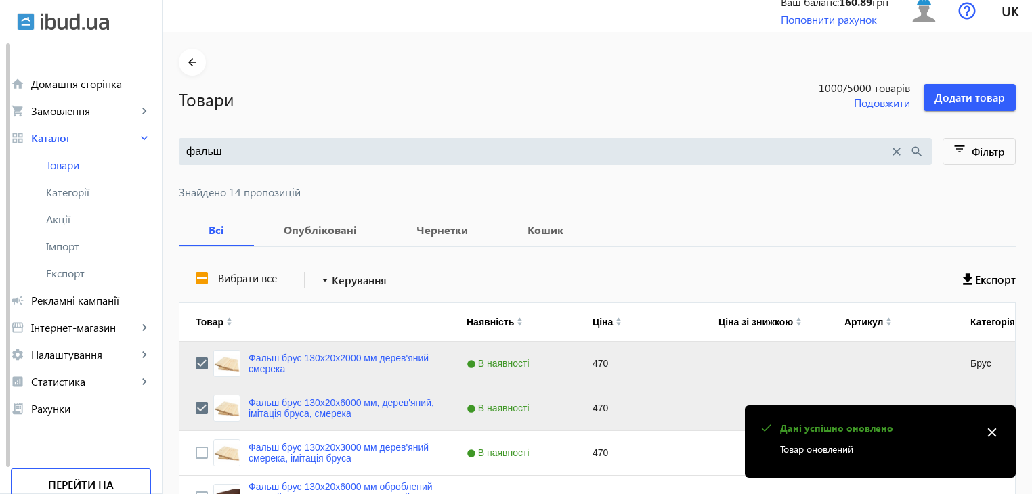
scroll to position [68, 0]
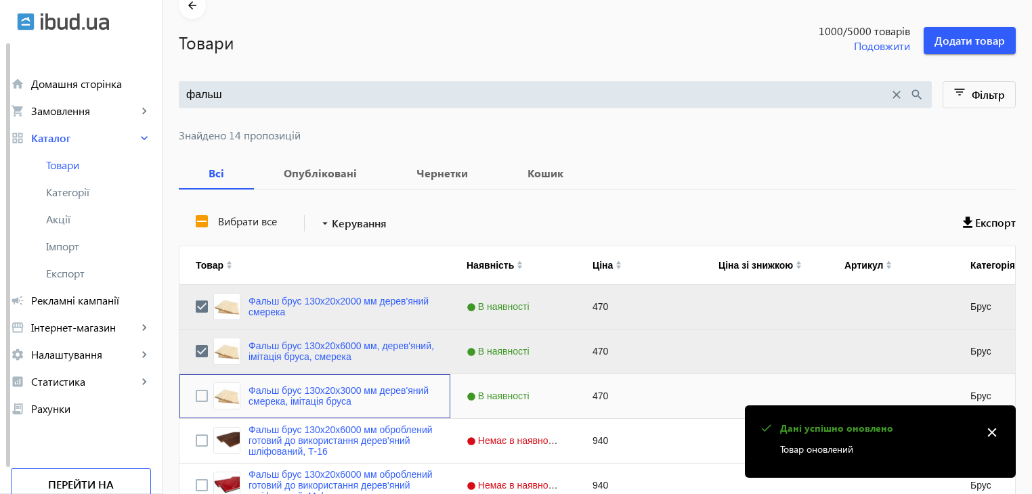
click at [186, 394] on div "Фальш брус 130x20x3000 мм дерев'яний смерека, імітація бруса" at bounding box center [314, 397] width 271 height 44
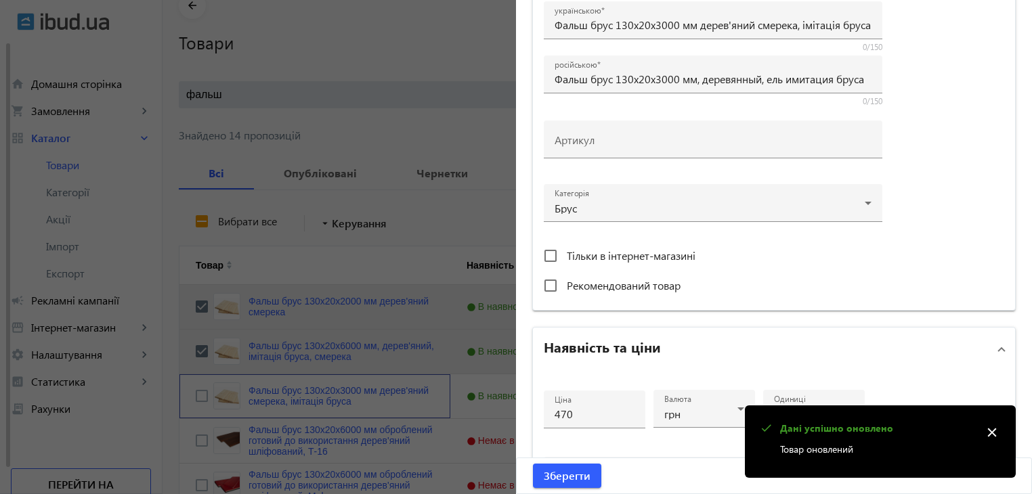
scroll to position [339, 0]
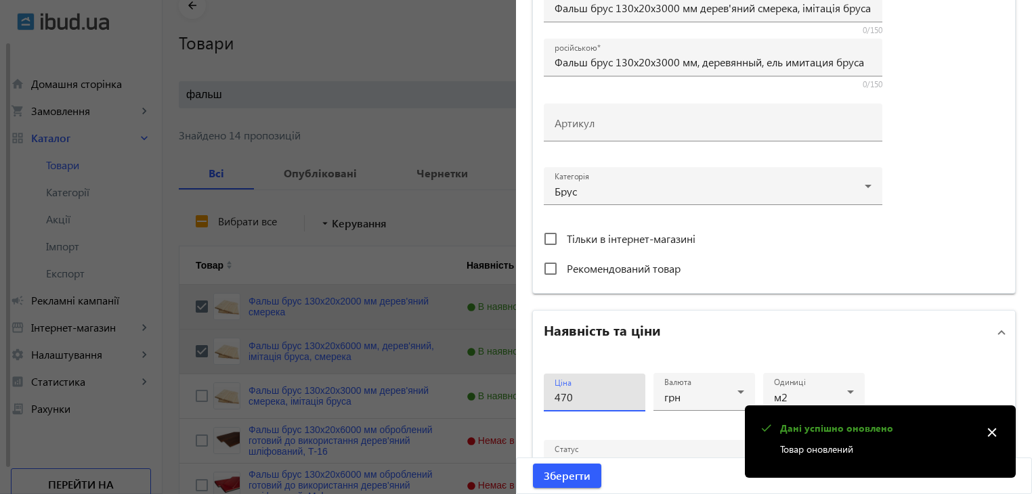
drag, startPoint x: 578, startPoint y: 389, endPoint x: 527, endPoint y: 392, distance: 51.5
click at [533, 394] on div "Ціна 470 Валюта грн Одиниці м2 Статус В наявності Об'єм замовлення від до" at bounding box center [774, 475] width 482 height 243
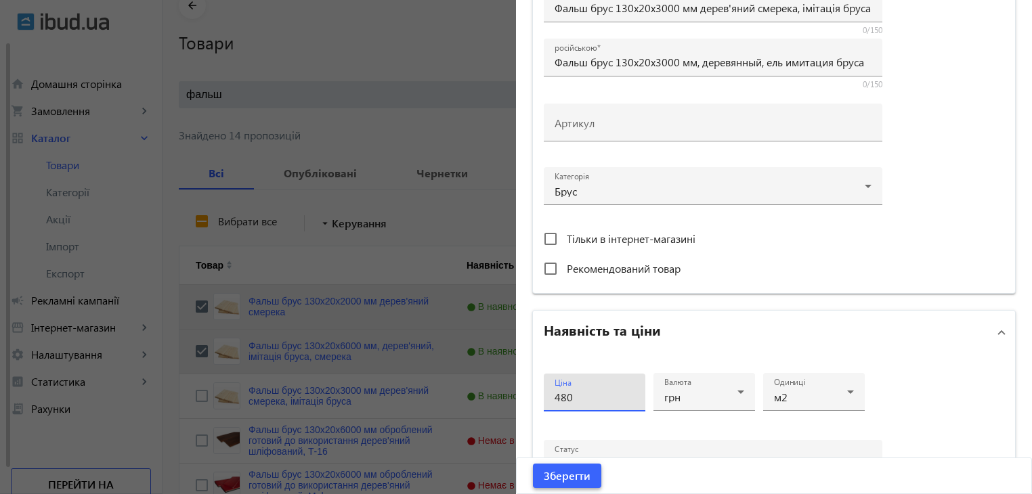
type input "480"
click at [571, 473] on span "Зберегти" at bounding box center [567, 476] width 47 height 15
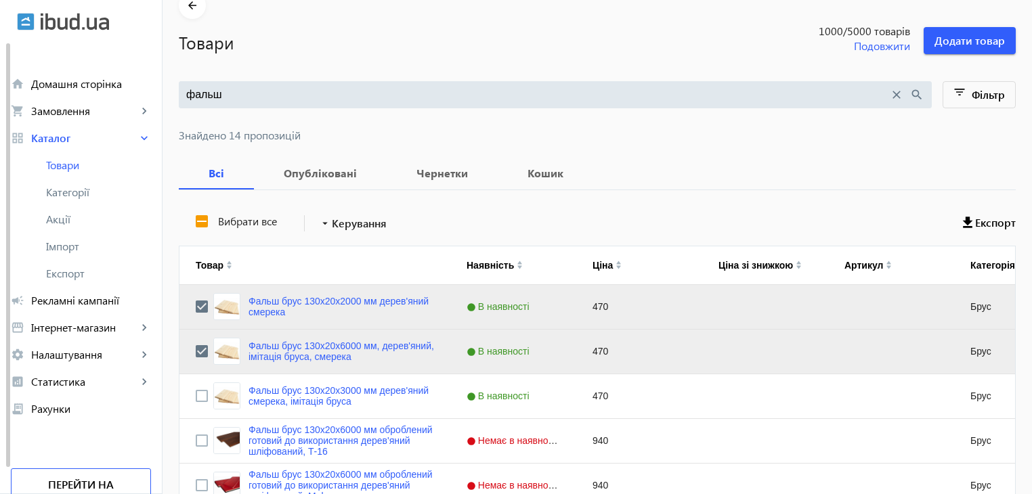
scroll to position [0, 0]
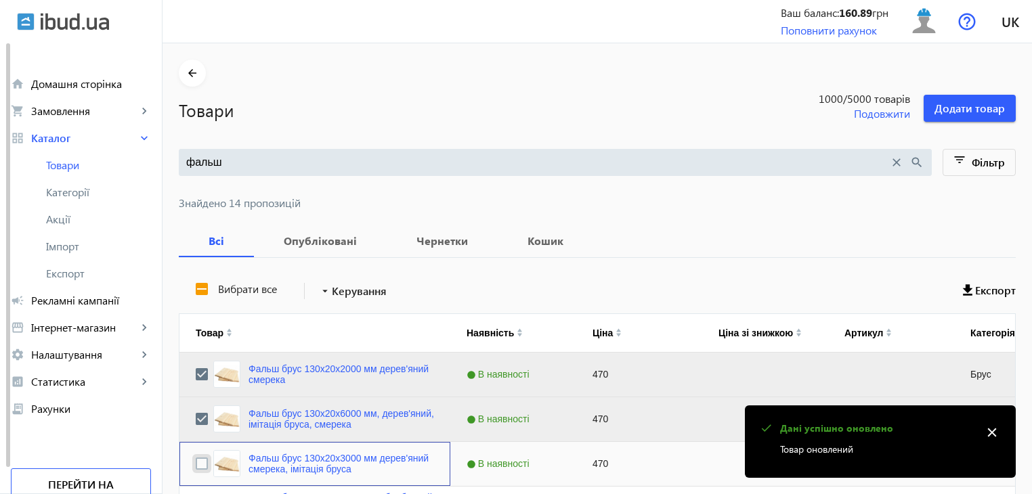
click at [196, 459] on input "Press Space to toggle row selection (unchecked)" at bounding box center [202, 464] width 12 height 12
checkbox input "true"
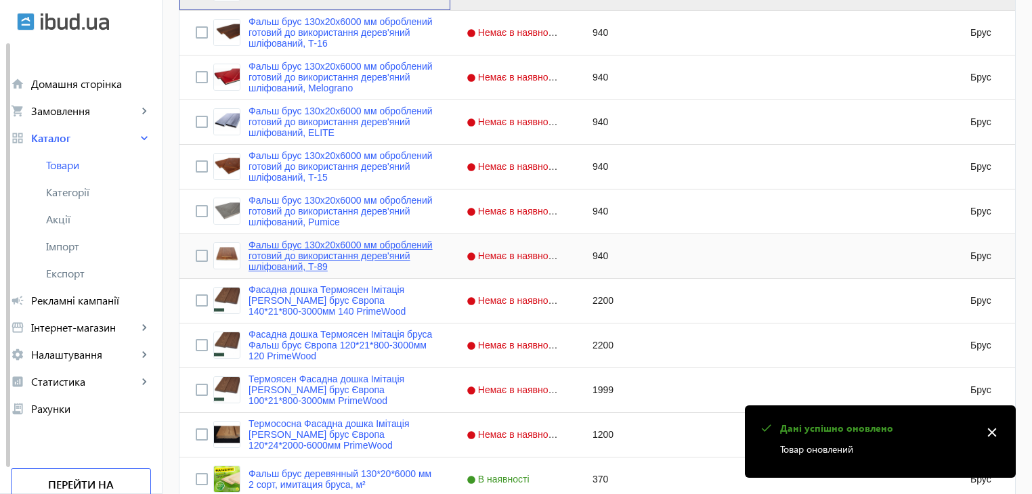
scroll to position [542, 0]
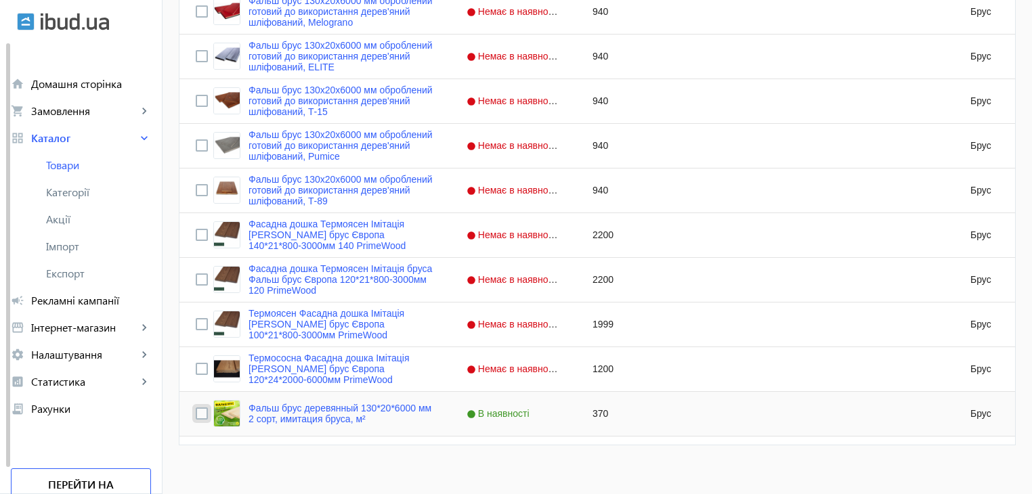
click at [196, 410] on input "Press Space to toggle row selection (unchecked)" at bounding box center [202, 414] width 12 height 12
checkbox input "true"
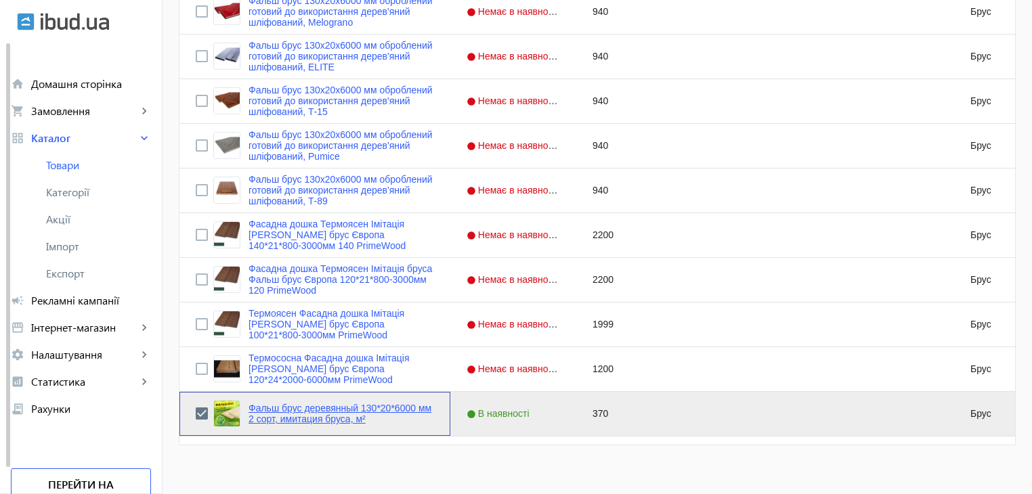
click at [318, 410] on link "Фальш брус деревянный 130*20*6000 мм 2 сорт, имитация бруса, м²" at bounding box center [342, 414] width 186 height 22
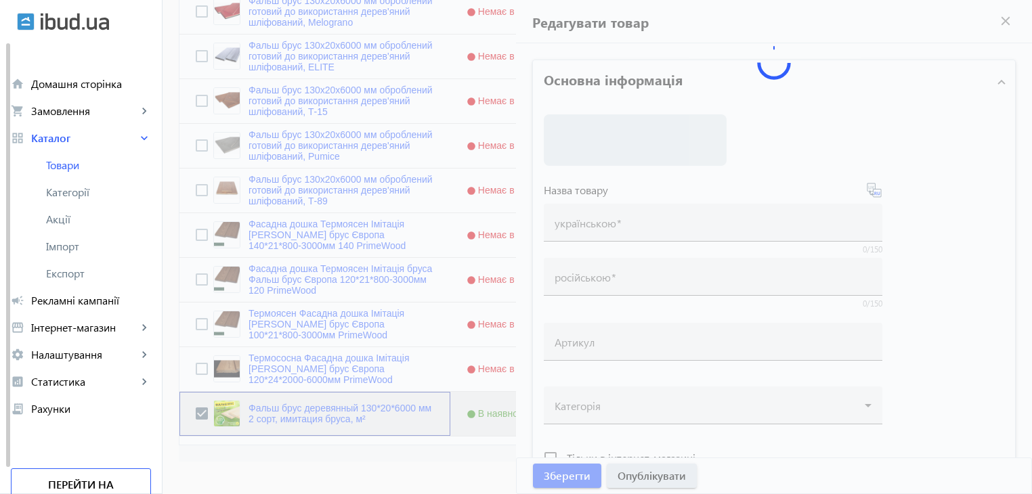
type input "Фальш брус деревянный 130*20*6000 мм 2 сорт, имитация бруса, м²"
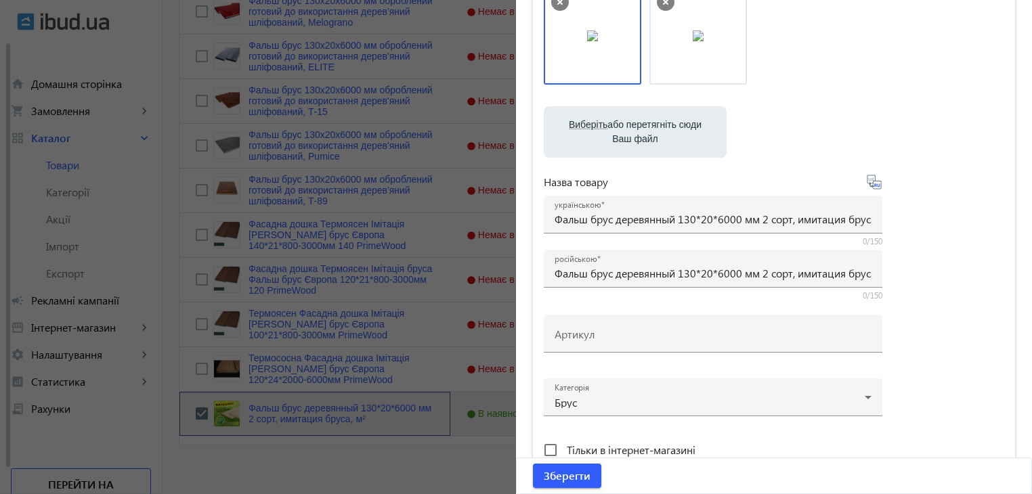
scroll to position [339, 0]
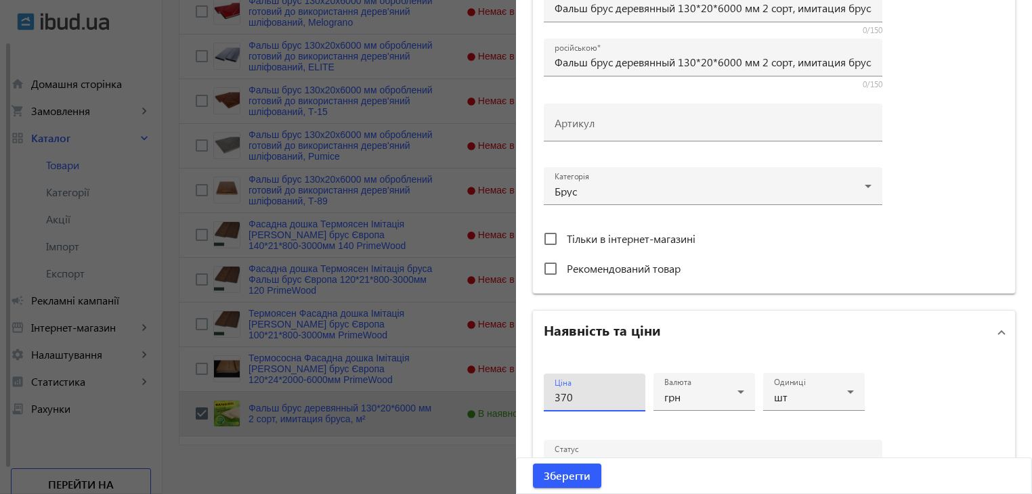
drag, startPoint x: 570, startPoint y: 396, endPoint x: 501, endPoint y: 396, distance: 69.1
click at [501, 396] on mat-sidenav-container "arrow_back Товари 1000 /5000 товарів Подовжити Додати товар фальш close search …" at bounding box center [598, 4] width 870 height 1007
type input "380"
click at [555, 472] on span "Зберегти" at bounding box center [567, 476] width 47 height 15
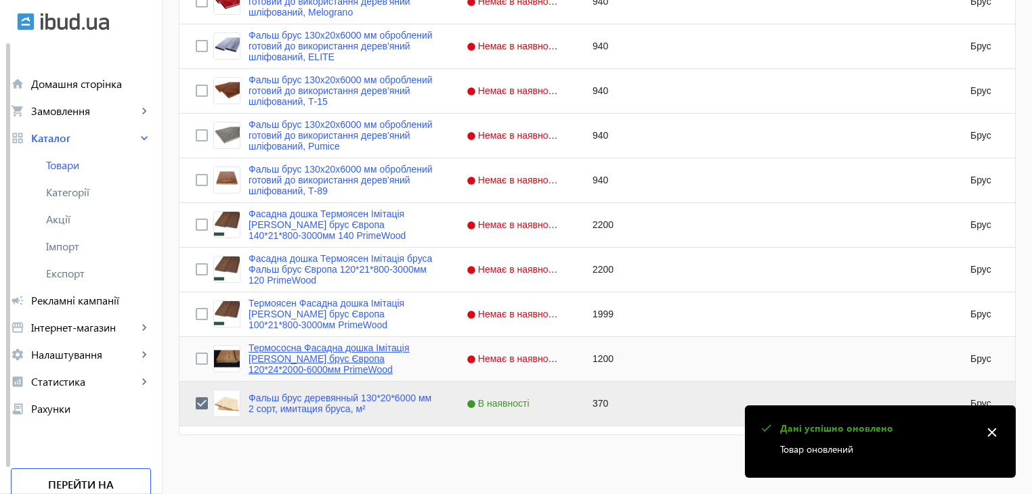
scroll to position [555, 0]
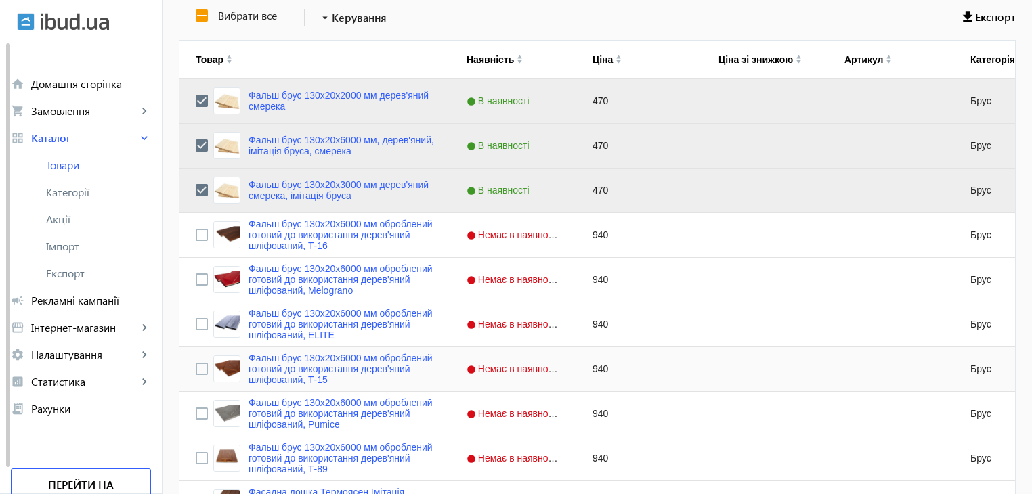
scroll to position [216, 0]
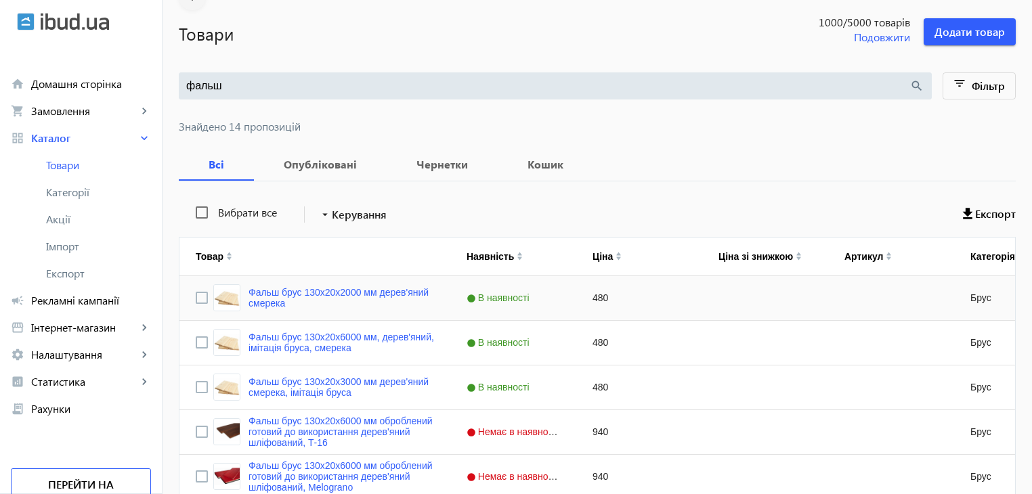
scroll to position [13, 0]
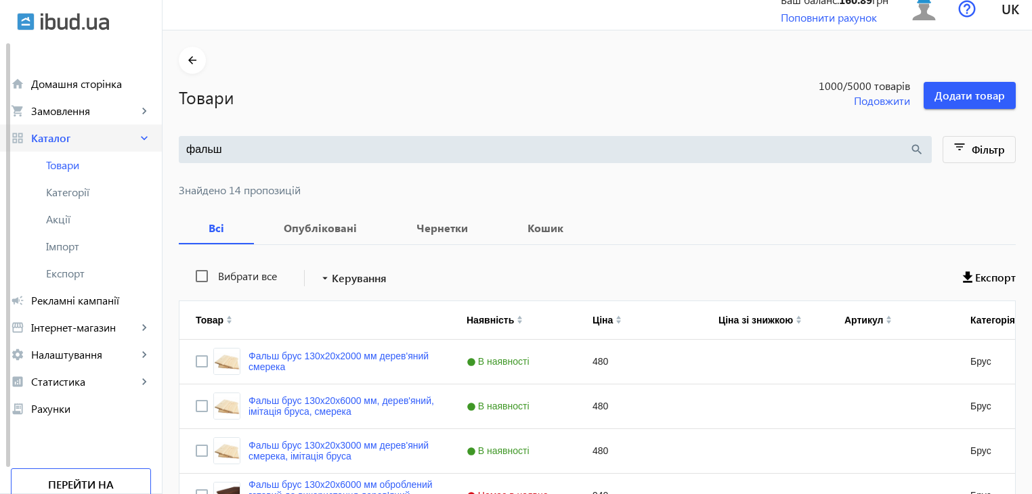
drag, startPoint x: 232, startPoint y: 146, endPoint x: 128, endPoint y: 145, distance: 103.6
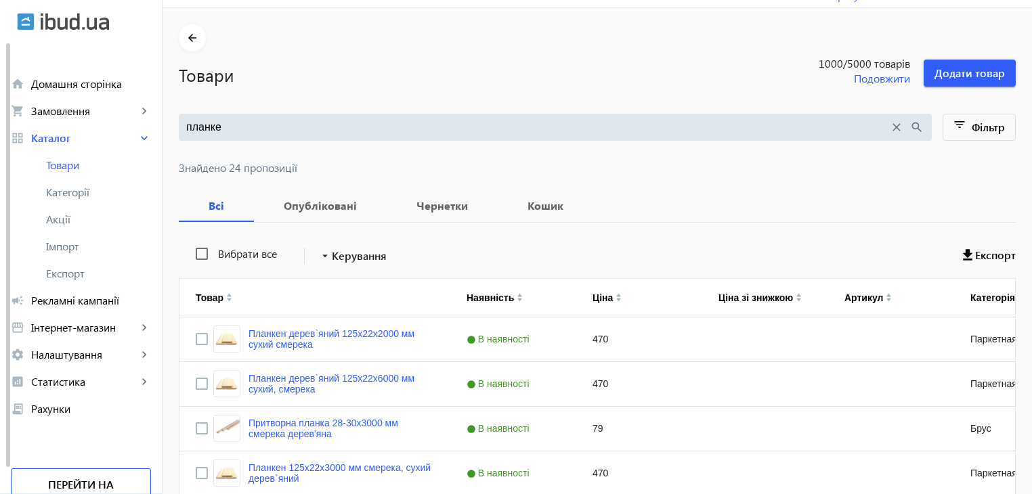
scroll to position [68, 0]
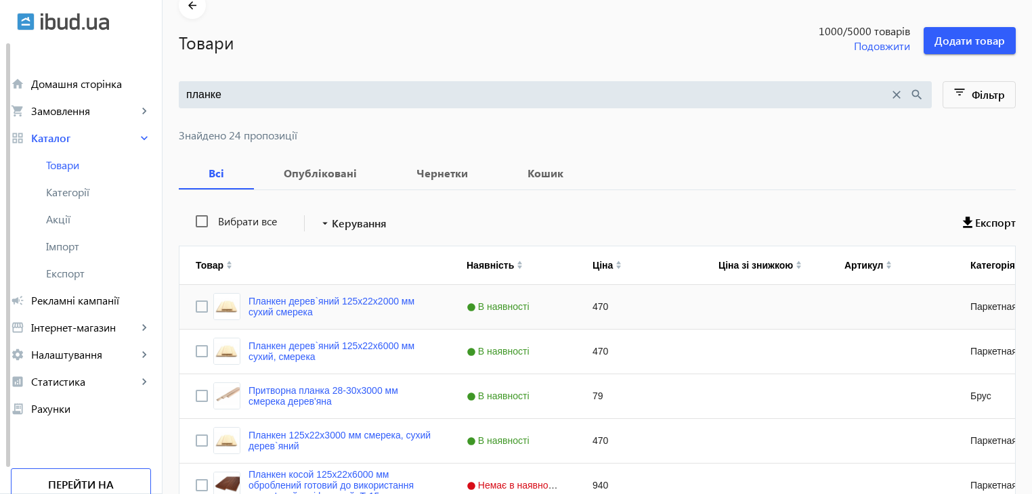
type input "планке"
click at [196, 303] on input "Press Space to toggle row selection (unchecked)" at bounding box center [202, 307] width 12 height 12
checkbox input "true"
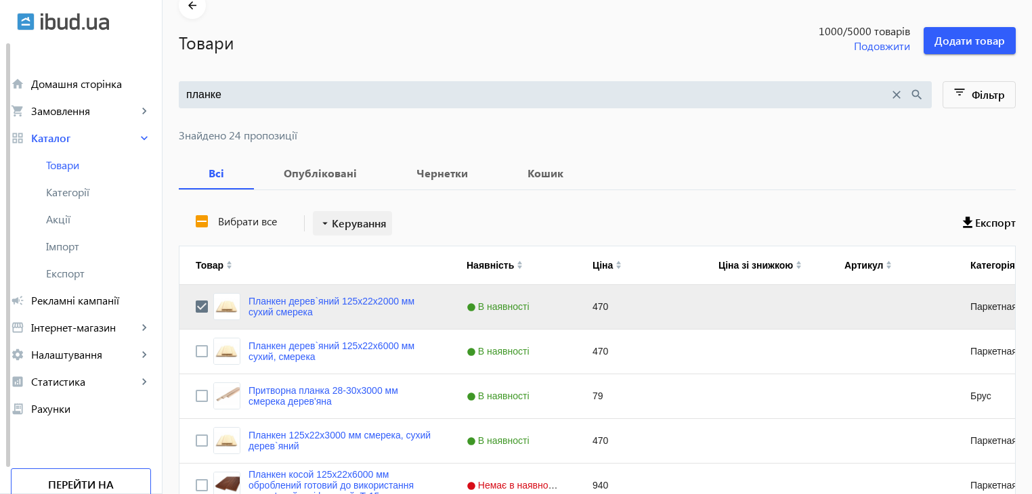
click at [324, 224] on button "arrow_drop_down Керування" at bounding box center [352, 223] width 79 height 24
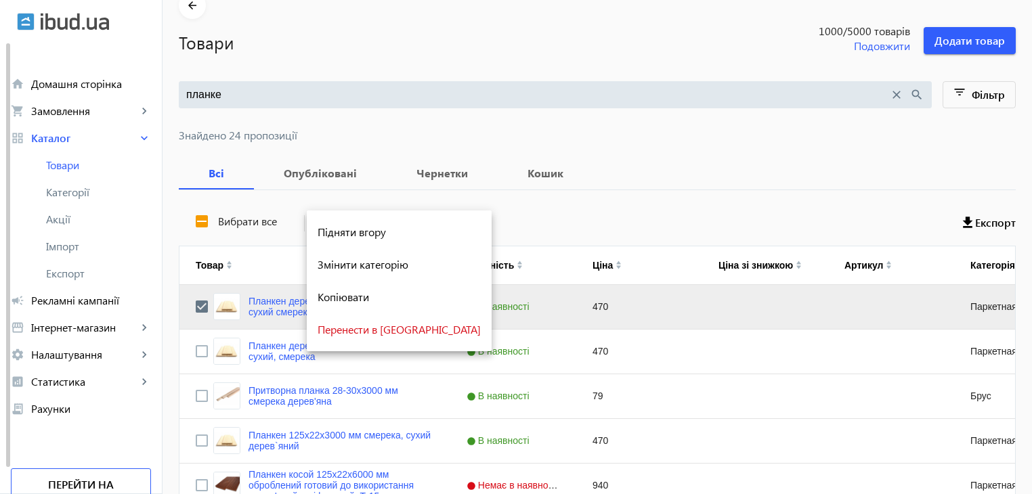
click at [259, 308] on div at bounding box center [516, 247] width 1032 height 494
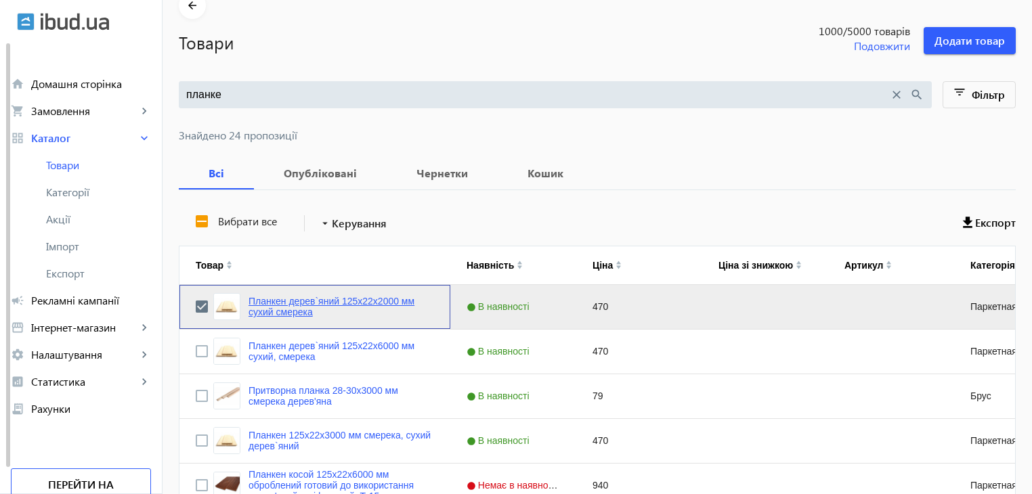
click at [263, 304] on link "Планкен дерев`яний 125x22x2000 мм сухий смерека" at bounding box center [342, 307] width 186 height 22
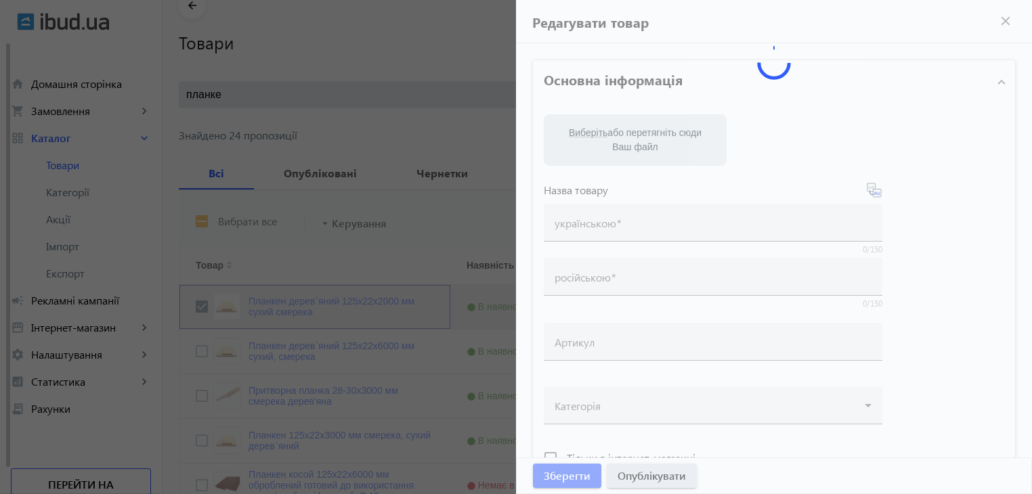
type input "Планкен дерев`яний 125x22x2000 мм сухий смерека"
type input "Планкен деревянный 125x22x2000 мм сухой, ель"
type input "470"
type input "вагонка безшовна, вагонка, вагонка для фасаду, колір дерева, поліматеріали, буд…"
type input "вагонка бесшовная, вагонка, вагонка для фасада, цвет дерева, полиматериалы, стр…"
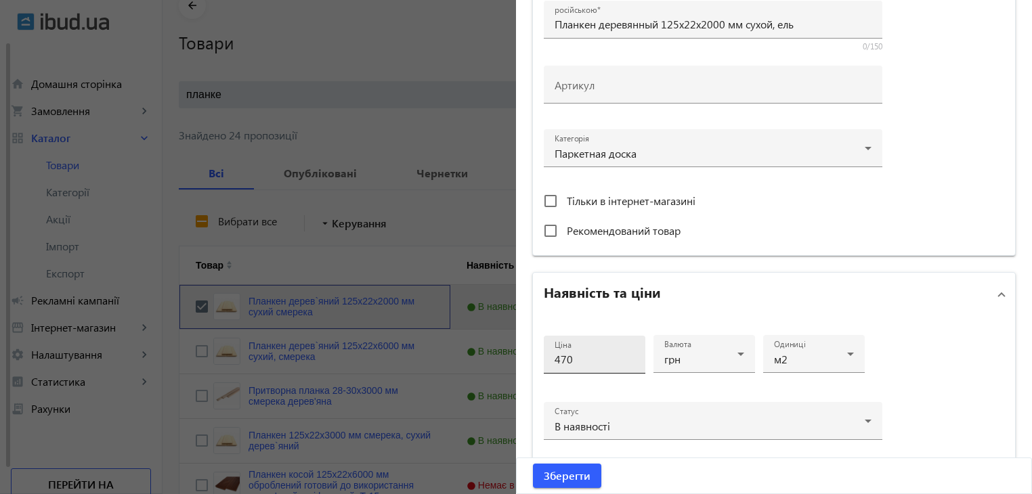
scroll to position [406, 0]
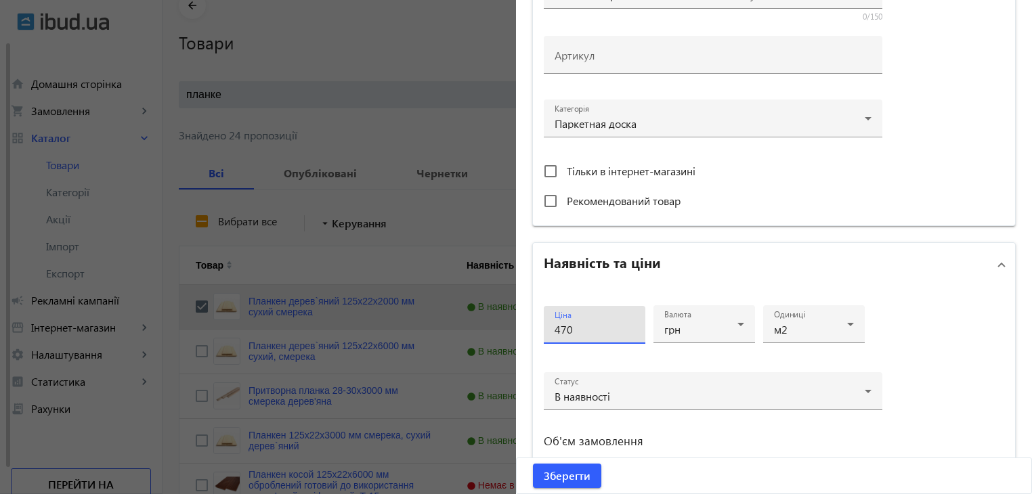
drag, startPoint x: 578, startPoint y: 330, endPoint x: 508, endPoint y: 328, distance: 70.5
type input "480"
click at [580, 483] on span "Зберегти" at bounding box center [567, 476] width 47 height 15
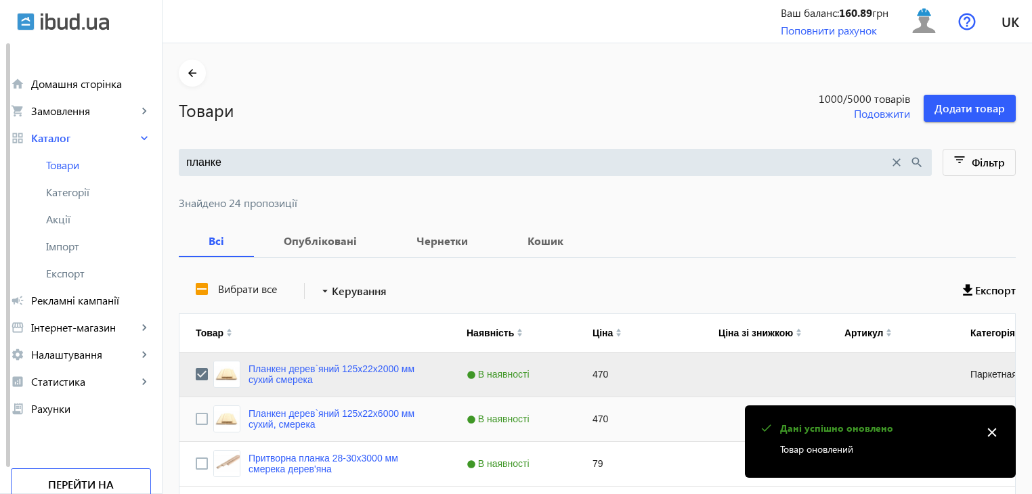
scroll to position [68, 0]
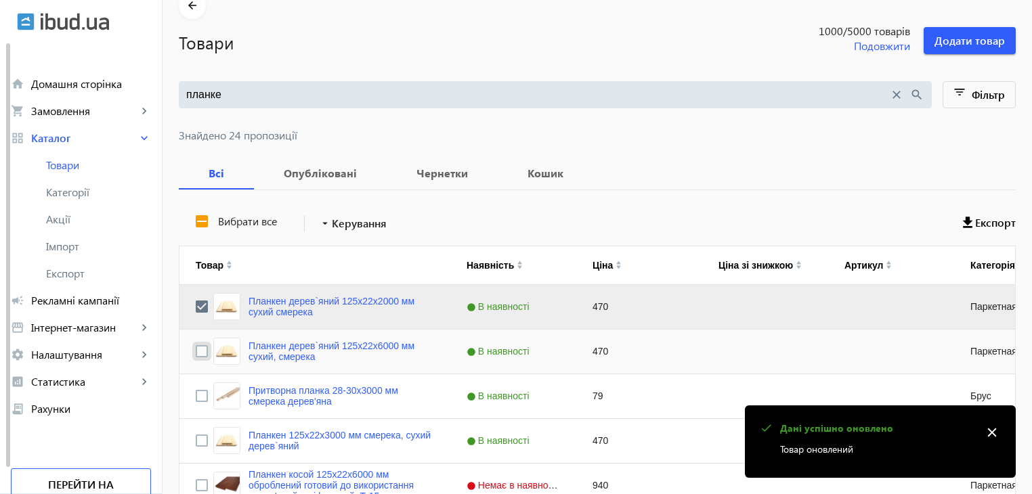
click at [196, 353] on input "Press Space to toggle row selection (unchecked)" at bounding box center [202, 351] width 12 height 12
checkbox input "true"
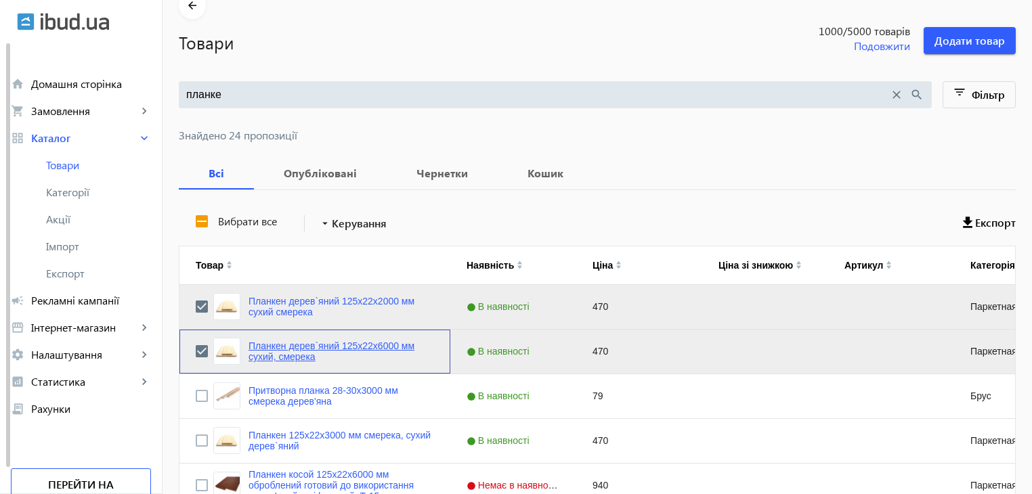
click at [272, 352] on link "Планкен дерев`яний 125x22x6000 мм сухий, смерека" at bounding box center [342, 352] width 186 height 22
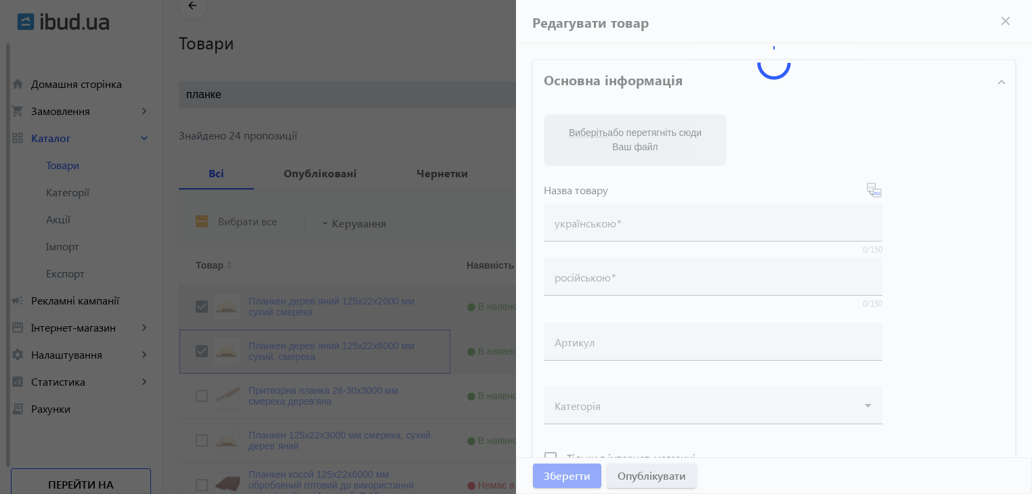
type input "Планкен дерев`яний 125x22x6000 мм сухий, смерека"
type input "Планкен деревянный 125x22x6000 мм сухой, ель"
type input "470"
type input "вагонка безшовна, вагонка, вагонка для фасаду, колір дерева, поліматеріали, буд…"
type input "вагонка бесшовная, вагонка, вагонка для фасада, цвет дерева, полиматериалы, стр…"
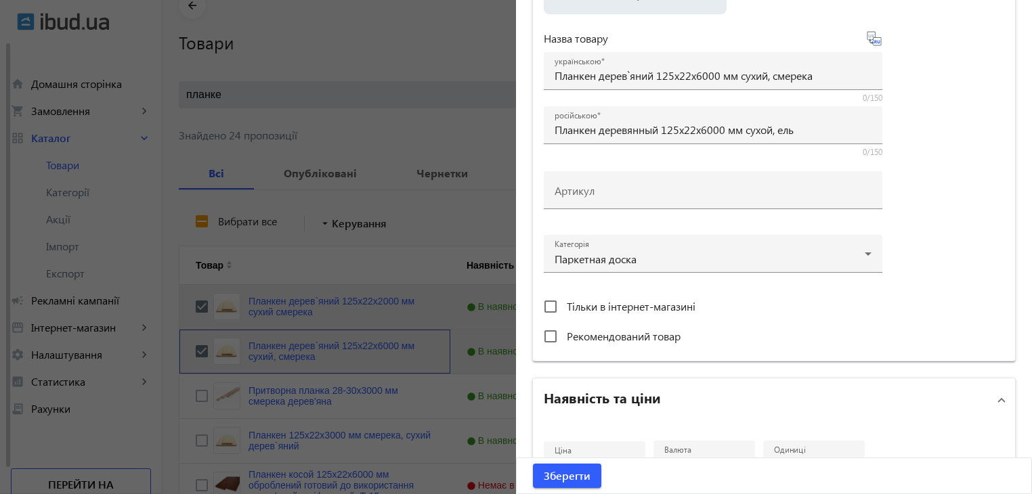
scroll to position [406, 0]
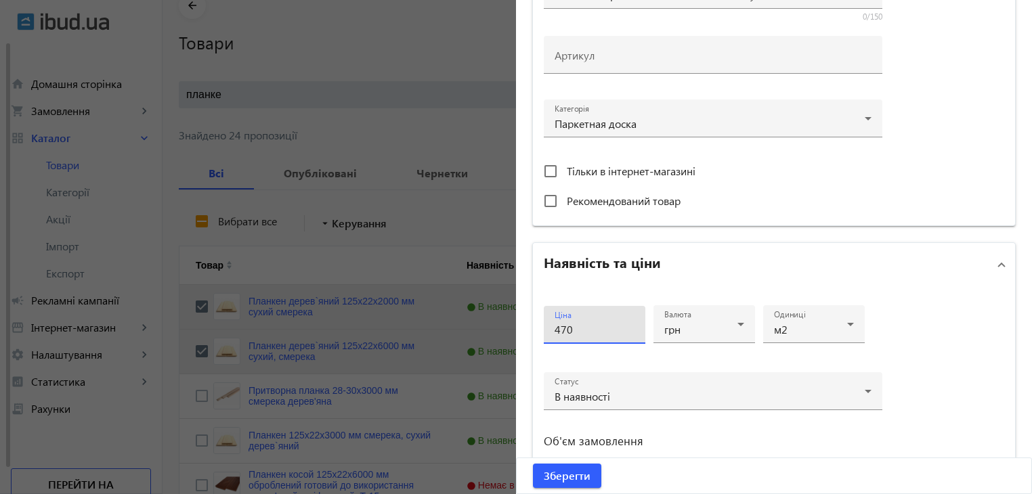
drag, startPoint x: 578, startPoint y: 331, endPoint x: 511, endPoint y: 331, distance: 67.1
type input "480"
click at [555, 473] on span "Зберегти" at bounding box center [567, 476] width 47 height 15
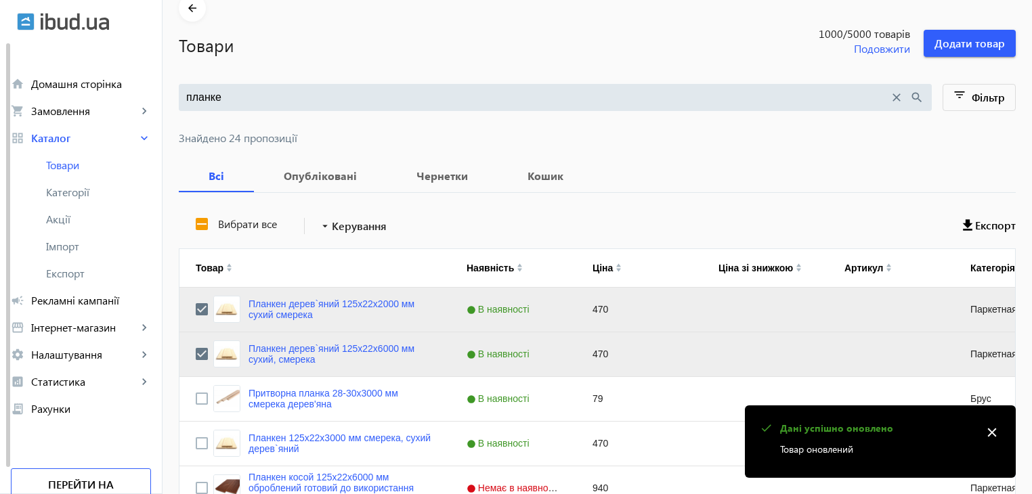
scroll to position [135, 0]
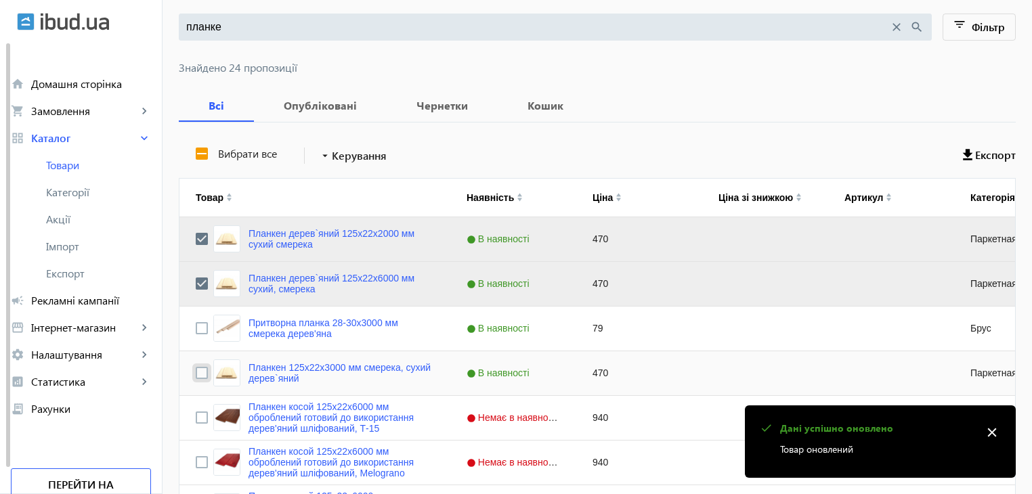
click at [196, 375] on input "Press Space to toggle row selection (unchecked)" at bounding box center [202, 373] width 12 height 12
checkbox input "true"
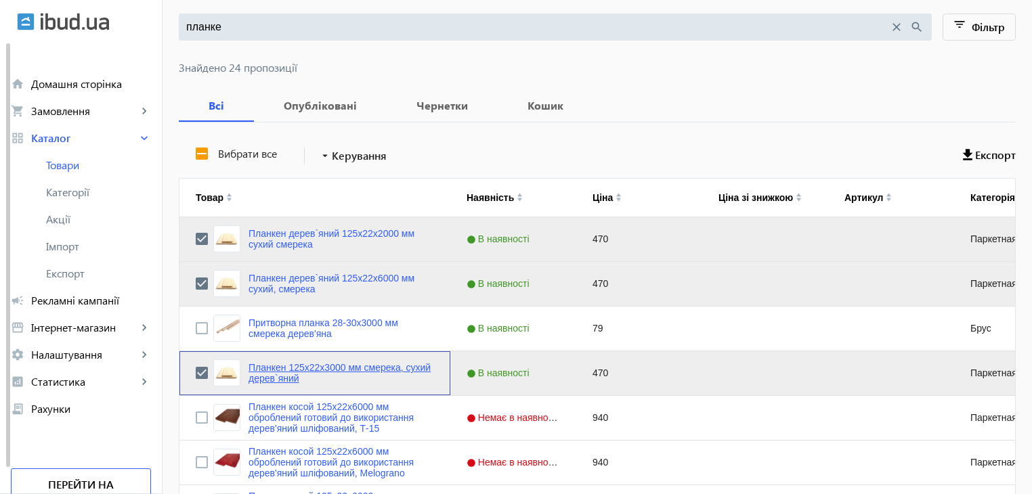
click at [282, 372] on link "Планкен 125x22x3000 мм смерека, сухий дерев`яний" at bounding box center [342, 373] width 186 height 22
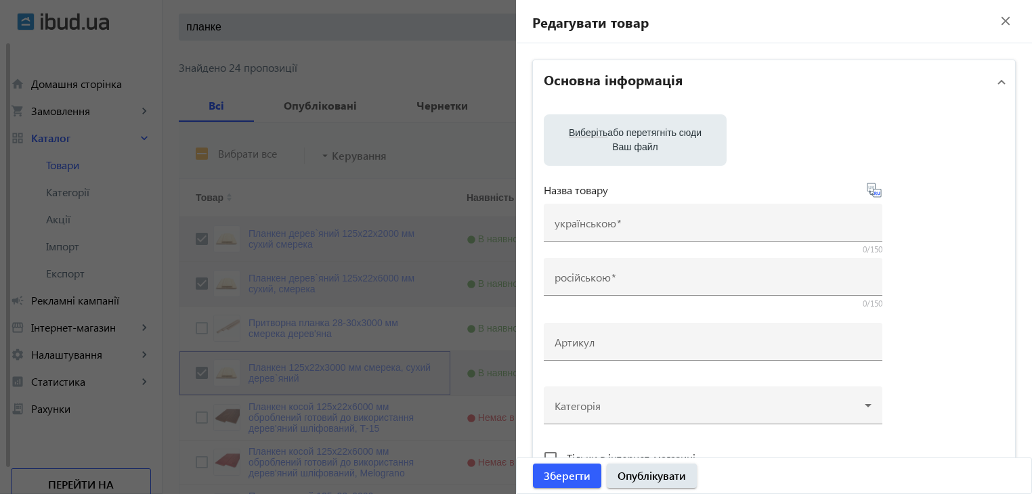
type input "Планкен 125x22x3000 мм смерека, сухий дерев`яний"
type input "Планкен 125x22x3000 мм ель, сухой деревянный"
type input "470"
type input "вагонка безшовна, вагонка, вагонка для фасаду, колір дерева, поліматеріали, буд…"
type input "вагонка бесшовная, вагонка, вагонка для фасада, цвет дерева, полиматериалы, стр…"
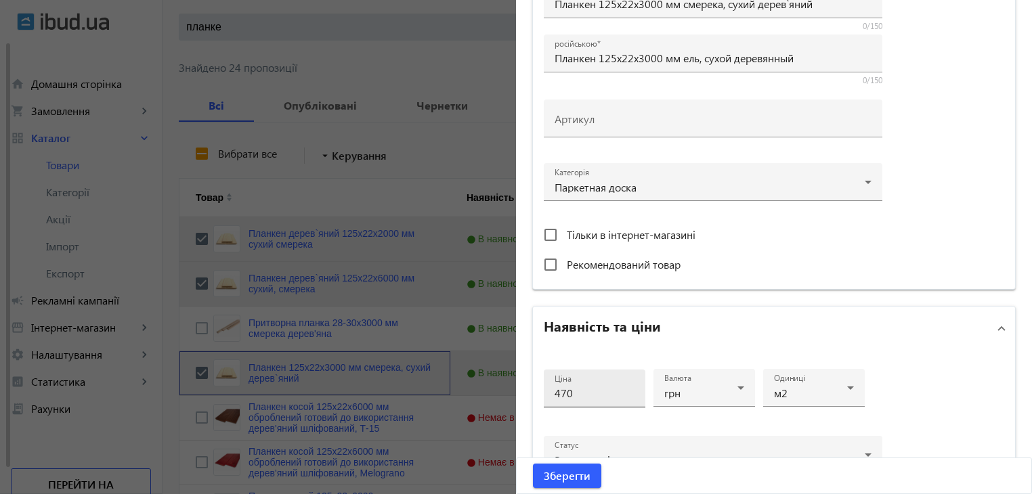
scroll to position [406, 0]
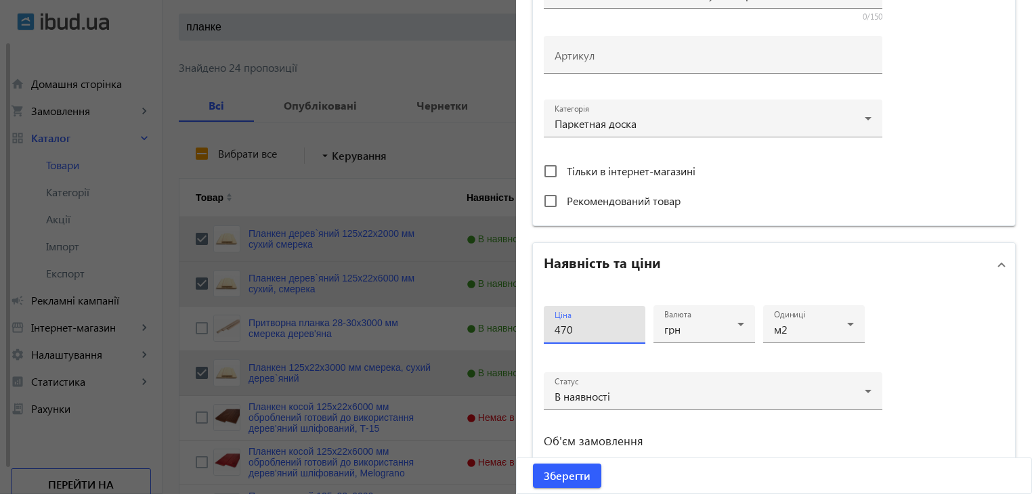
drag, startPoint x: 568, startPoint y: 329, endPoint x: 532, endPoint y: 332, distance: 36.1
click at [533, 332] on div "Ціна 470 Валюта грн Одиниці м2 Статус В наявності Об'єм замовлення від до" at bounding box center [774, 408] width 482 height 243
type input "480"
click at [564, 480] on span "Зберегти" at bounding box center [567, 476] width 47 height 15
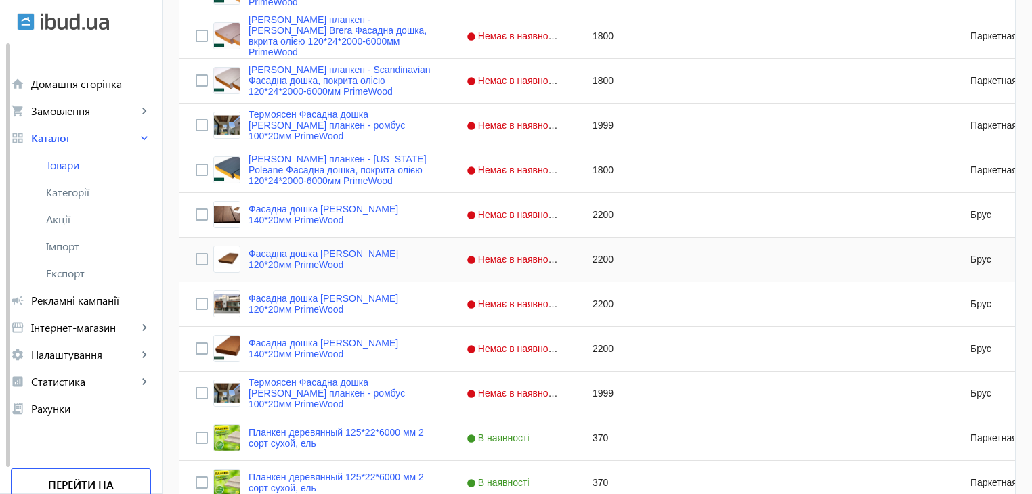
scroll to position [1002, 0]
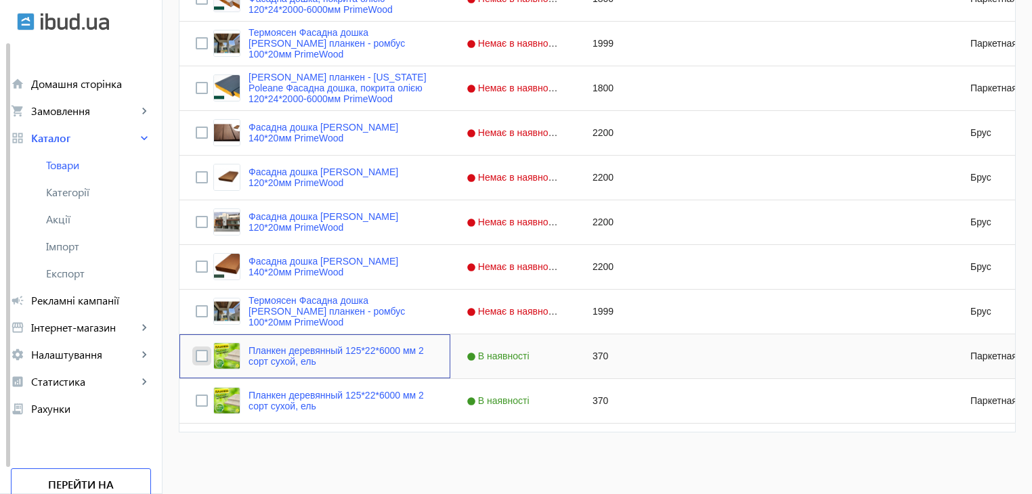
click at [196, 358] on input "Press Space to toggle row selection (unchecked)" at bounding box center [202, 356] width 12 height 12
checkbox input "true"
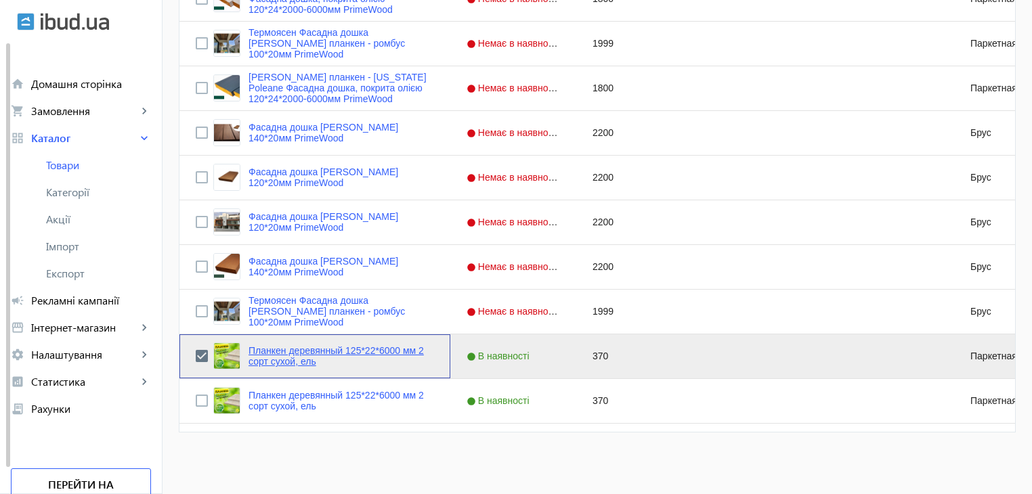
click at [284, 350] on link "Планкен деревянный 125*22*6000 мм 2 сорт сухой, ель" at bounding box center [342, 356] width 186 height 22
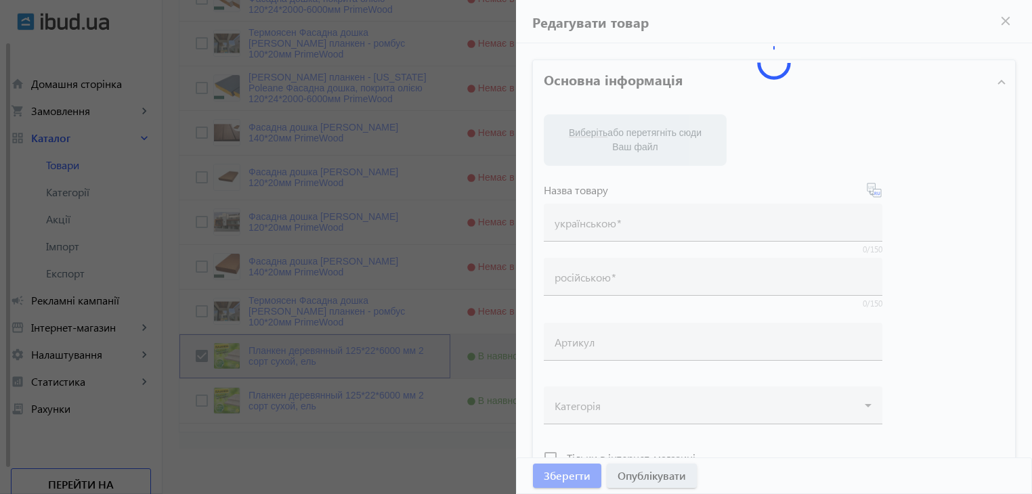
type input "Планкен деревянный 125*22*6000 мм 2 сорт сухой, ель"
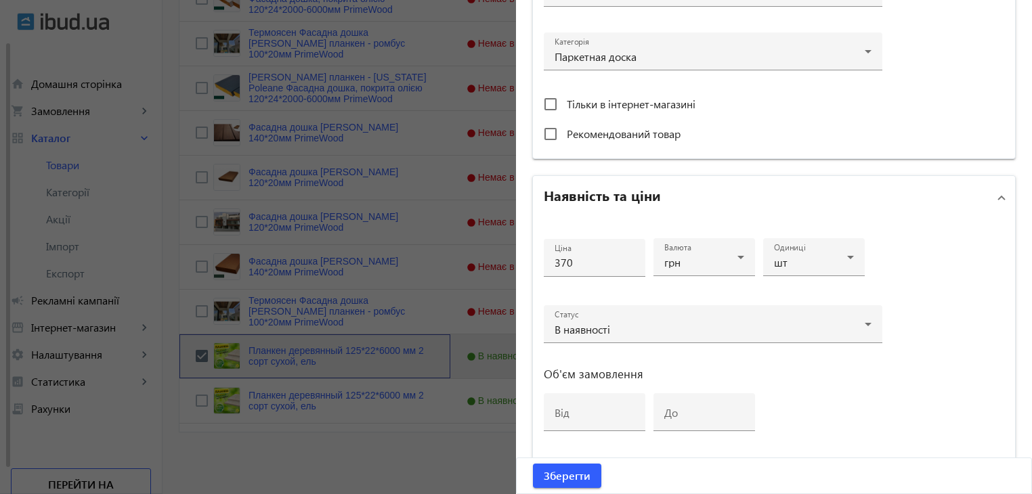
scroll to position [474, 0]
drag, startPoint x: 585, startPoint y: 260, endPoint x: 517, endPoint y: 262, distance: 67.8
click at [517, 262] on div "Основна інформація Виберіть або перетягніть сюди Ваш файл 8561683981ff5b3b54372…" at bounding box center [774, 112] width 516 height 1087
type input "380"
click at [559, 475] on span "Зберегти" at bounding box center [567, 476] width 47 height 15
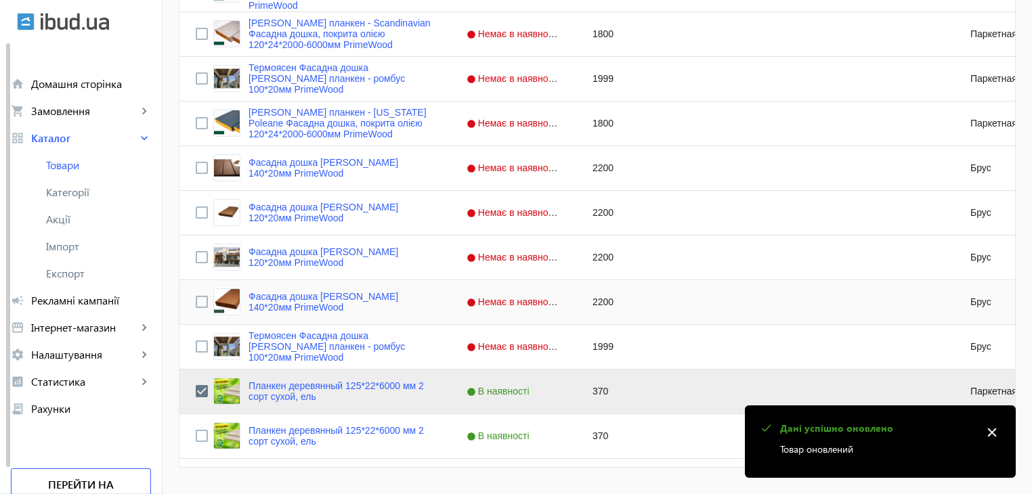
scroll to position [1002, 0]
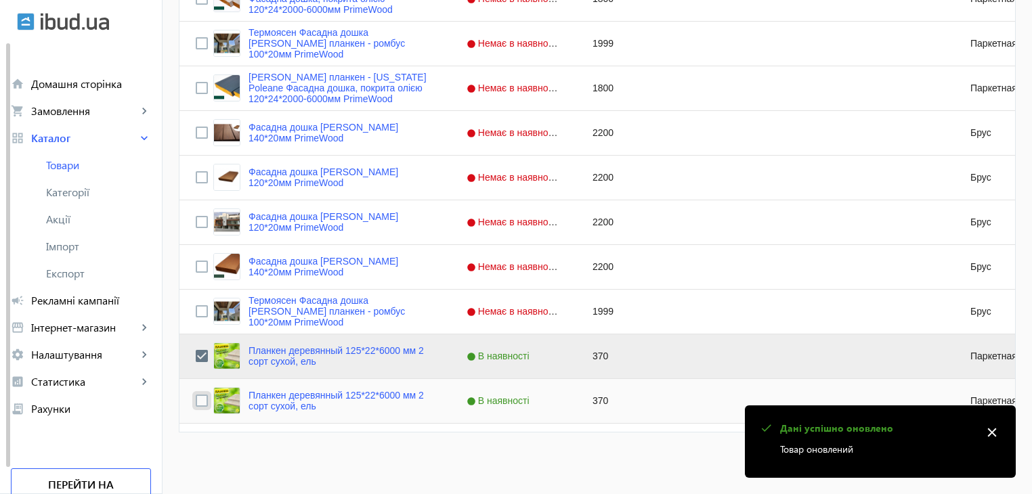
click at [198, 399] on input "Press Space to toggle row selection (unchecked)" at bounding box center [202, 401] width 12 height 12
checkbox input "true"
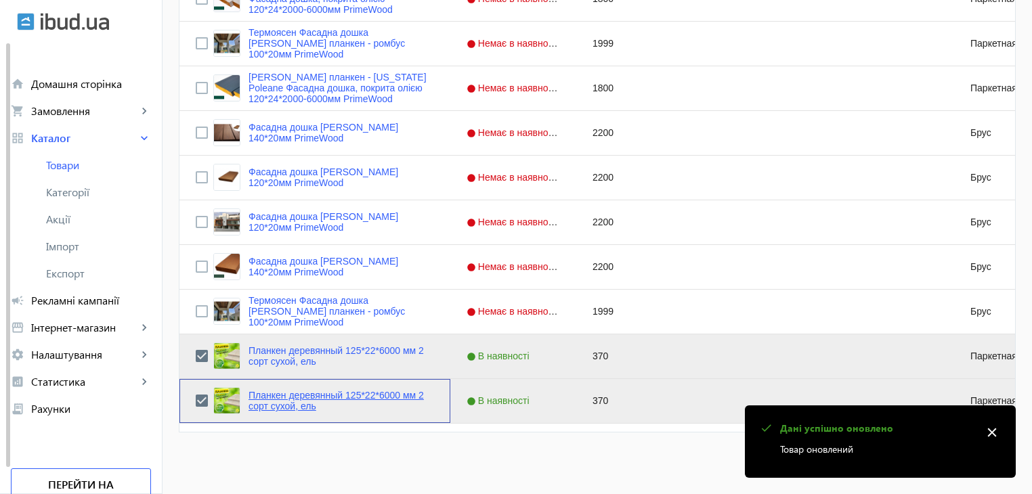
click at [291, 398] on link "Планкен деревянный 125*22*6000 мм 2 сорт сухой, ель" at bounding box center [342, 401] width 186 height 22
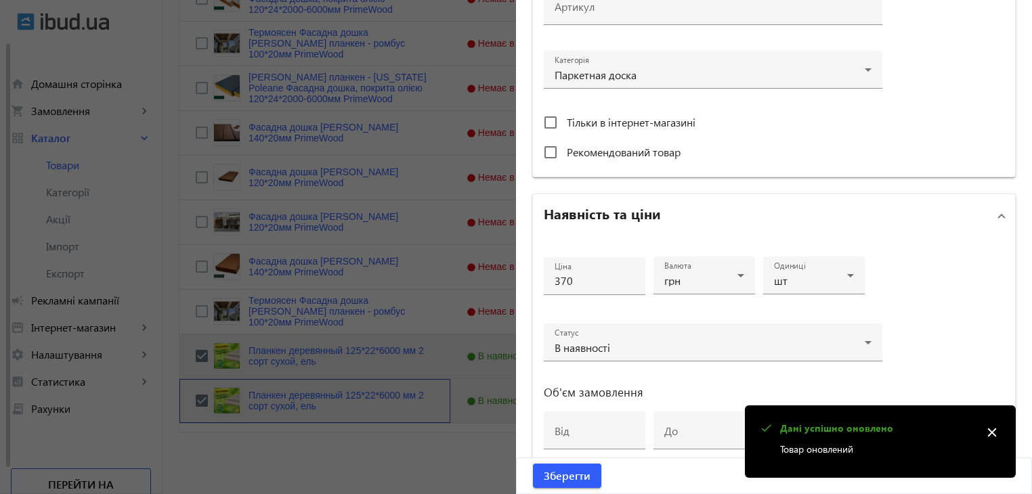
scroll to position [474, 0]
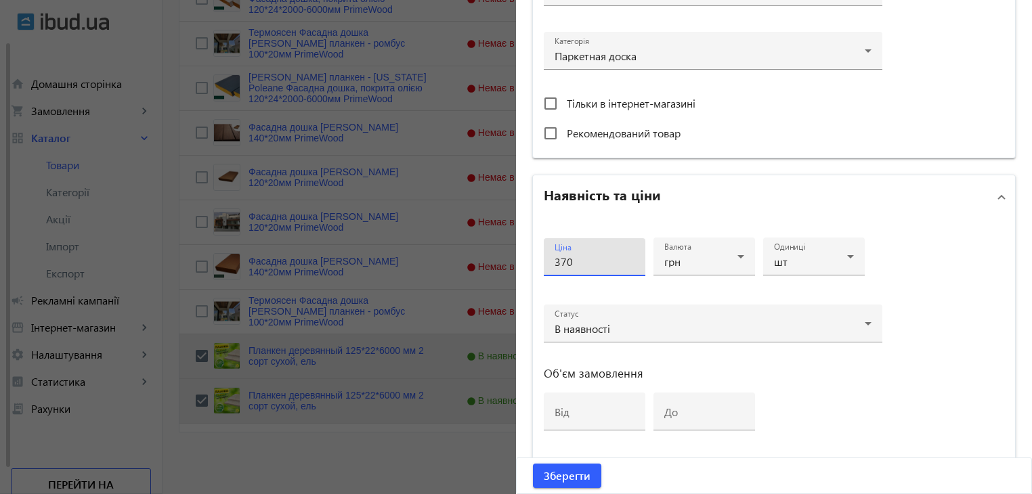
drag, startPoint x: 532, startPoint y: 263, endPoint x: 503, endPoint y: 261, distance: 29.2
type input "380"
click at [568, 474] on span "Зберегти" at bounding box center [567, 476] width 47 height 15
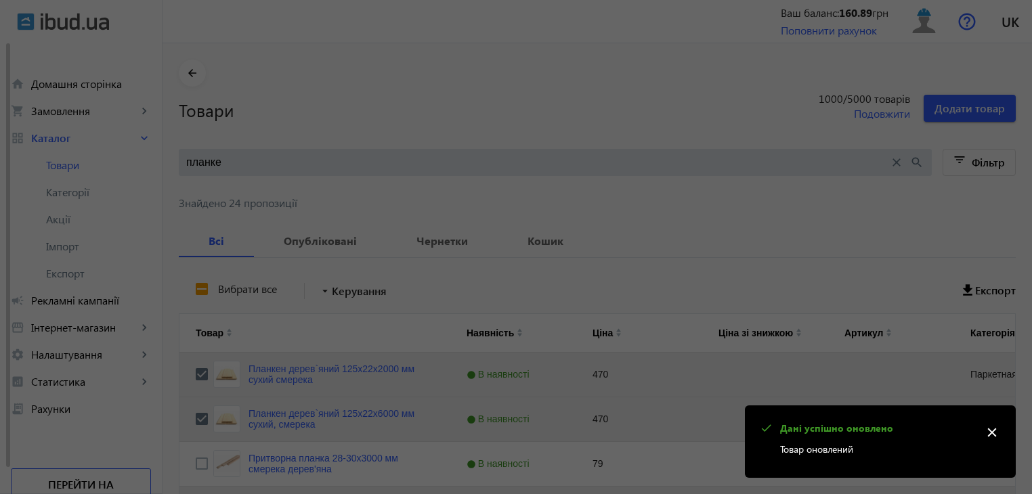
scroll to position [0, 0]
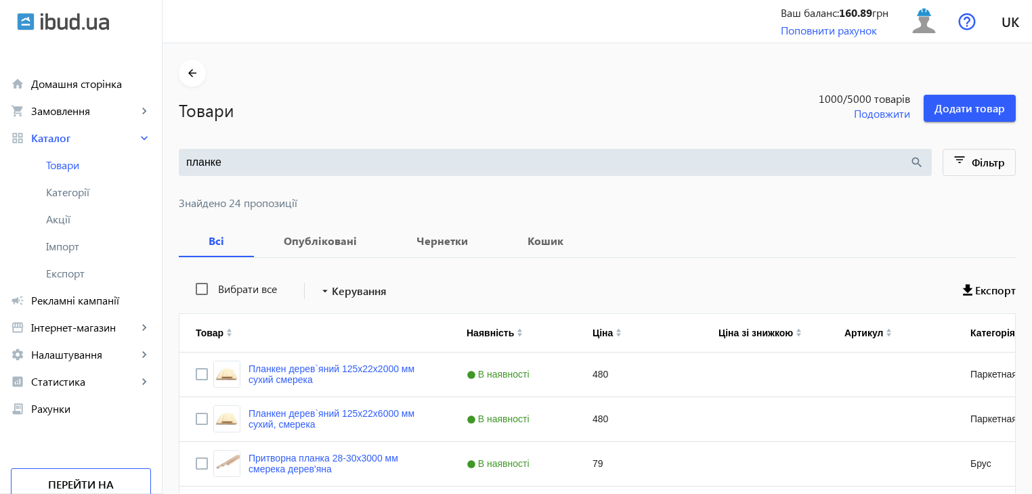
drag, startPoint x: 245, startPoint y: 165, endPoint x: 538, endPoint y: 410, distance: 382.2
type input "блок хаус"
click at [196, 373] on input "Press Space to toggle row selection (unchecked)" at bounding box center [202, 374] width 12 height 12
checkbox input "true"
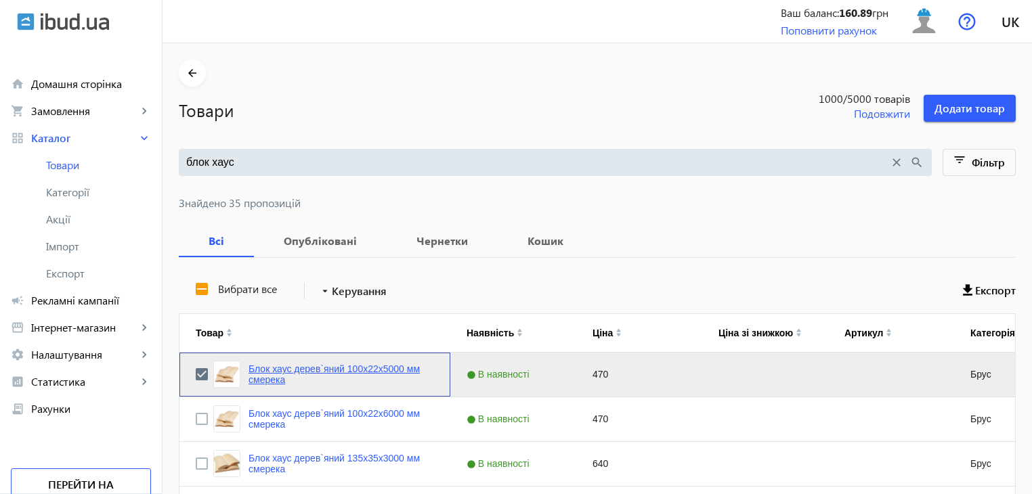
click at [297, 367] on link "Блок хаус дерев`яний 100x22x5000 мм смерека" at bounding box center [342, 375] width 186 height 22
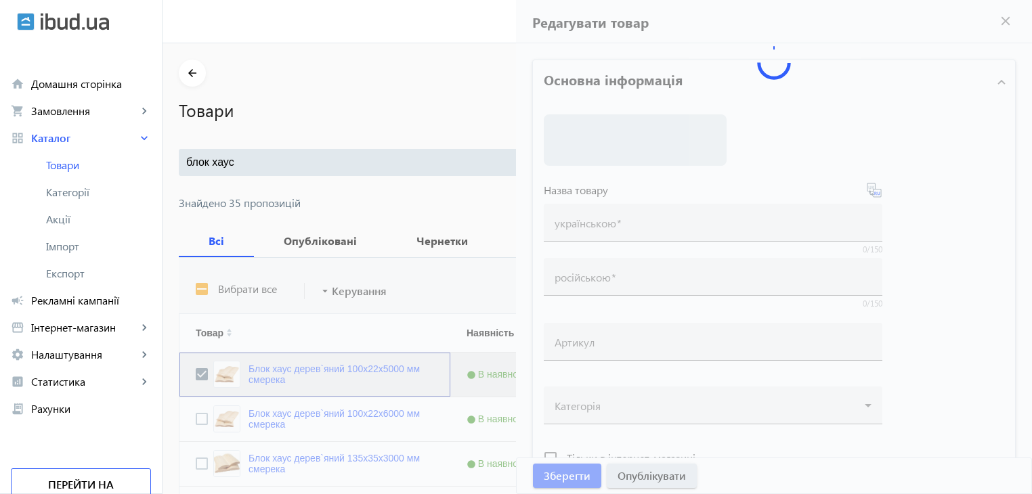
type input "Блок хаус дерев`яний 100x22x5000 мм смерека"
type input "Блок хаус деревянный 100x22x5000 мм"
type input "470"
type input "loremip dolorsit, ametcon, adipisc eli seddoe, tempo incidi, utlaboreetdol, mag…"
type input "loremip dolorsita, consect, adipisc eli seddoe, temp incidi, utlaboreetdol, mag…"
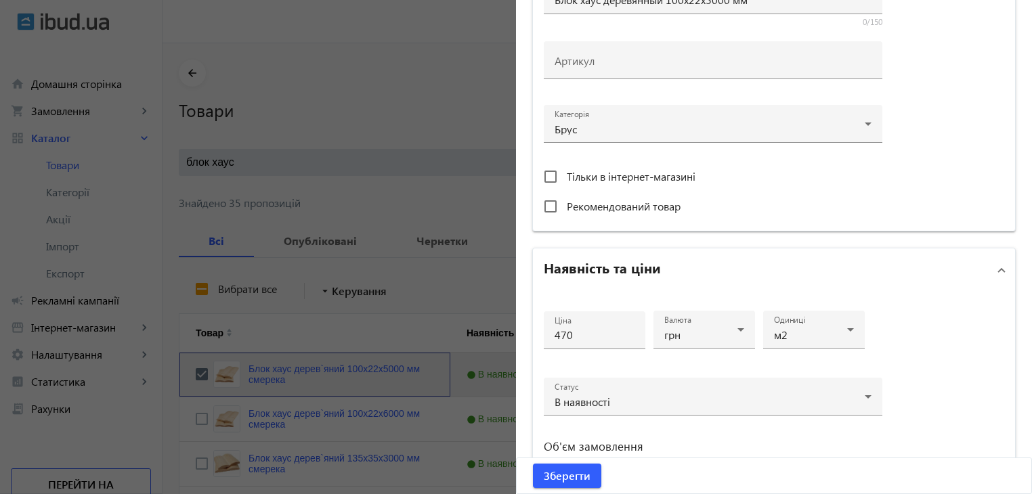
scroll to position [406, 0]
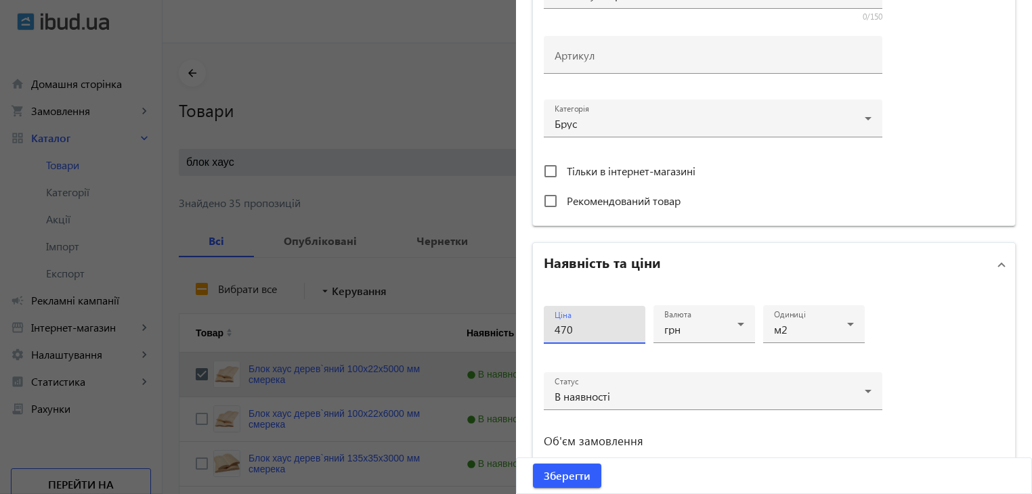
drag, startPoint x: 571, startPoint y: 326, endPoint x: 486, endPoint y: 326, distance: 84.7
type input "480"
click at [561, 472] on span "Зберегти" at bounding box center [567, 476] width 47 height 15
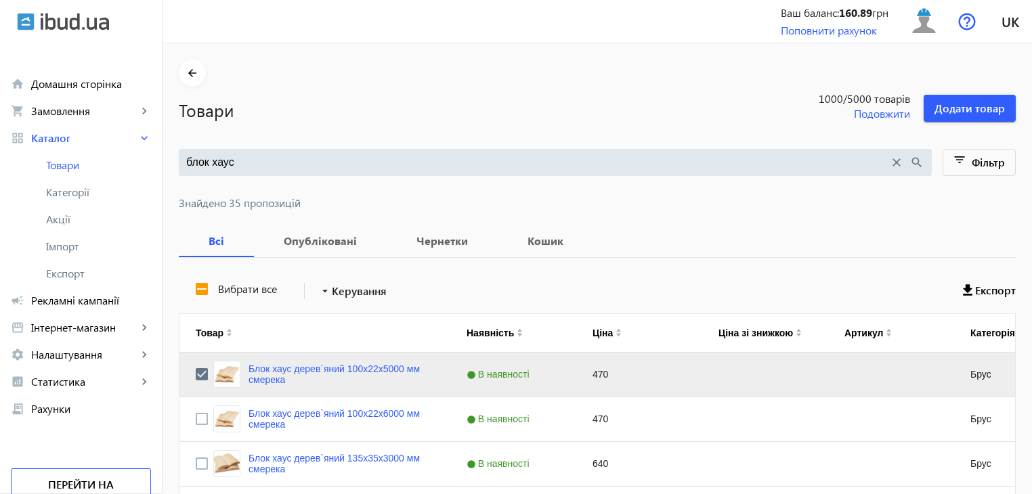
scroll to position [0, 0]
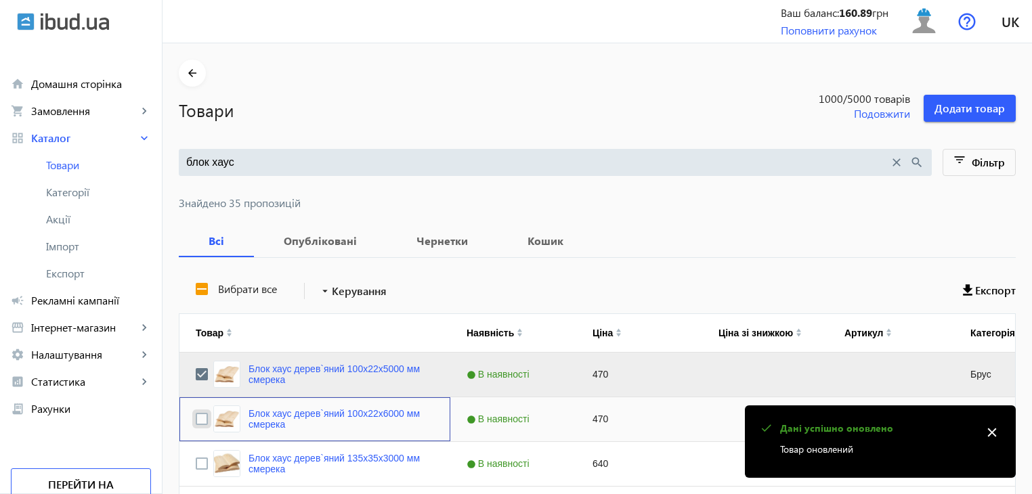
click at [196, 418] on input "Press Space to toggle row selection (unchecked)" at bounding box center [202, 419] width 12 height 12
checkbox input "true"
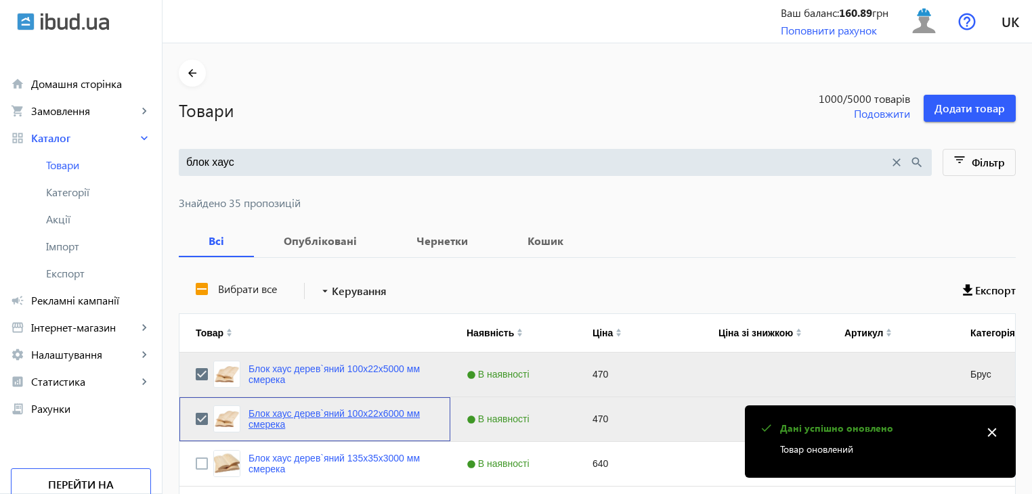
click at [335, 418] on link "Блок хаус дерев`яний 100x22x6000 мм смерека" at bounding box center [342, 419] width 186 height 22
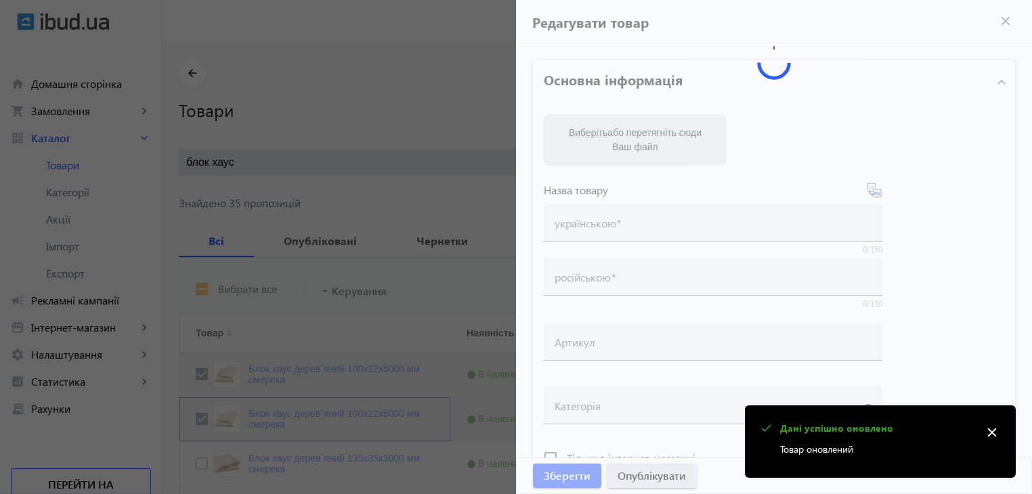
type input "Блок хаус дерев`яний 100x22x6000 мм смерека"
type input "Блок хаус деревянный 100x22x6000 мм"
type input "470"
type input "loremip dolorsit, ametcon, adipisc eli seddoe, tempo incidi, utlaboreetdol, mag…"
type input "loremip dolorsita, consect, adipisc eli seddoe, temp incidi, utlaboreetdol, mag…"
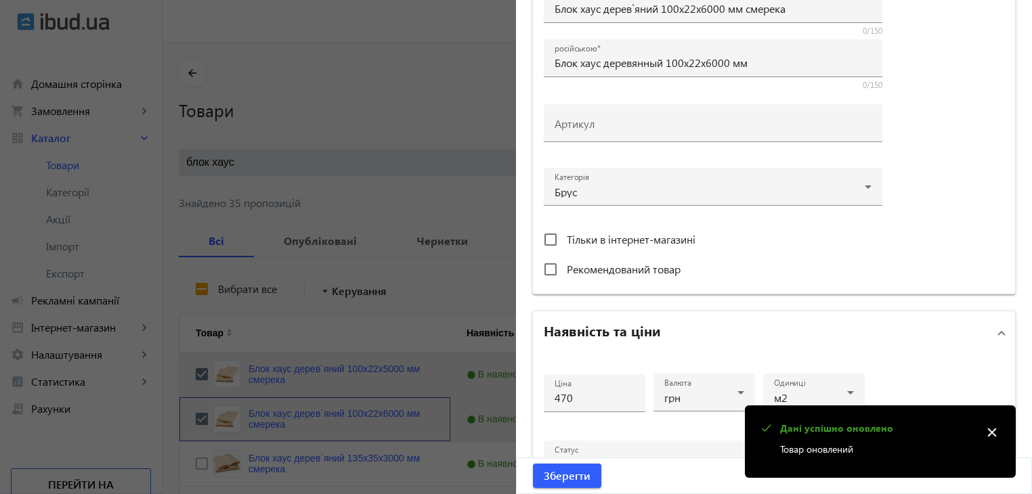
scroll to position [339, 0]
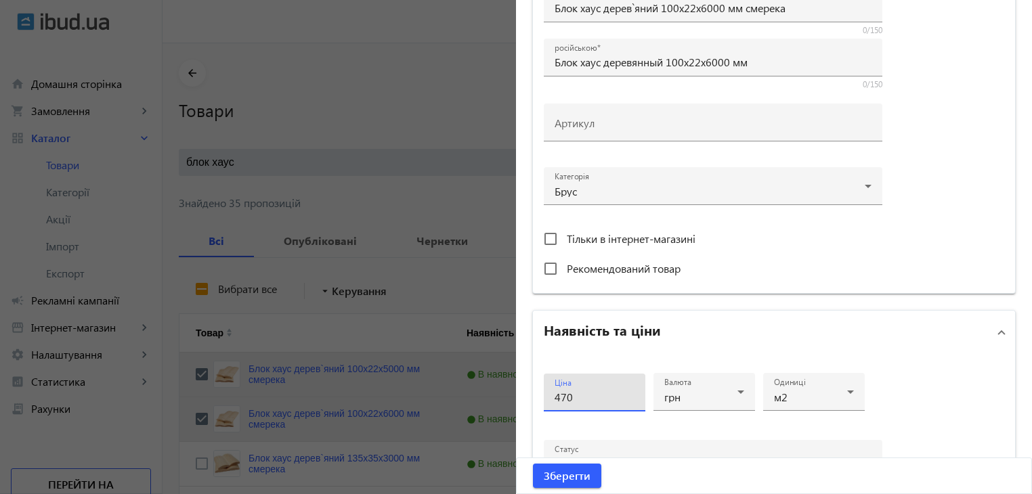
drag, startPoint x: 534, startPoint y: 395, endPoint x: 523, endPoint y: 395, distance: 10.8
click at [524, 395] on div "Основна інформація Виберіть або перетягніть сюди Ваш файл 1184465a950648f258749…" at bounding box center [774, 248] width 516 height 1087
type input "480"
click at [560, 468] on button "Зберегти" at bounding box center [567, 476] width 68 height 24
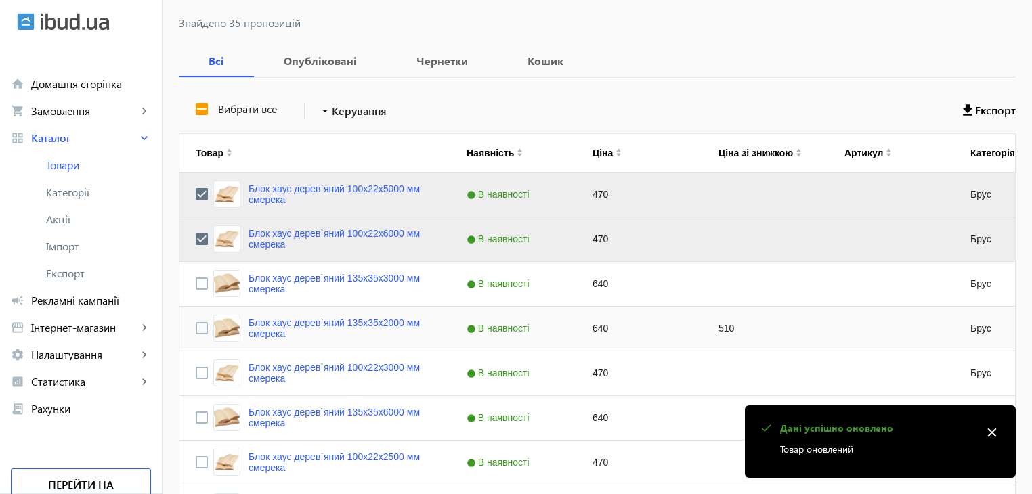
scroll to position [203, 0]
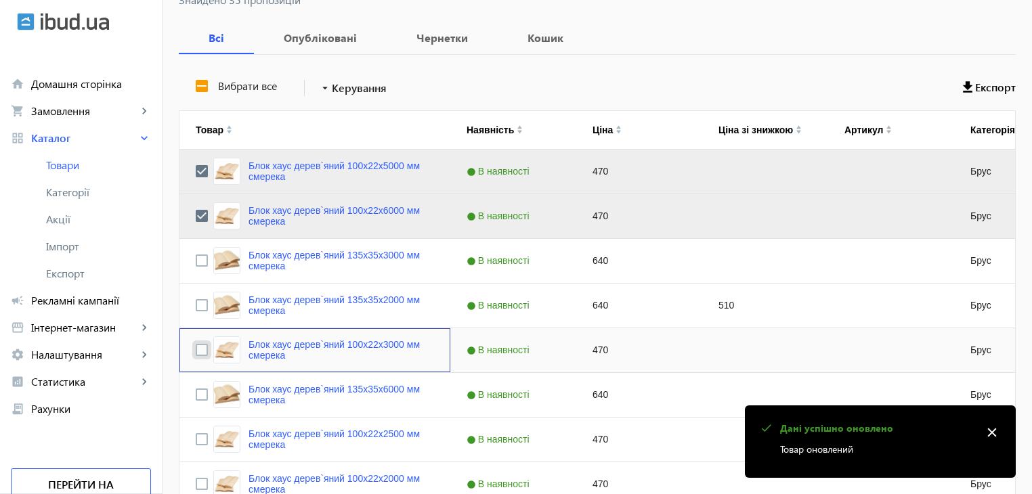
click at [196, 349] on input "Press Space to toggle row selection (unchecked)" at bounding box center [202, 350] width 12 height 12
checkbox input "true"
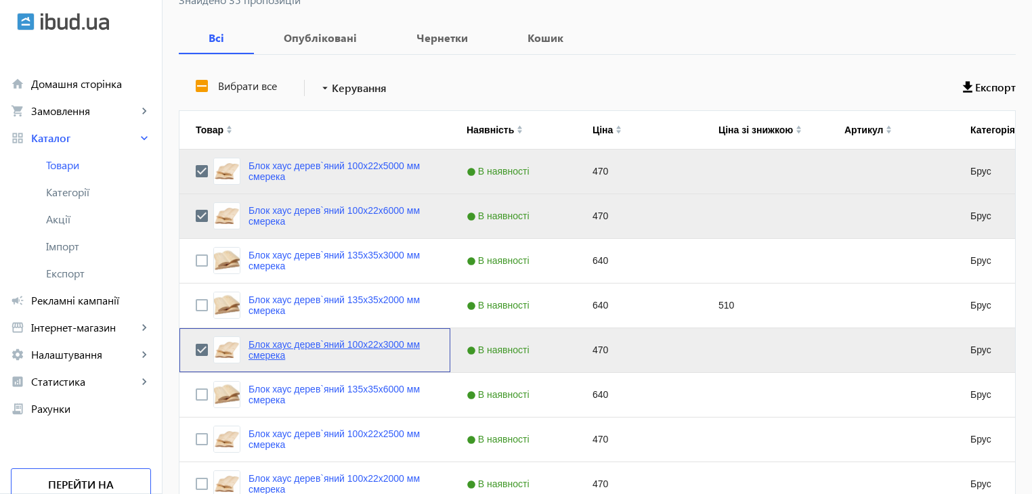
click at [317, 343] on link "Блок хаус дерев`яний 100x22x3000 мм смерека" at bounding box center [342, 350] width 186 height 22
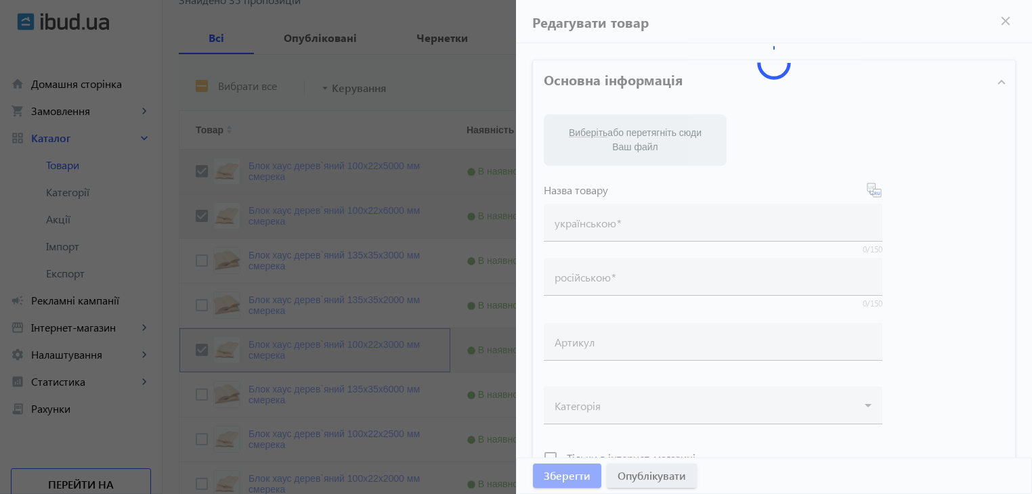
type input "Блок хаус дерев`яний 100x22x3000 мм смерека"
type input "Блок хаус деревянный 100x22x3000 мм"
type input "470"
type input "loremip dolorsit, ametcon, adipisc eli seddoe, tempo incidi, utlaboreetdol, mag…"
type input "loremip dolorsita, consect, adipisc eli seddoe, temp incidi, utlaboreetdol, mag…"
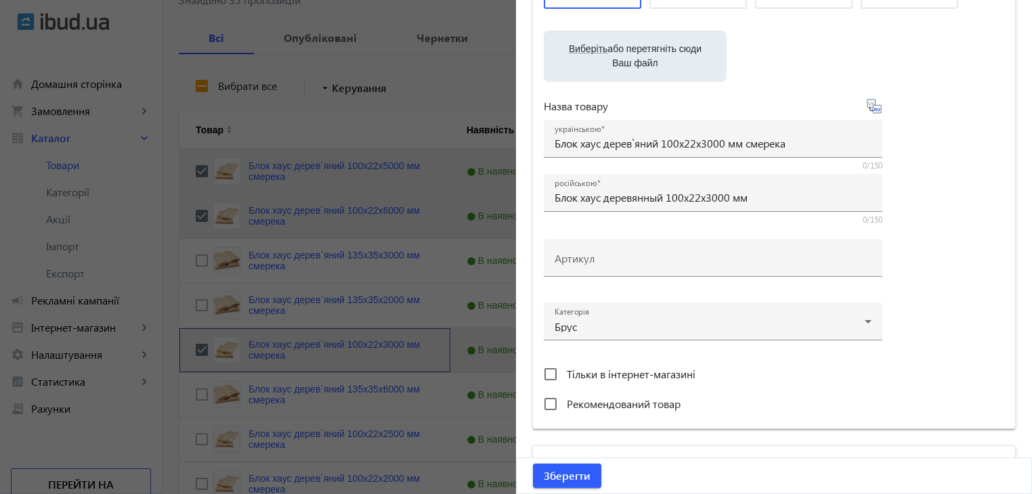
scroll to position [339, 0]
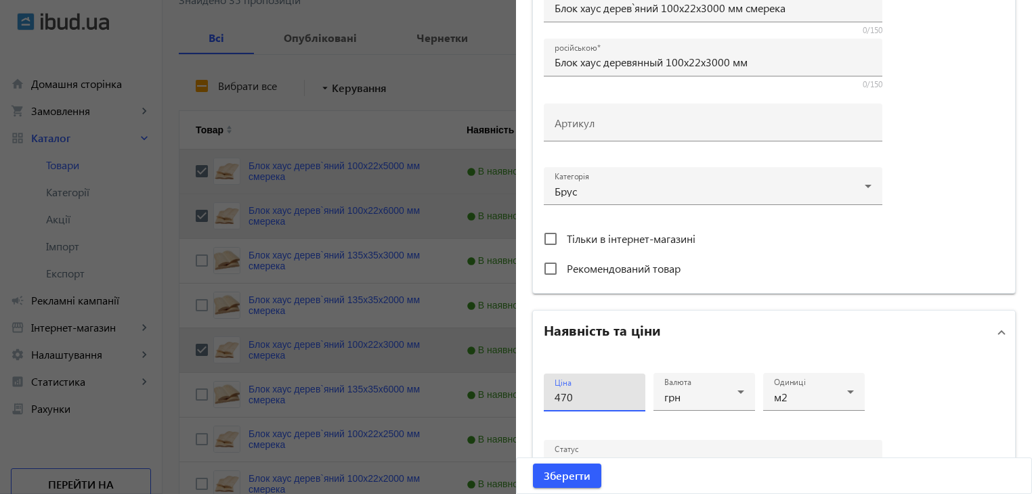
drag, startPoint x: 585, startPoint y: 399, endPoint x: 493, endPoint y: 401, distance: 92.1
type input "480"
click at [576, 473] on span "Зберегти" at bounding box center [567, 476] width 47 height 15
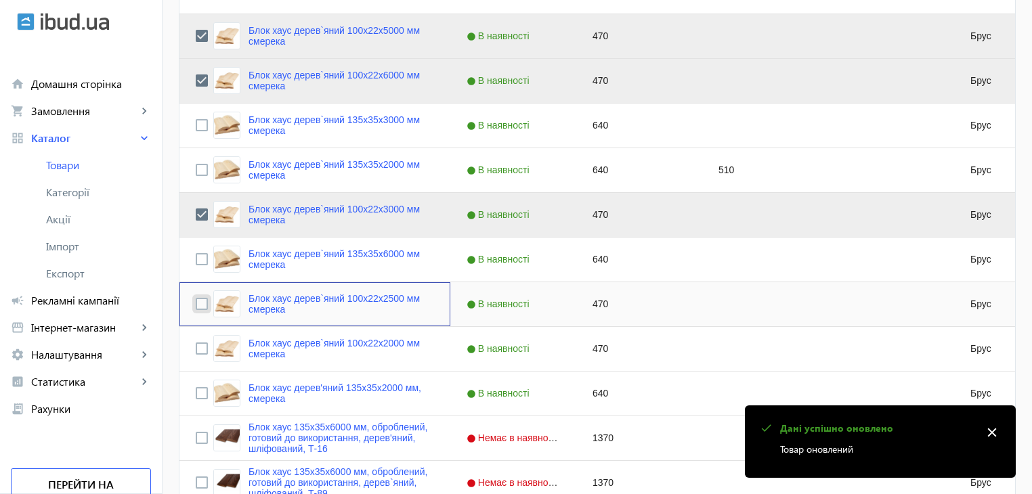
click at [196, 301] on input "Press Space to toggle row selection (unchecked)" at bounding box center [202, 304] width 12 height 12
checkbox input "true"
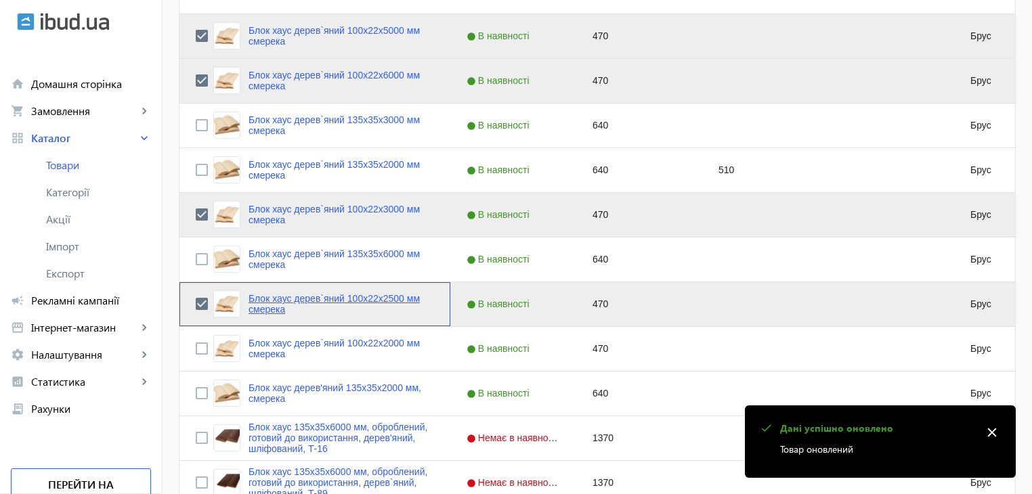
click at [287, 299] on link "Блок хаус дерев`яний 100x22x2500 мм смерека" at bounding box center [342, 304] width 186 height 22
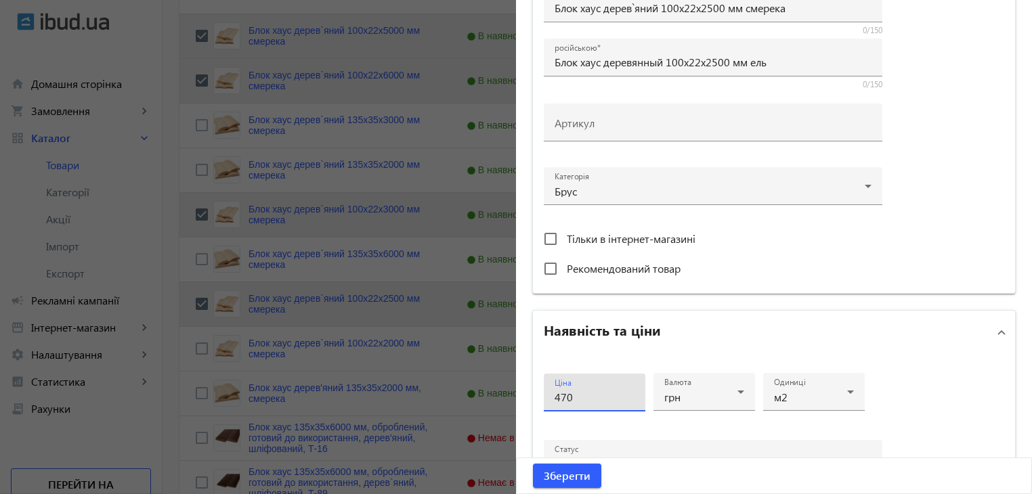
drag, startPoint x: 573, startPoint y: 399, endPoint x: 517, endPoint y: 397, distance: 55.6
click at [522, 399] on div "Основна інформація Виберіть або перетягніть сюди Ваш файл 2760965a14c57f2eb5189…" at bounding box center [774, 248] width 516 height 1087
type input "480"
click at [555, 473] on span "Зберегти" at bounding box center [567, 476] width 47 height 15
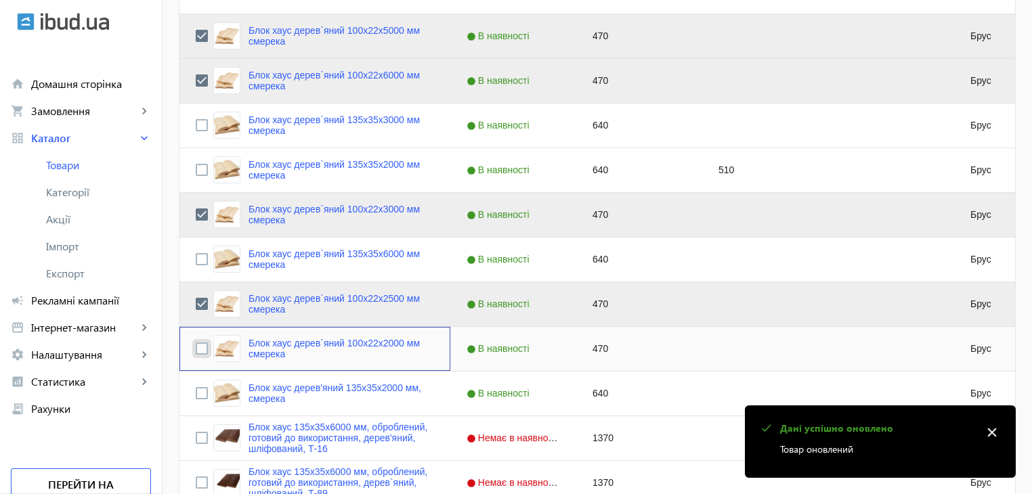
click at [196, 354] on input "Press Space to toggle row selection (unchecked)" at bounding box center [202, 349] width 12 height 12
checkbox input "true"
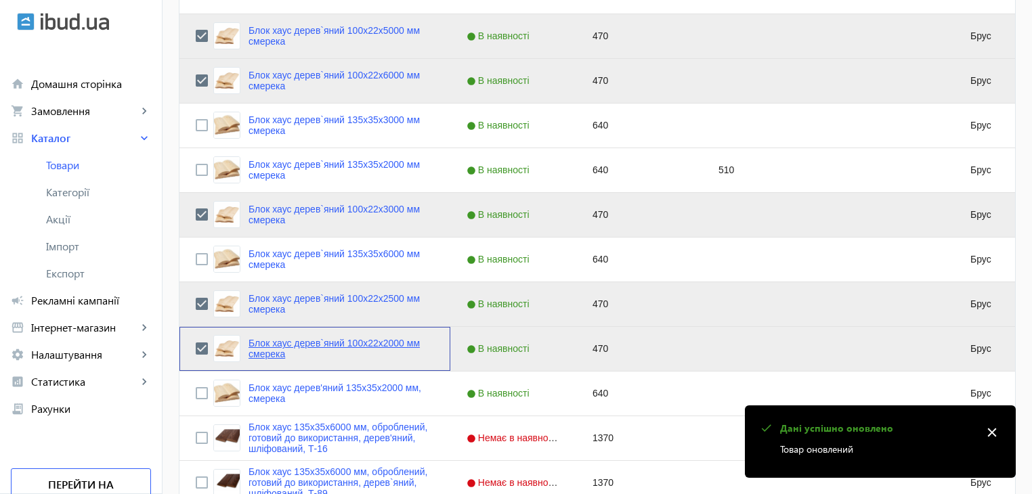
click at [326, 339] on link "Блок хаус дерев`яний 100x22x2000 мм смерека" at bounding box center [342, 349] width 186 height 22
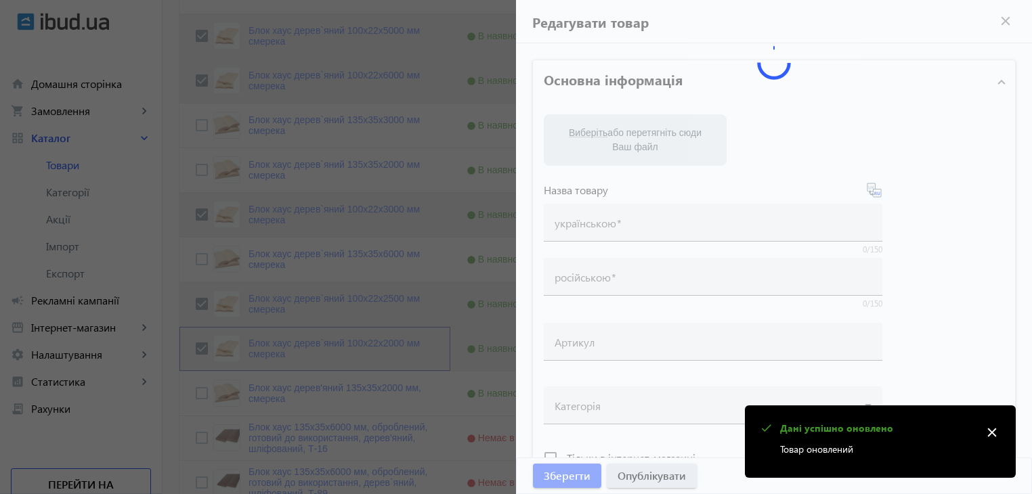
type input "Блок хаус дерев`яний 100x22x2000 мм смерека"
type input "Блок хаус деревянный 100x22x2000 мм ель"
type input "470"
type input "loremip dolorsit, ametcon, adipisc eli seddoe, tempo incidi, utlaboreetdol, mag…"
type input "loremip dolorsita, consect, adipisc eli seddoe, temp incidi, utlaboreetdol, mag…"
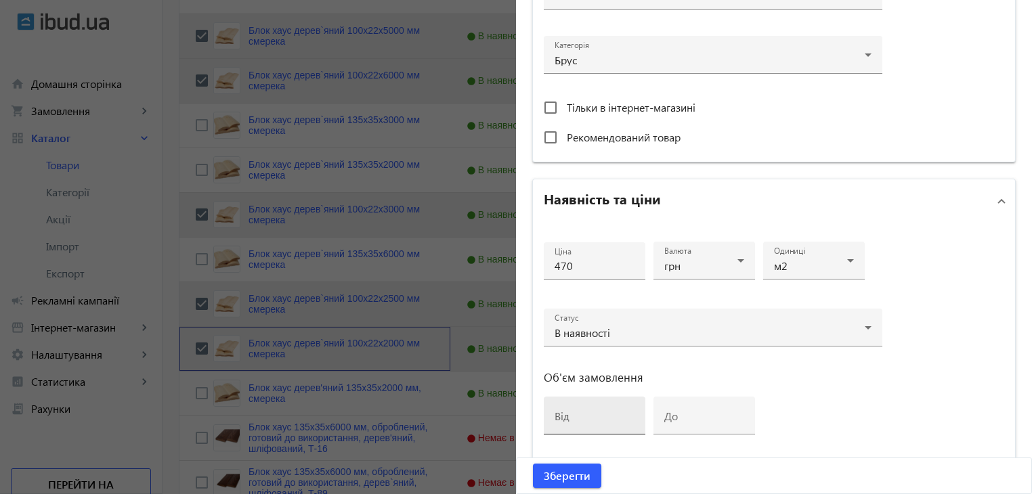
scroll to position [542, 0]
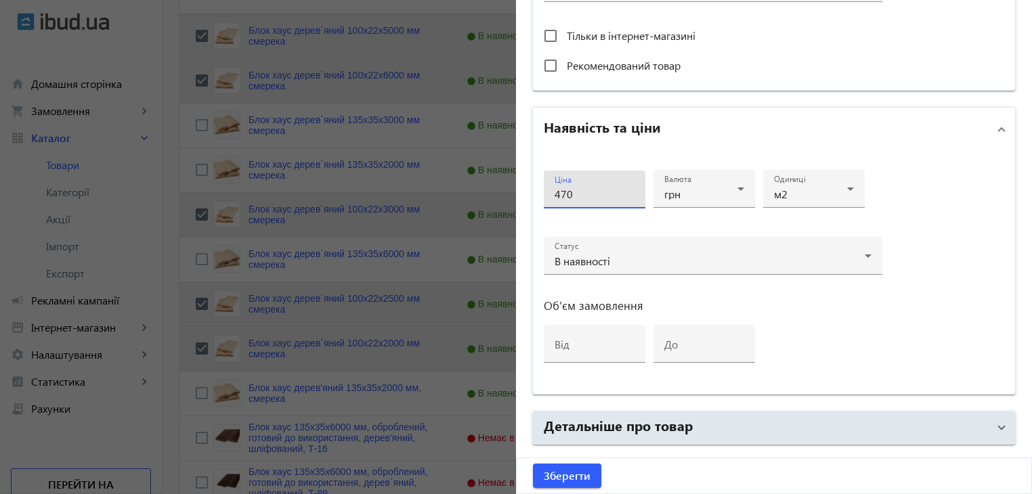
drag, startPoint x: 577, startPoint y: 188, endPoint x: 511, endPoint y: 196, distance: 66.3
type input "480"
click at [566, 478] on span "Зберегти" at bounding box center [567, 476] width 47 height 15
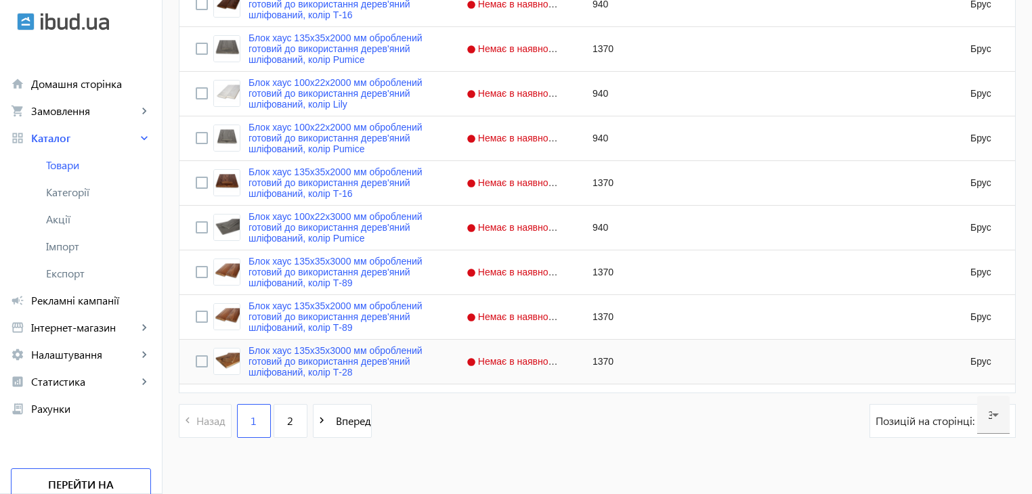
scroll to position [1328, 0]
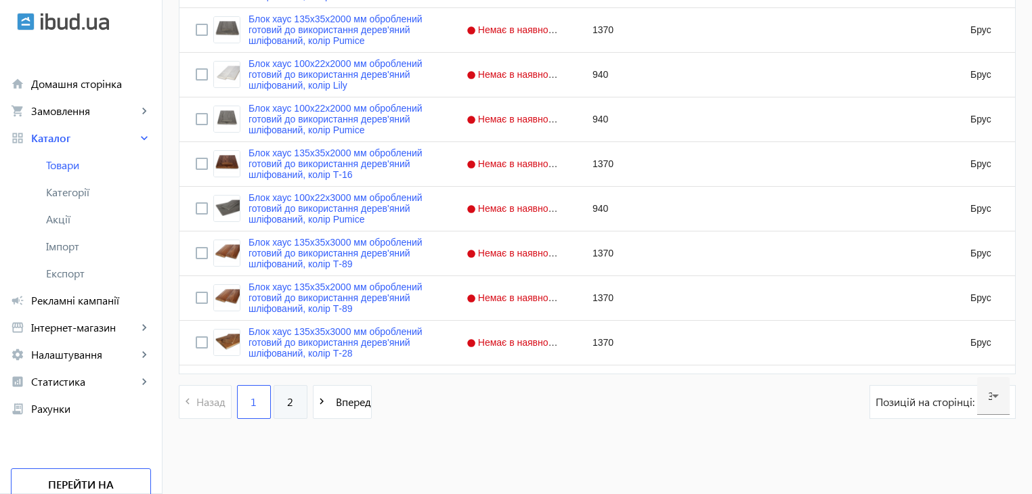
click at [287, 398] on span "2" at bounding box center [290, 402] width 6 height 15
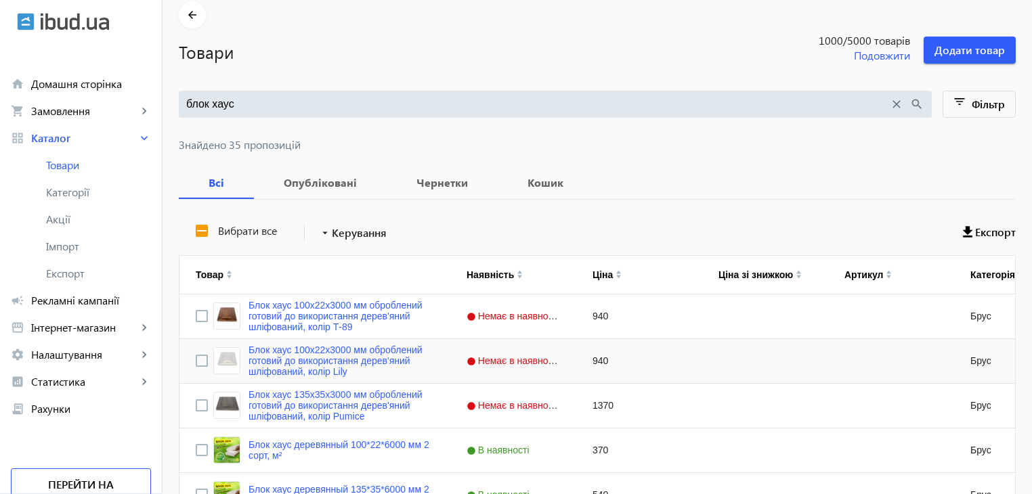
scroll to position [135, 0]
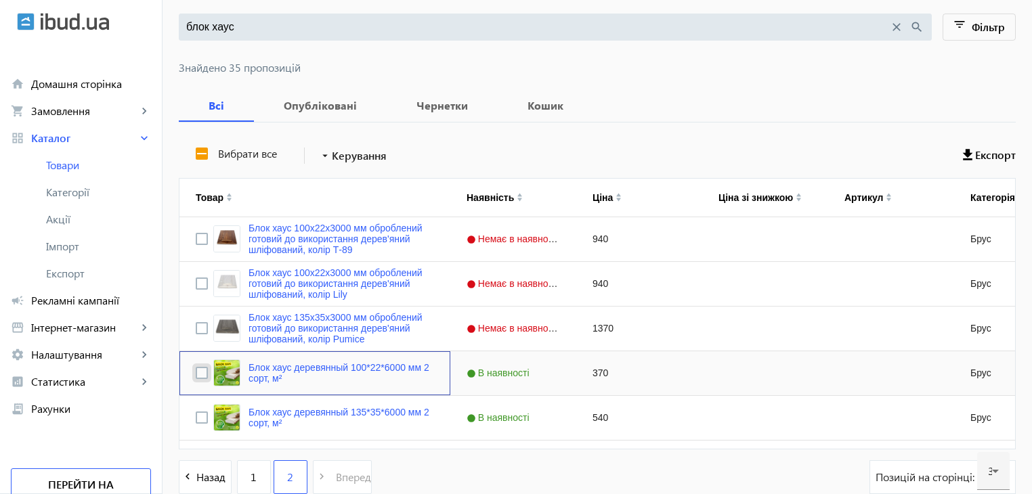
click at [196, 372] on input "Press Space to toggle row selection (unchecked)" at bounding box center [202, 373] width 12 height 12
checkbox input "true"
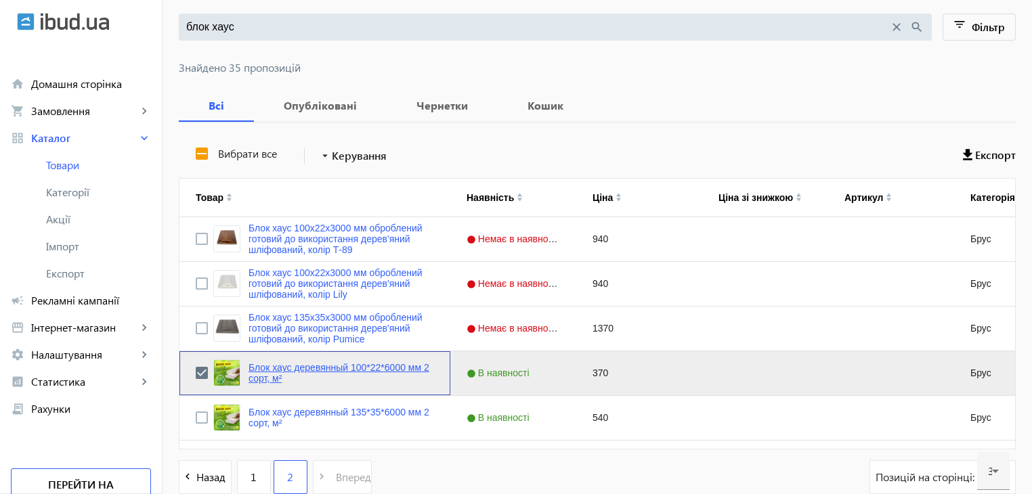
click at [259, 370] on link "Блок хаус деревянный 100*22*6000 мм 2 сорт, м²" at bounding box center [342, 373] width 186 height 22
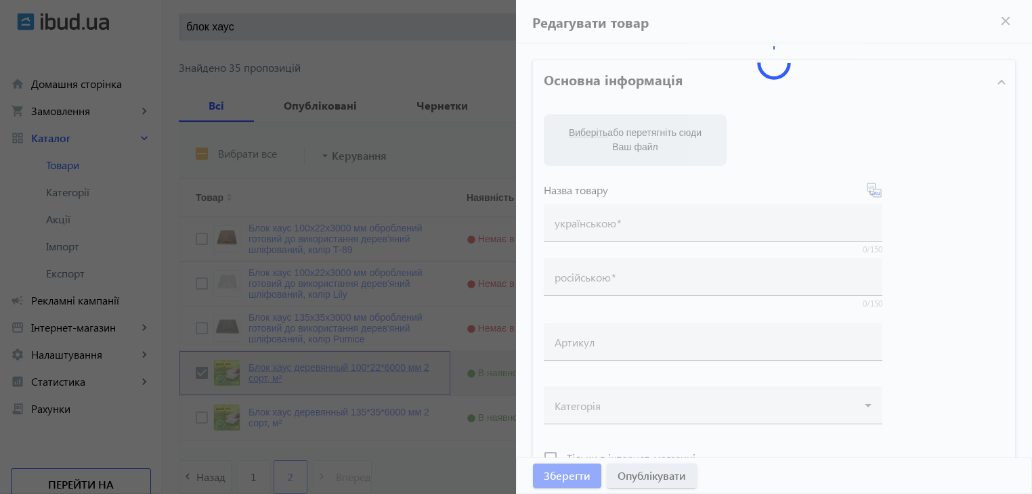
type input "Блок хаус деревянный 100*22*6000 мм 2 сорт, м²"
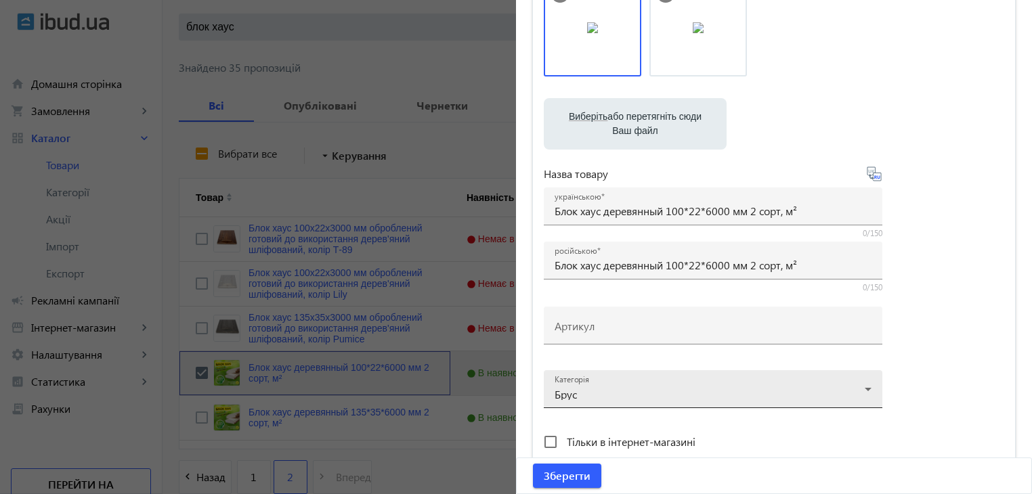
scroll to position [339, 0]
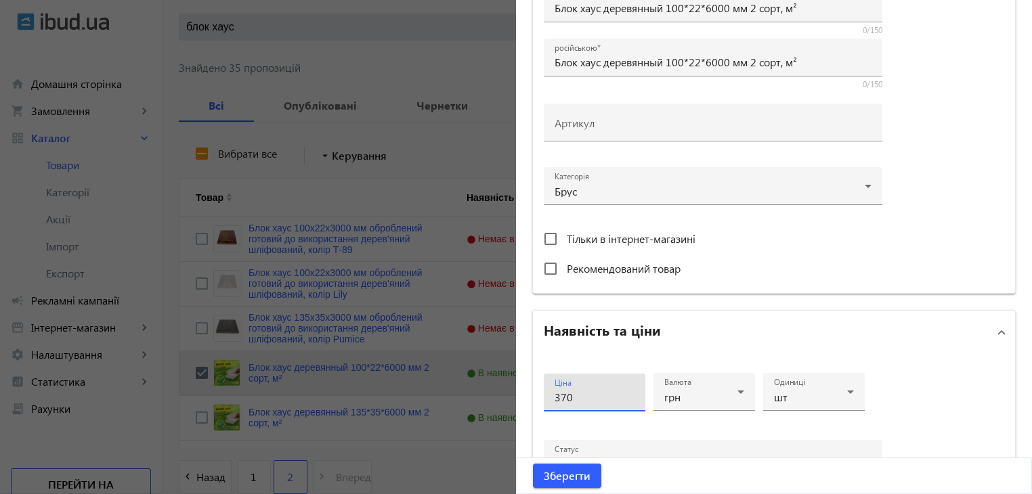
drag, startPoint x: 589, startPoint y: 395, endPoint x: 499, endPoint y: 396, distance: 90.8
click at [499, 396] on mat-sidenav-container "arrow_back Товари 1000 /5000 товарів Подовжити Додати товар блок хаус close sea…" at bounding box center [598, 239] width 870 height 662
type input "380"
click at [576, 470] on span "Зберегти" at bounding box center [567, 476] width 47 height 15
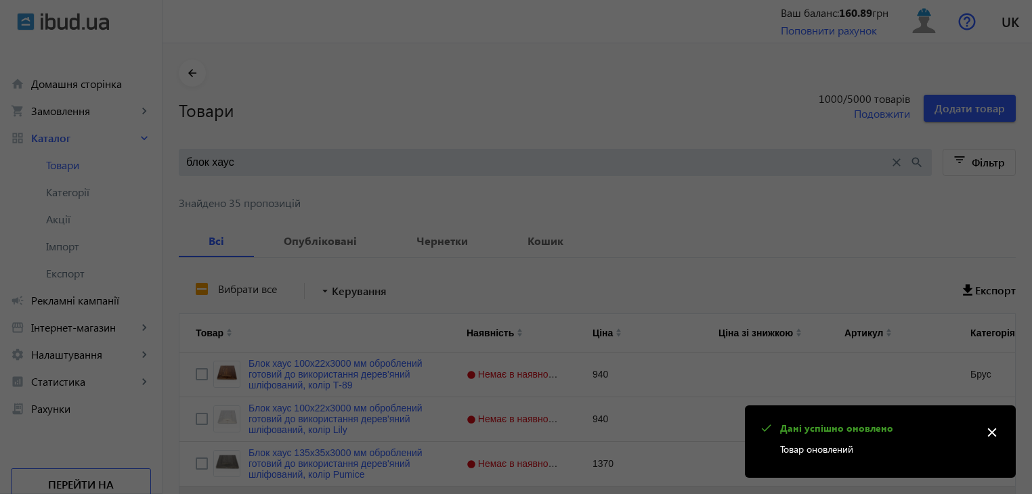
scroll to position [0, 0]
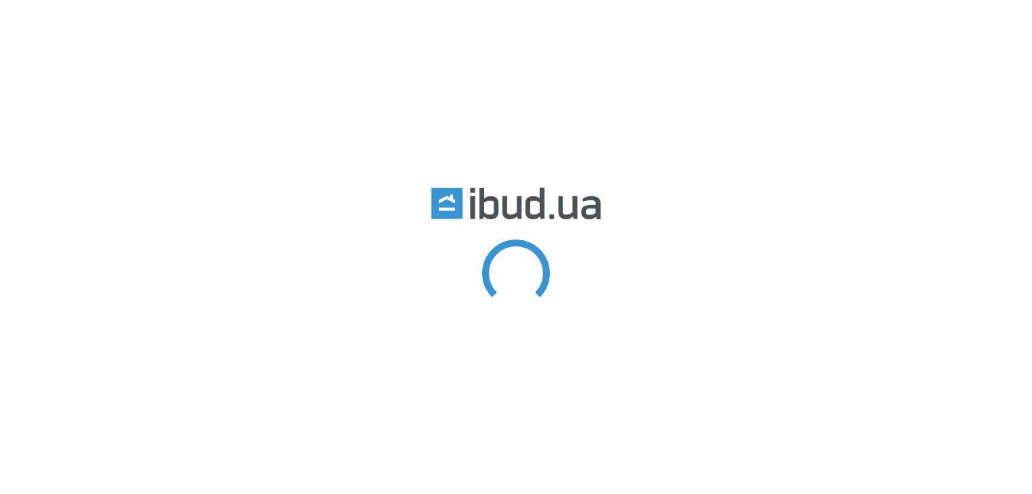
type input "блок хаус"
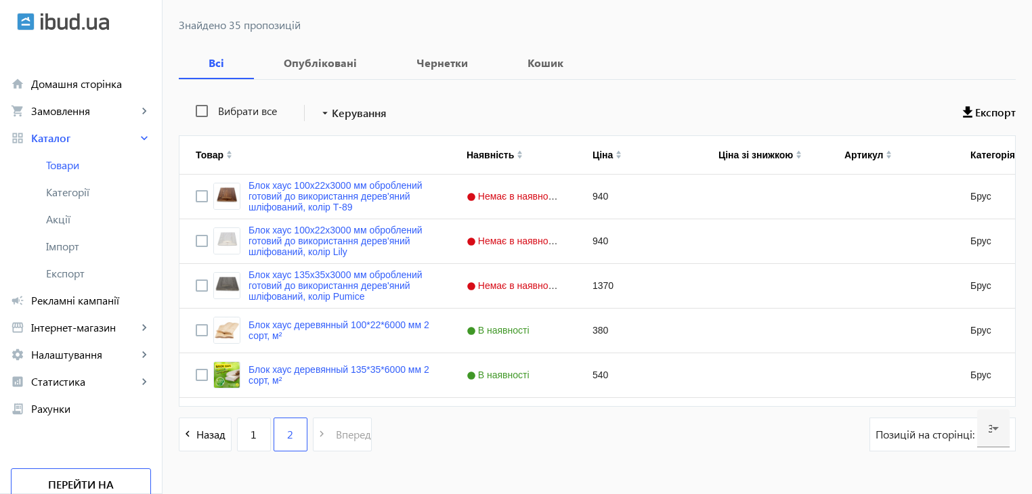
scroll to position [211, 0]
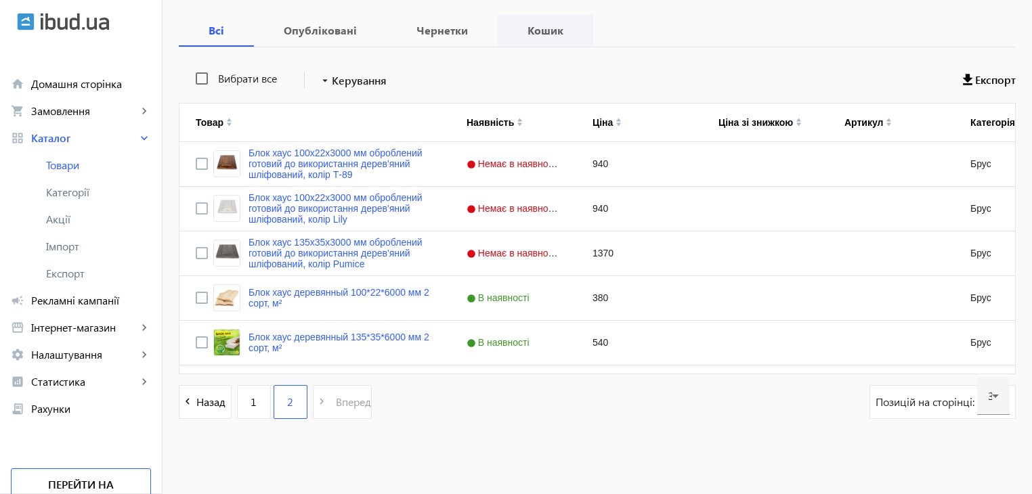
click at [244, 391] on link "1" at bounding box center [254, 402] width 34 height 34
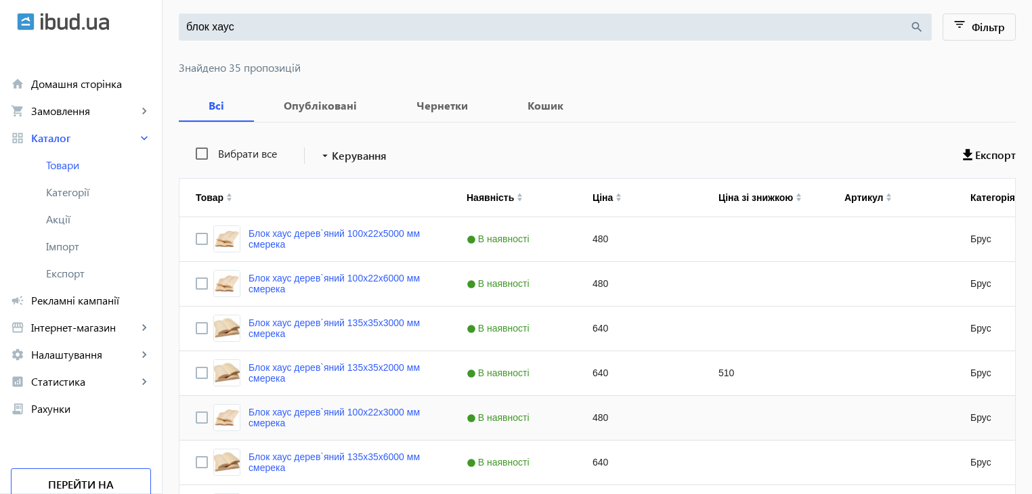
scroll to position [203, 0]
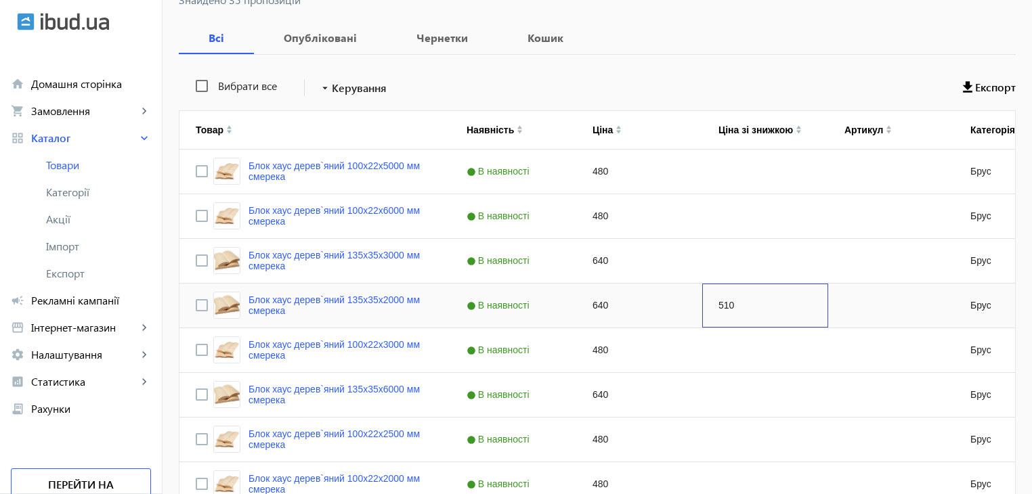
click at [718, 309] on div "510" at bounding box center [765, 306] width 126 height 44
click at [721, 304] on div "510" at bounding box center [765, 306] width 126 height 44
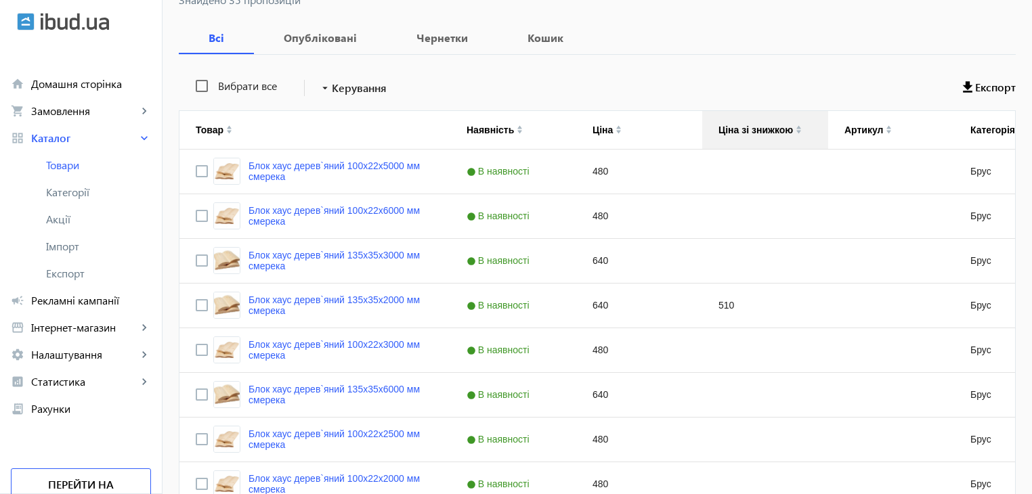
click at [760, 112] on div "Ціна зі знижкою" at bounding box center [765, 130] width 93 height 38
click at [762, 121] on div "Ціна зі знижкою" at bounding box center [765, 130] width 93 height 38
click at [761, 131] on div "Ціна зі знижкою" at bounding box center [756, 130] width 75 height 11
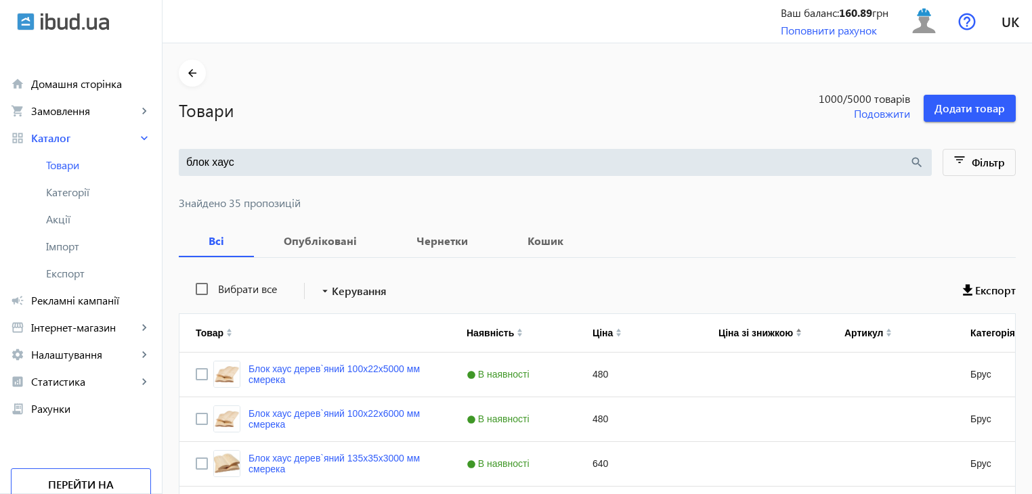
scroll to position [271, 0]
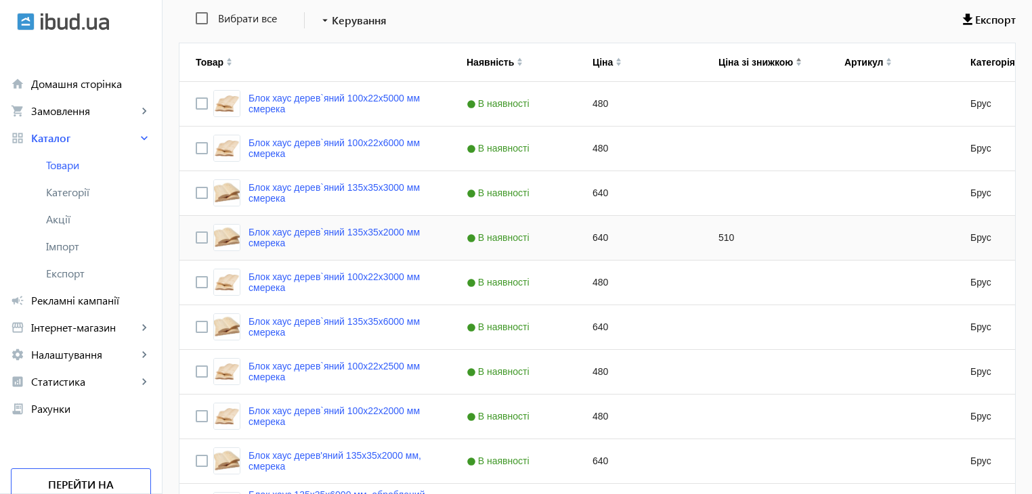
click at [315, 226] on div "Блок хаус дерев`яний 135x35x2000 мм смерека" at bounding box center [323, 237] width 221 height 27
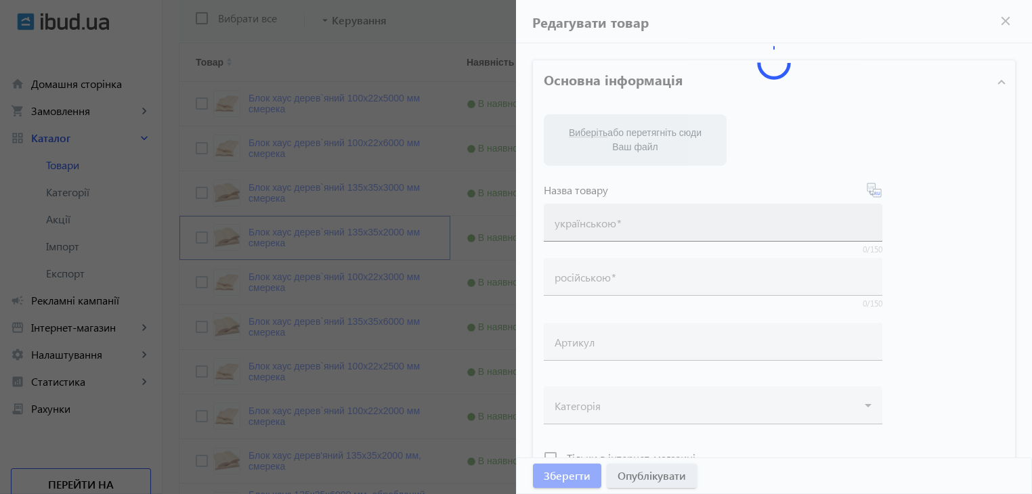
type input "Блок хаус дерев`яний 135x35x2000 мм смерека"
type input "Блок хаус деревянный 135x35x2000 мм, ель"
type input "640"
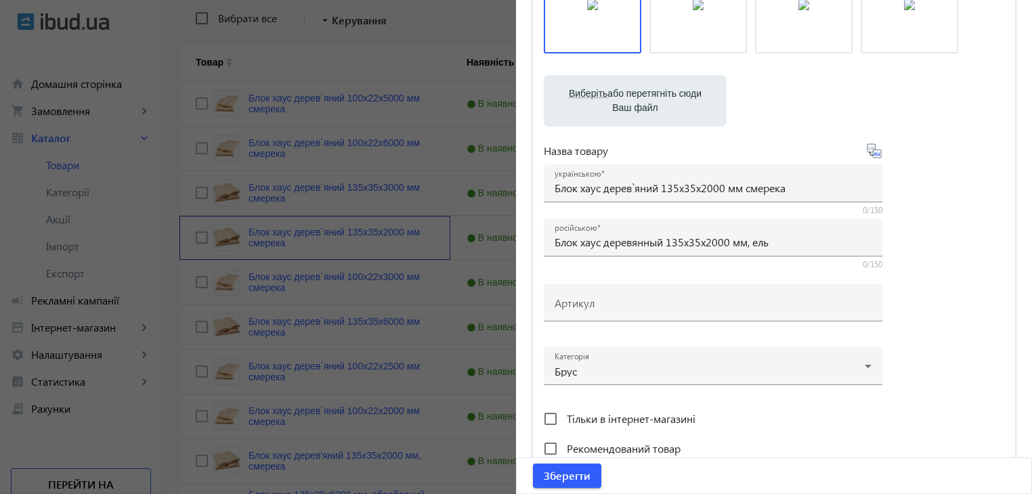
scroll to position [0, 0]
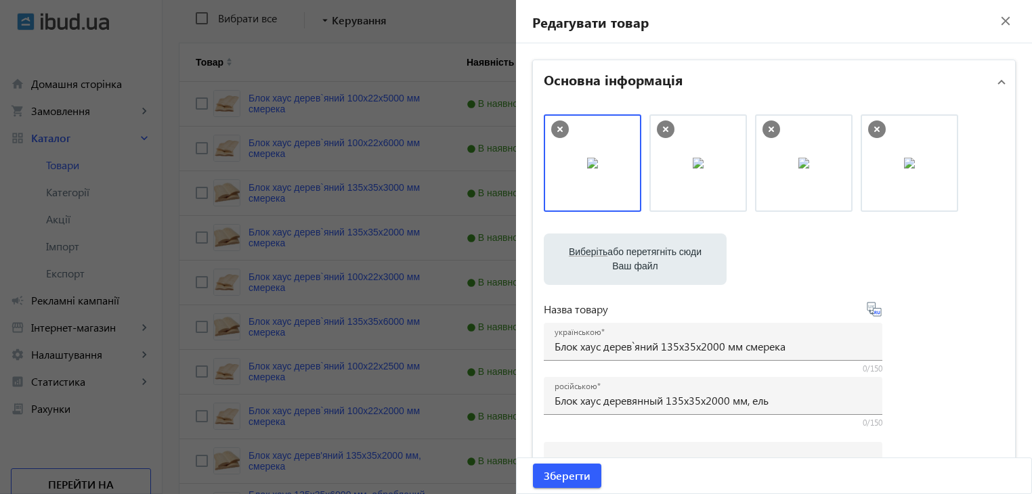
click at [996, 26] on mat-icon "close" at bounding box center [1006, 21] width 20 height 20
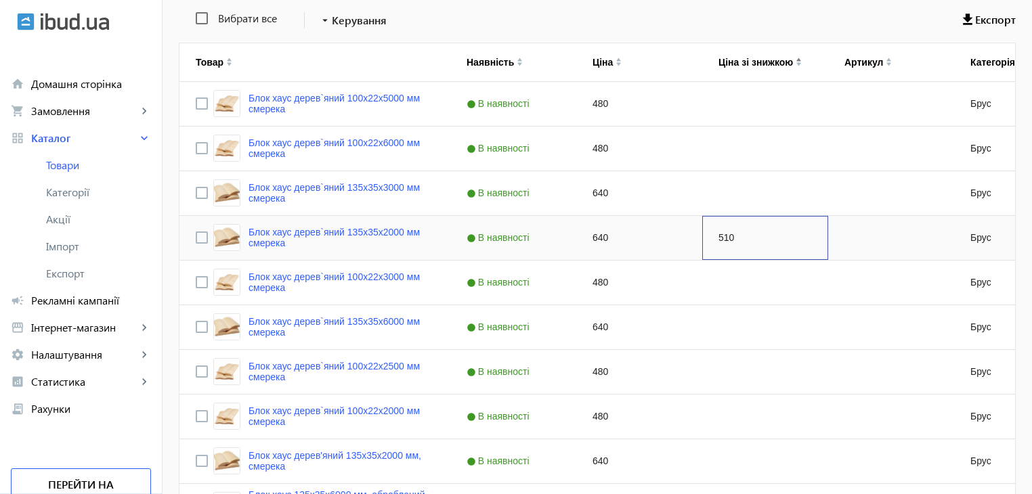
click at [717, 236] on div "510" at bounding box center [765, 238] width 126 height 44
click at [718, 236] on input "510" at bounding box center [765, 237] width 114 height 27
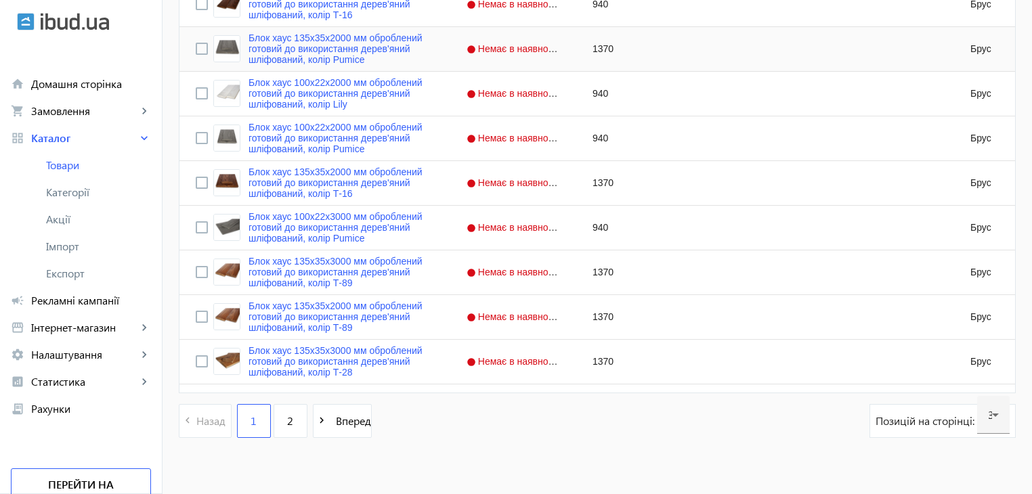
scroll to position [1328, 0]
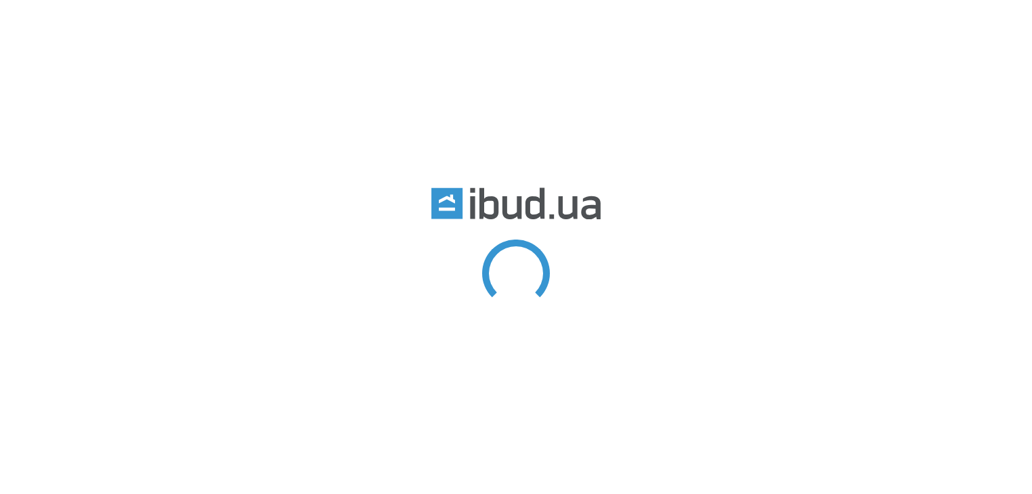
type input "блок хаус"
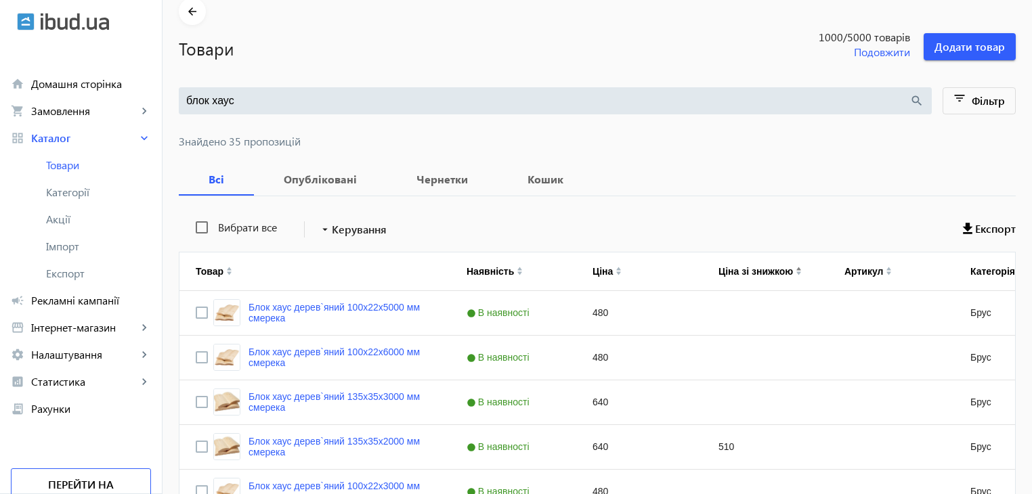
scroll to position [135, 0]
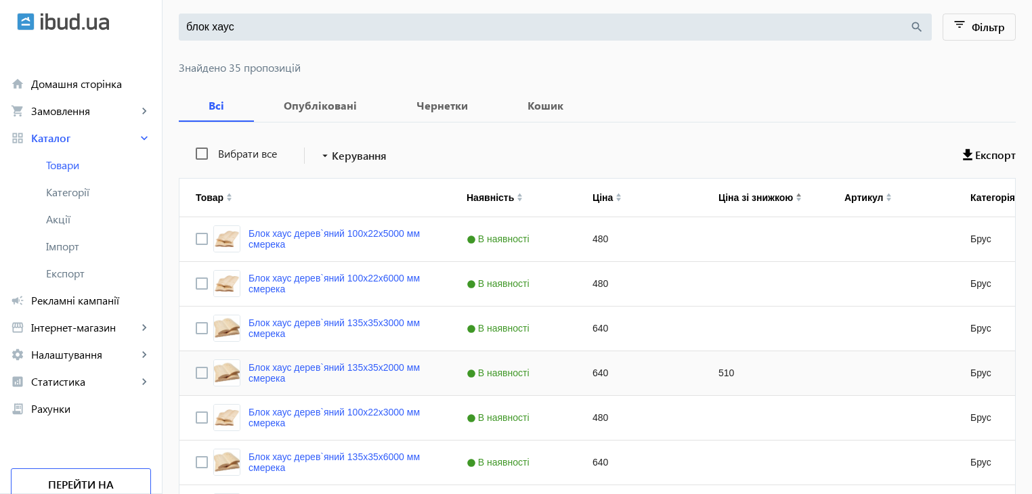
click at [719, 373] on div "510" at bounding box center [765, 374] width 126 height 44
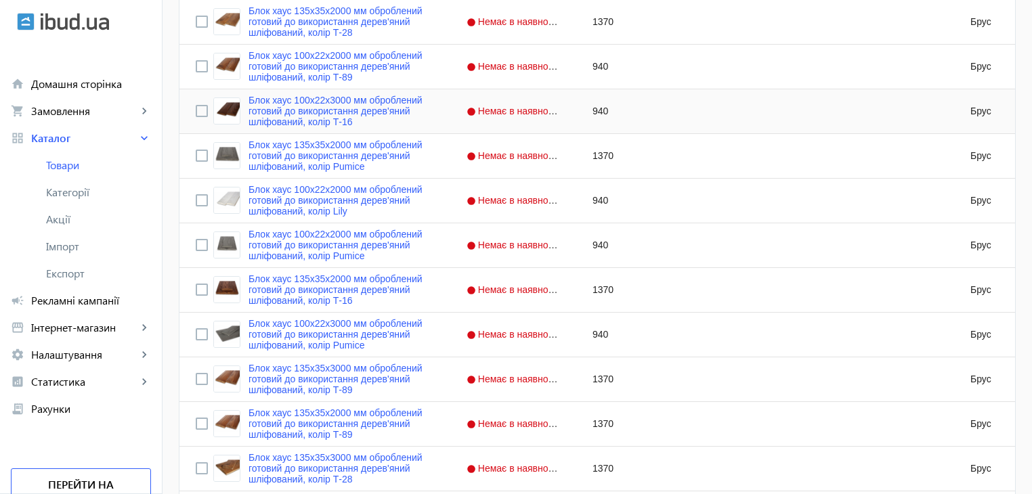
scroll to position [1328, 0]
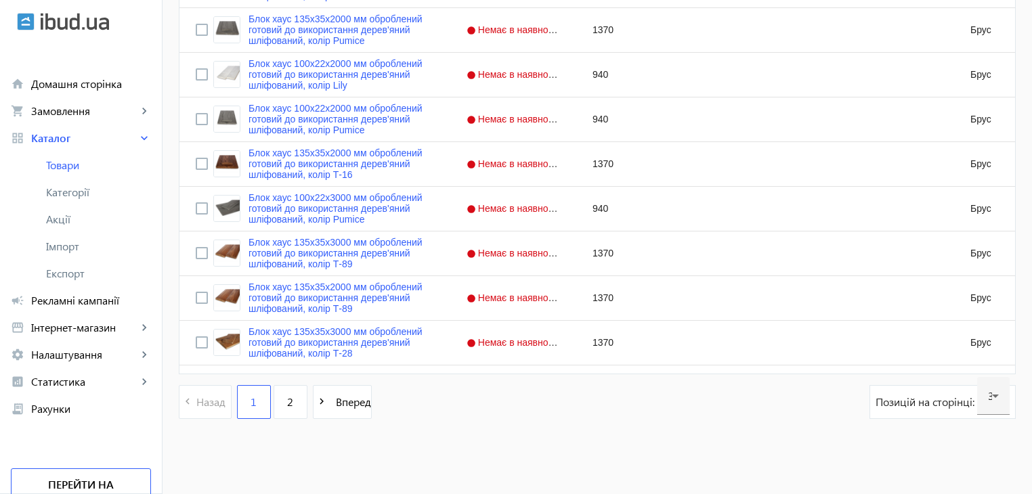
click at [932, 396] on span "Позицій на сторінці:" at bounding box center [927, 402] width 102 height 15
click at [929, 412] on div "Позицій на сторінці: 30" at bounding box center [943, 402] width 146 height 34
click at [927, 404] on span "Позицій на сторінці:" at bounding box center [927, 402] width 102 height 15
click at [338, 404] on span "Вперед" at bounding box center [351, 402] width 41 height 15
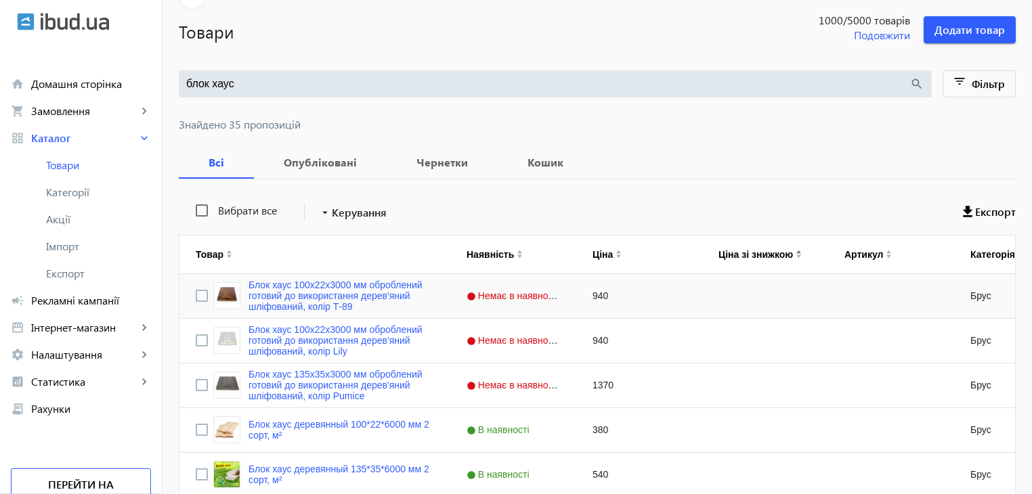
scroll to position [211, 0]
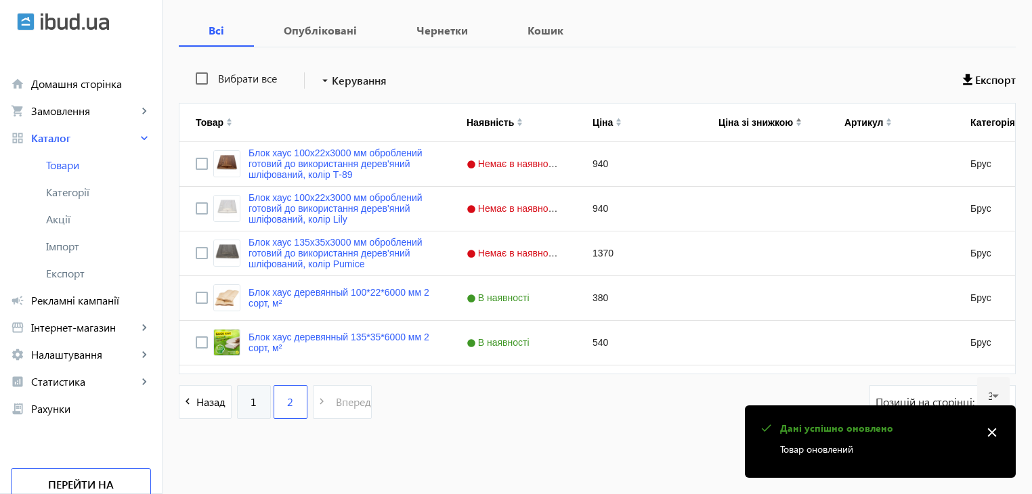
click at [238, 410] on link "1" at bounding box center [254, 402] width 34 height 34
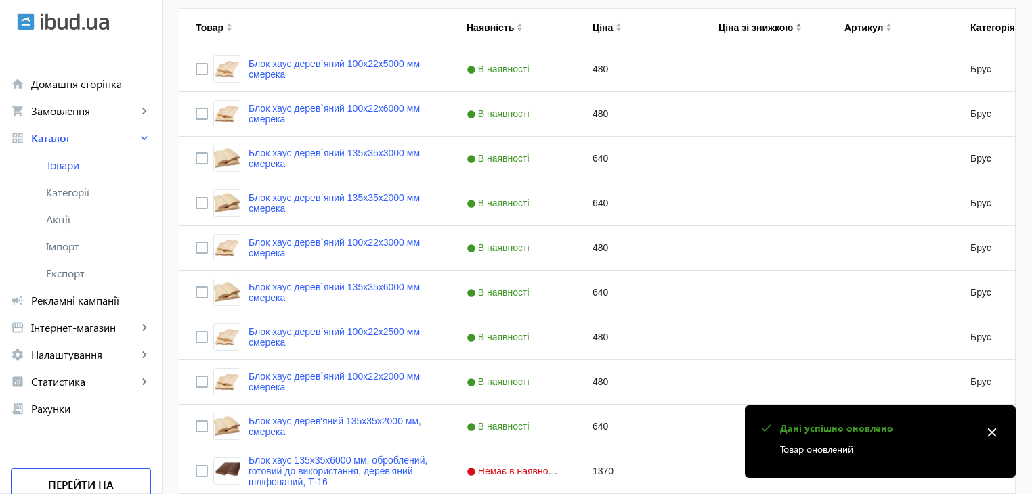
scroll to position [406, 0]
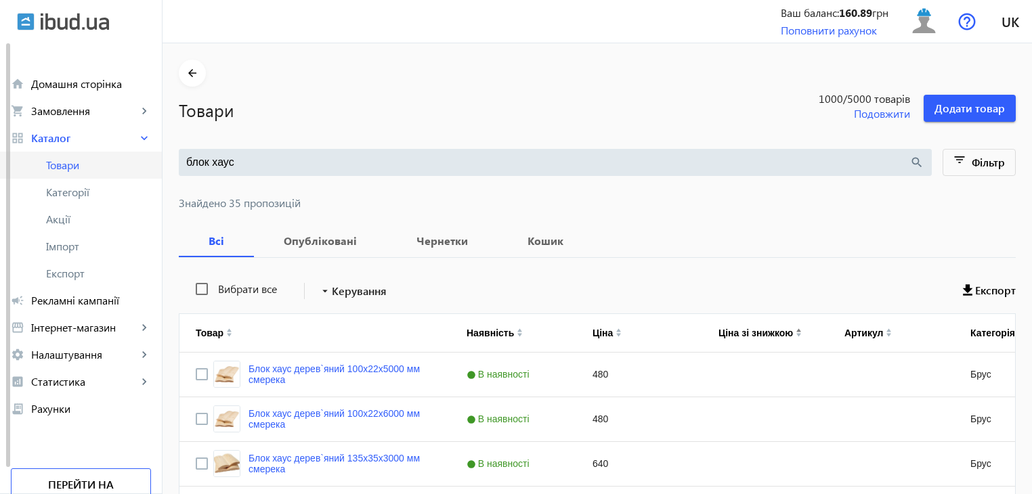
drag, startPoint x: 174, startPoint y: 153, endPoint x: 153, endPoint y: 152, distance: 21.0
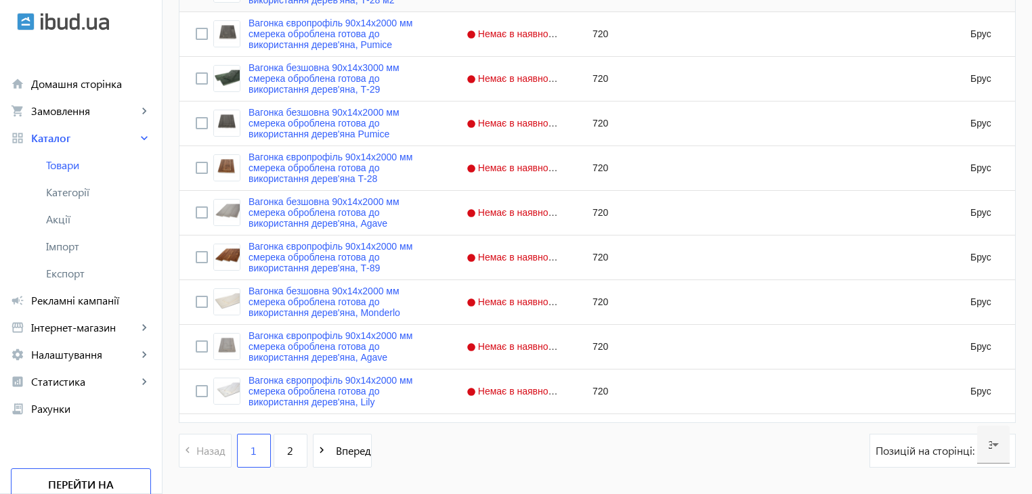
scroll to position [1328, 0]
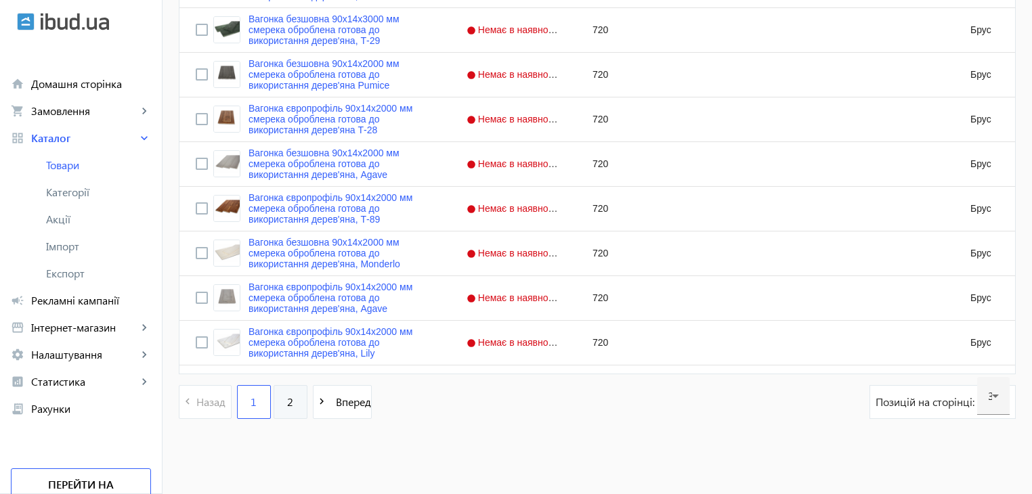
click at [290, 410] on link "2" at bounding box center [291, 402] width 34 height 34
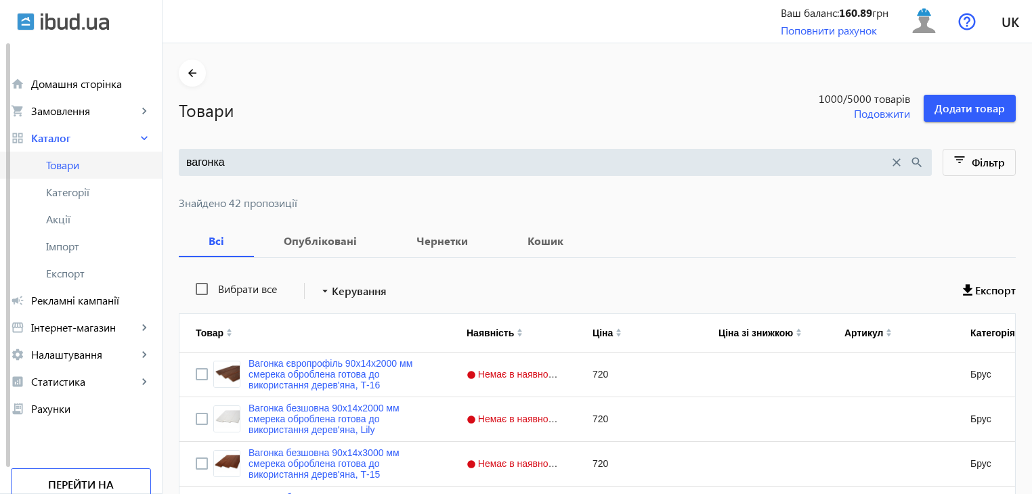
drag, startPoint x: 220, startPoint y: 163, endPoint x: 127, endPoint y: 156, distance: 93.0
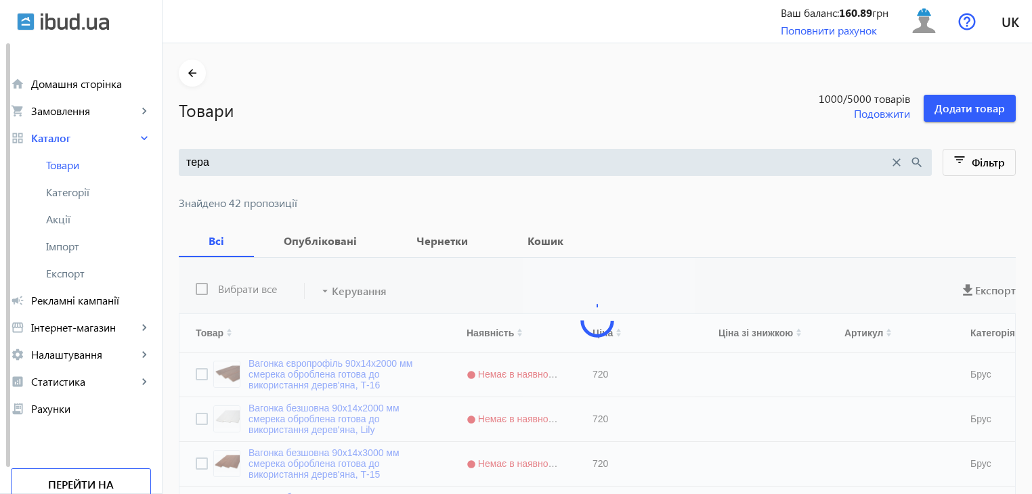
type input "терас"
drag, startPoint x: 219, startPoint y: 163, endPoint x: 144, endPoint y: 160, distance: 75.2
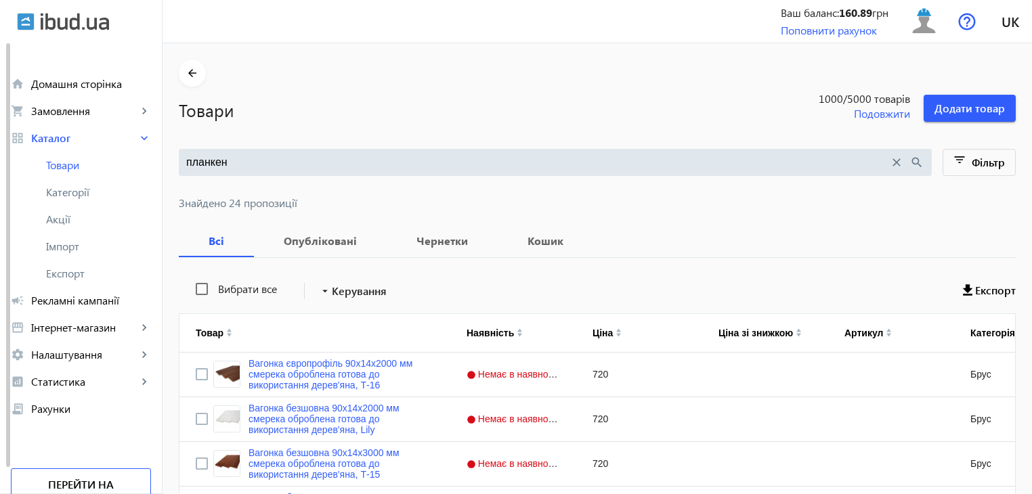
click at [270, 159] on input "планкен" at bounding box center [537, 162] width 703 height 15
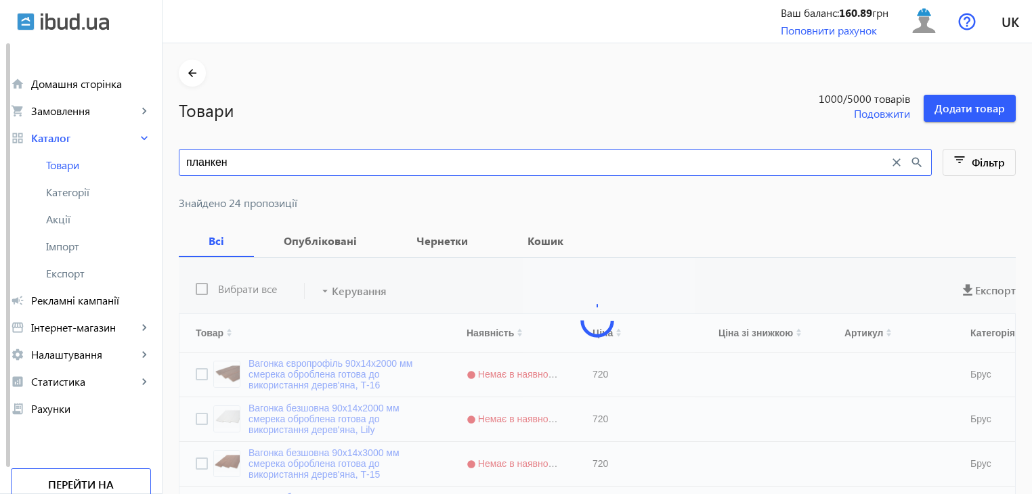
click at [259, 158] on input "планкен" at bounding box center [537, 162] width 703 height 15
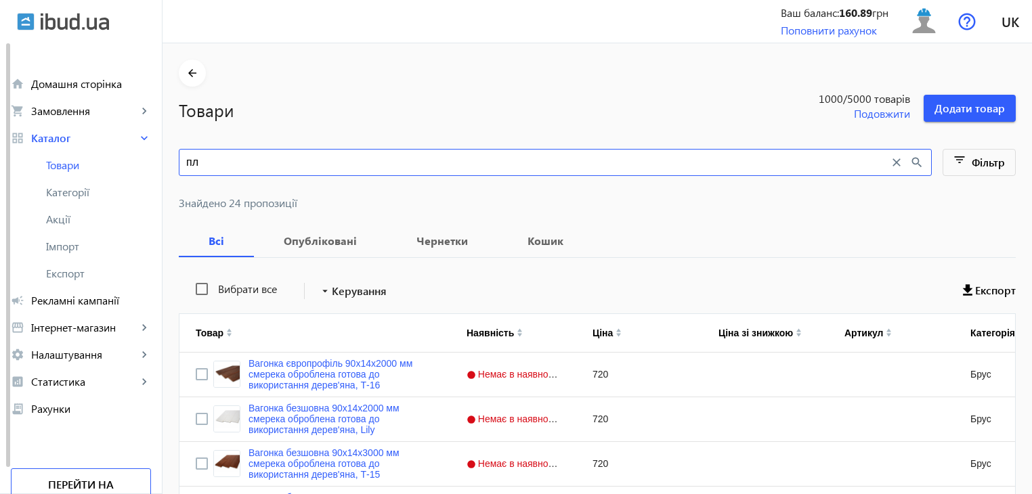
type input "п"
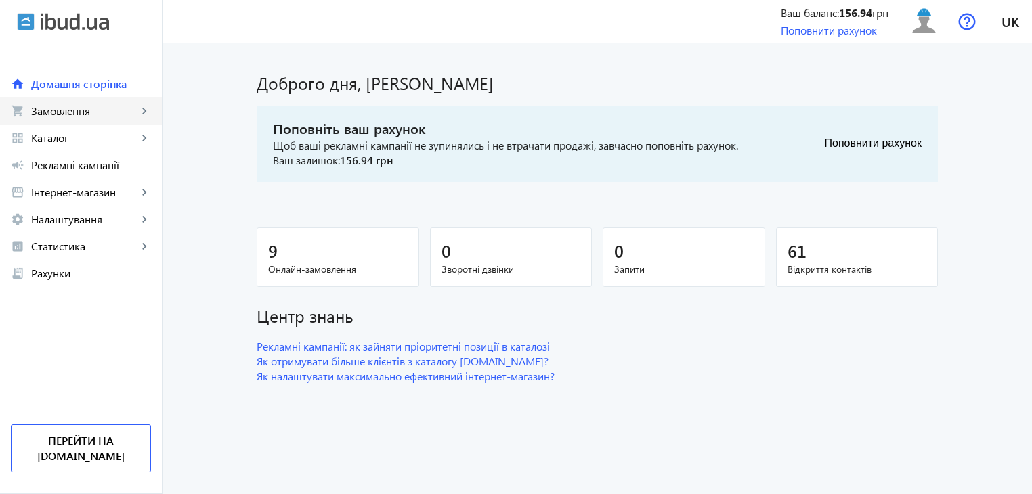
click at [53, 119] on link "shopping_cart Замовлення keyboard_arrow_right" at bounding box center [81, 111] width 162 height 27
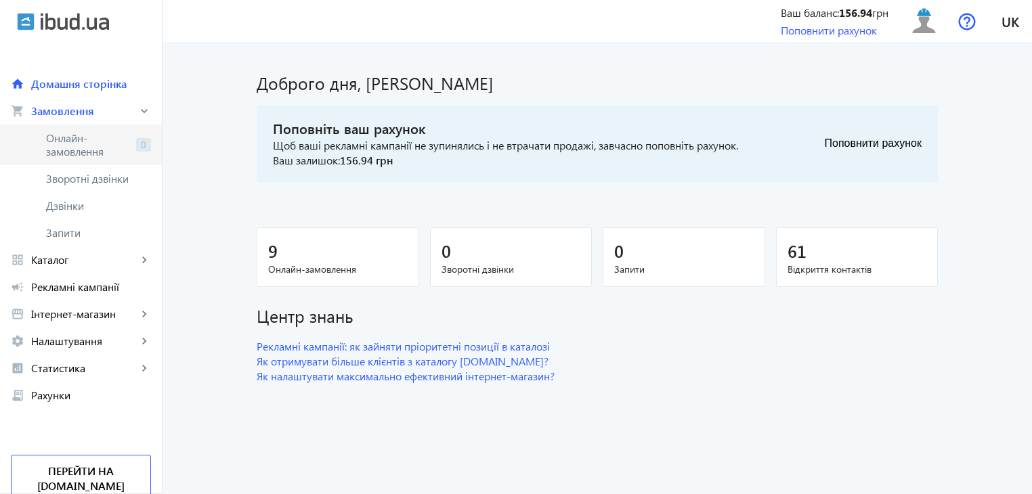
click at [114, 140] on span "Онлайн-замовлення" at bounding box center [88, 144] width 85 height 27
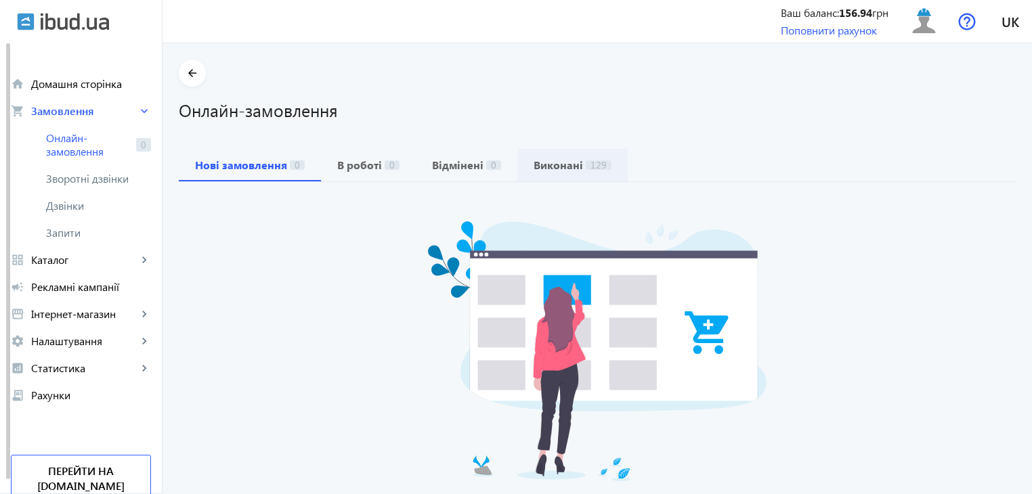
click at [555, 167] on b "Виконані" at bounding box center [558, 165] width 49 height 11
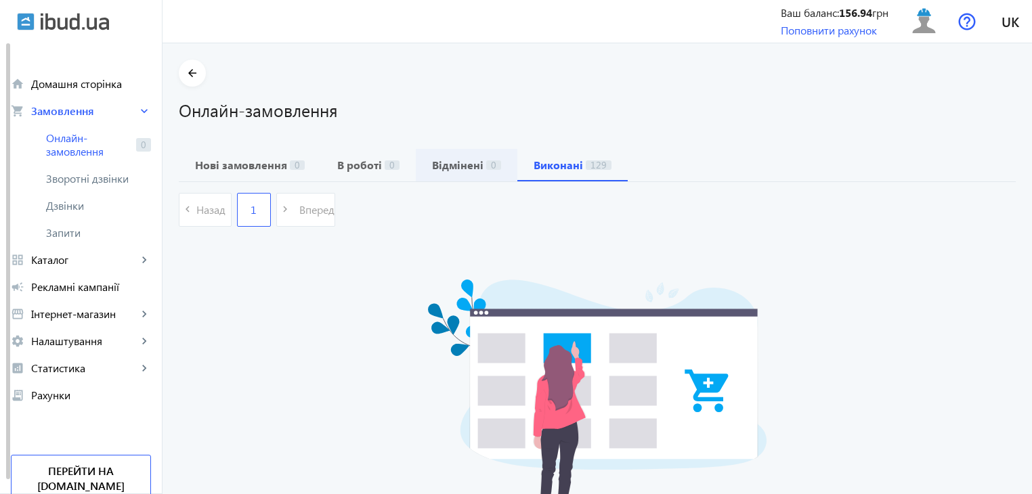
click at [439, 160] on b "Відмінені" at bounding box center [457, 165] width 51 height 11
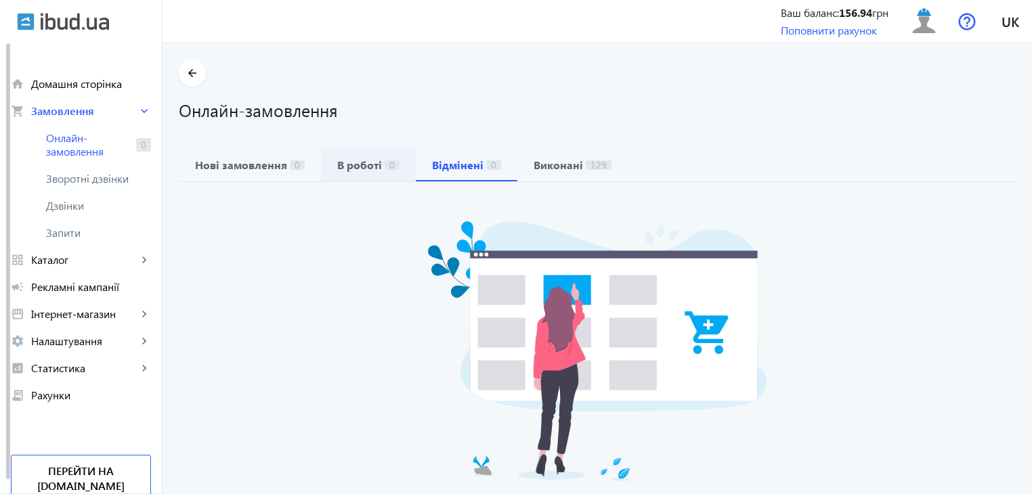
click at [372, 171] on span "В роботі 0" at bounding box center [368, 165] width 62 height 11
click at [574, 163] on span "Виконані 129" at bounding box center [573, 165] width 78 height 11
